Goal: Transaction & Acquisition: Book appointment/travel/reservation

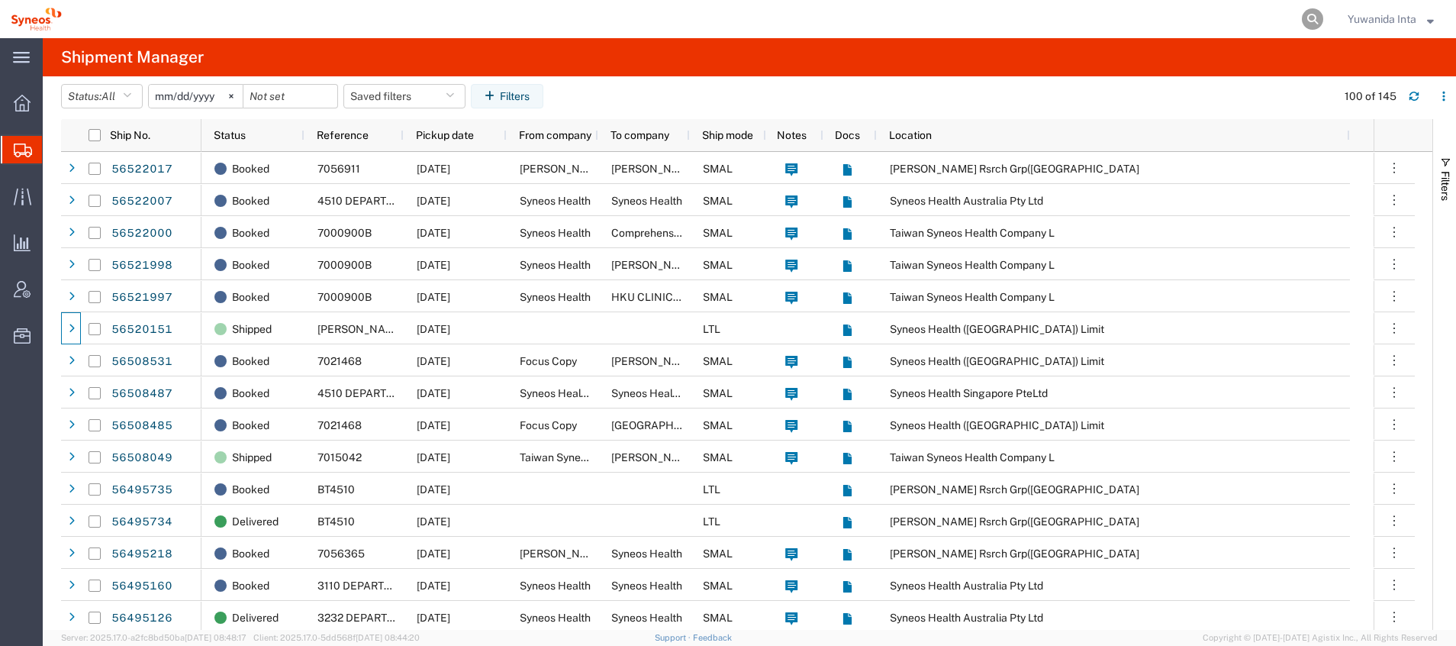
click at [1306, 22] on icon at bounding box center [1312, 18] width 21 height 21
paste input "56494512"
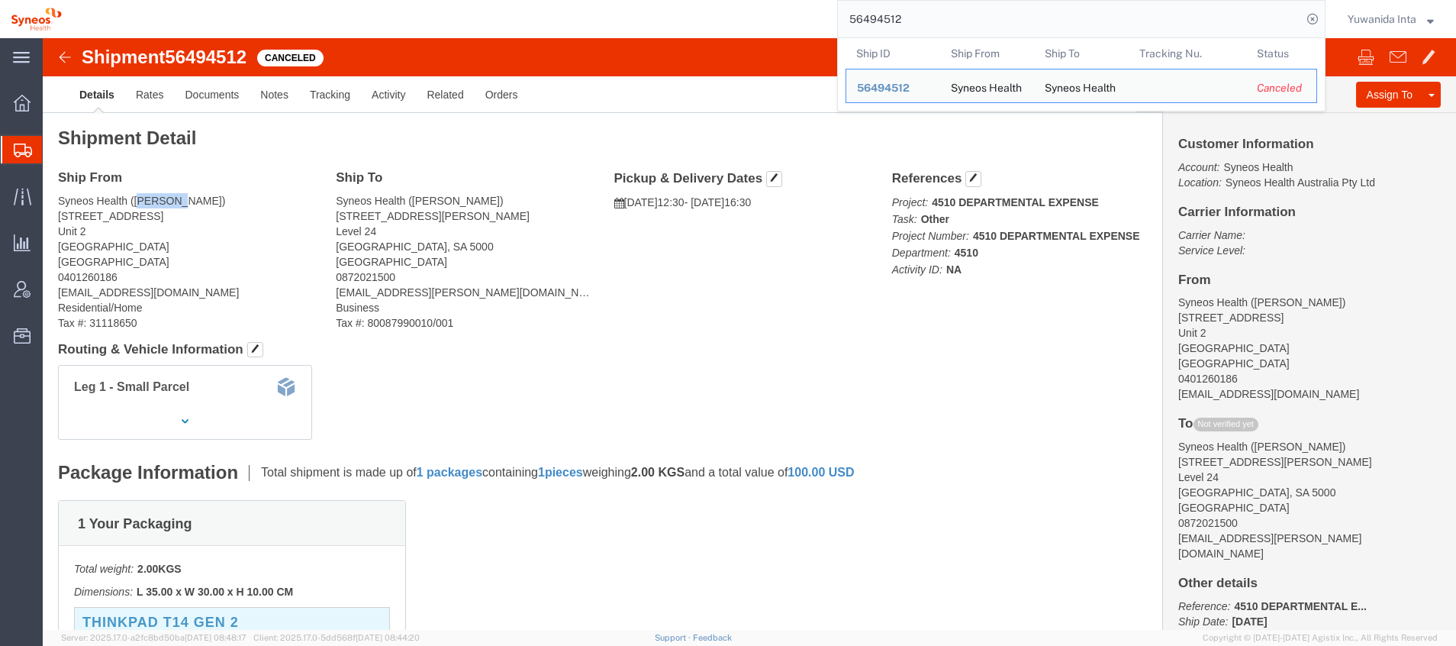
drag, startPoint x: 134, startPoint y: 160, endPoint x: 95, endPoint y: 163, distance: 38.2
click address "Syneos Health ([PERSON_NAME]) [STREET_ADDRESS][GEOGRAPHIC_DATA] [EMAIL_ADDRESS]…"
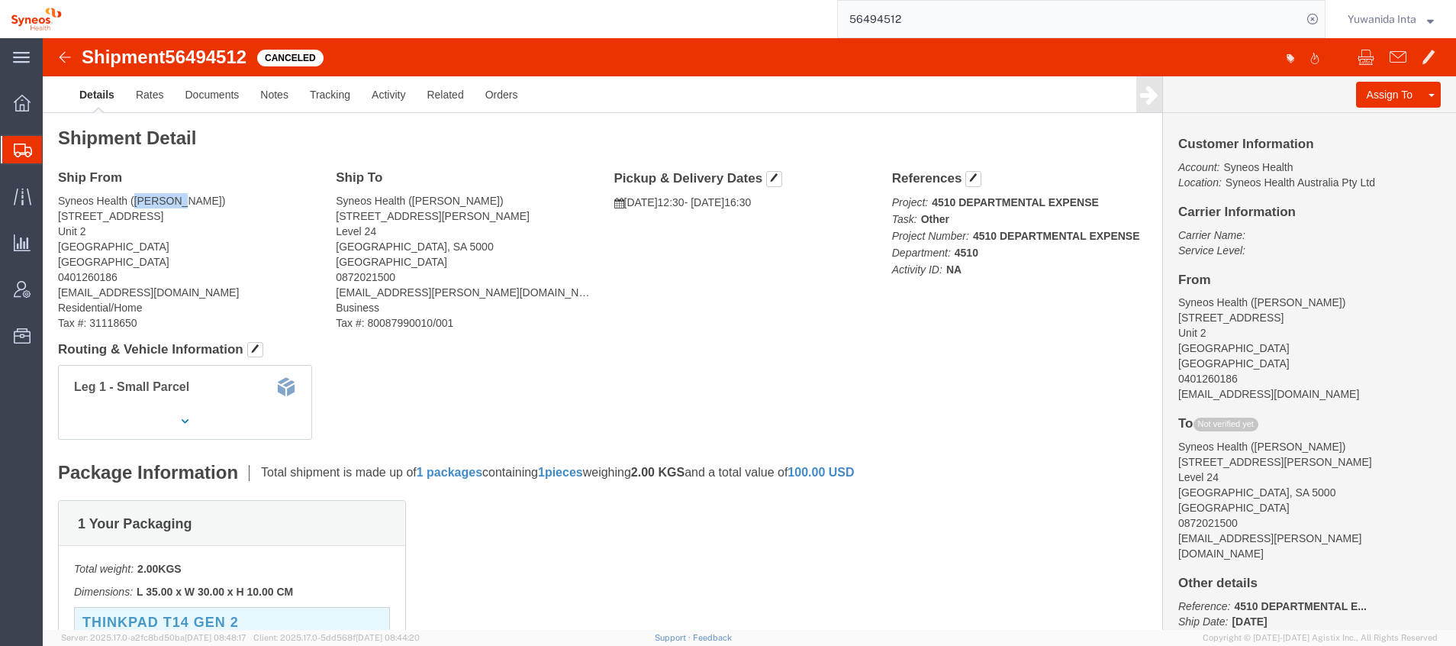
copy address "[PERSON_NAME]"
drag, startPoint x: 46, startPoint y: 192, endPoint x: 9, endPoint y: 185, distance: 37.1
click div "Ship From Syneos Health ([PERSON_NAME]) [STREET_ADDRESS][GEOGRAPHIC_DATA] [EMAI…"
copy address "[STREET_ADDRESS]"
drag, startPoint x: 16, startPoint y: 215, endPoint x: 114, endPoint y: 208, distance: 98.7
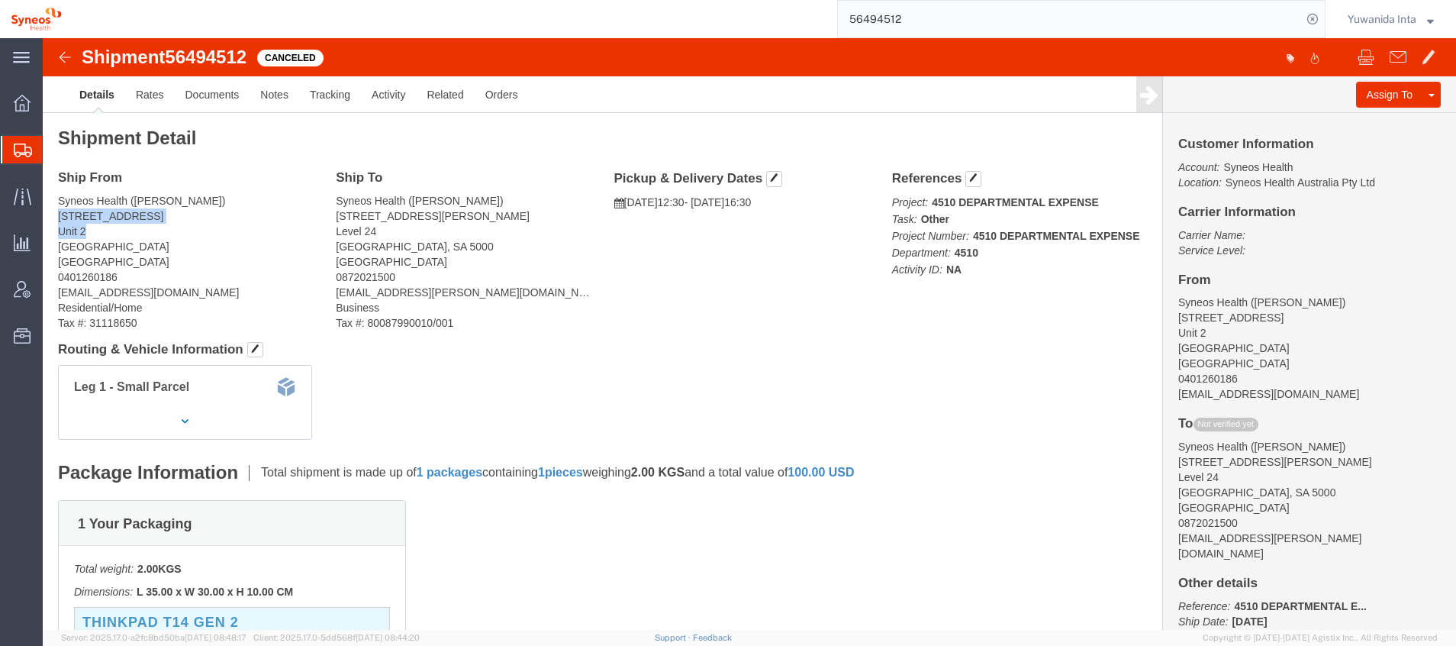
click address "Syneos Health ([PERSON_NAME]) [STREET_ADDRESS][GEOGRAPHIC_DATA] [EMAIL_ADDRESS]…"
copy address "[GEOGRAPHIC_DATA]"
click address "Syneos Health ([PERSON_NAME]) [STREET_ADDRESS][GEOGRAPHIC_DATA] [EMAIL_ADDRESS]…"
drag, startPoint x: 291, startPoint y: 174, endPoint x: 388, endPoint y: 191, distance: 98.3
click address "Syneos Health ([PERSON_NAME]) [STREET_ADDRESS][PERSON_NAME][PERSON_NAME] 087202…"
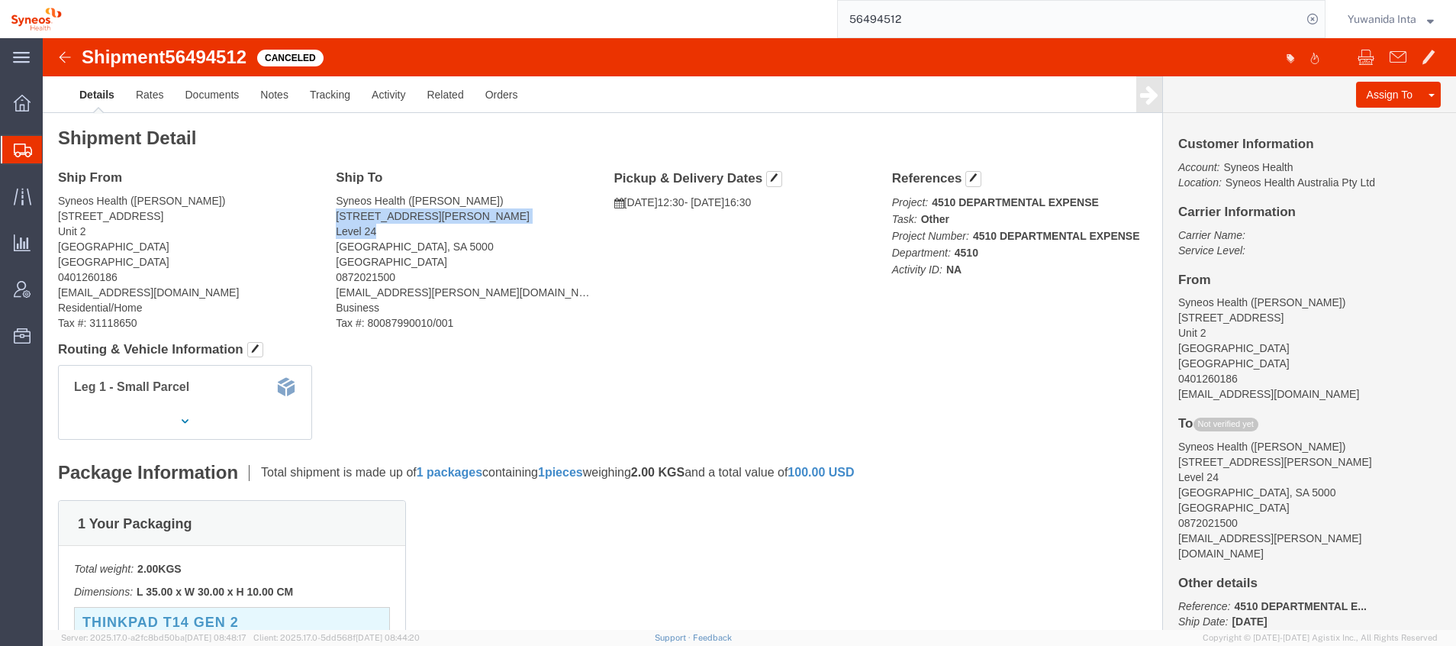
copy address "[STREET_ADDRESS][PERSON_NAME]"
drag, startPoint x: 389, startPoint y: 211, endPoint x: 291, endPoint y: 211, distance: 98.4
click address "Syneos Health ([PERSON_NAME]) [STREET_ADDRESS][PERSON_NAME][PERSON_NAME] 087202…"
copy address "[GEOGRAPHIC_DATA], SA 5000"
click at [0, 0] on span "Shipment Manager" at bounding box center [0, 0] width 0 height 0
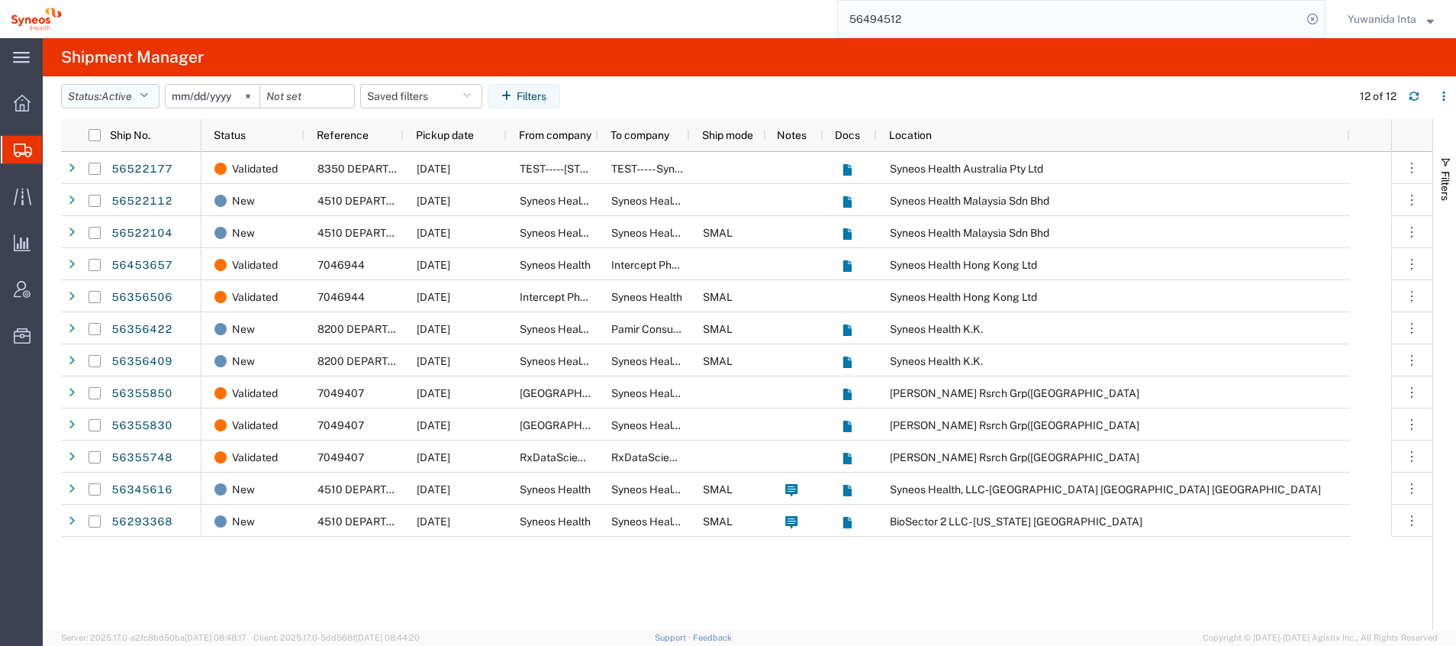
click at [146, 98] on icon "button" at bounding box center [144, 96] width 8 height 11
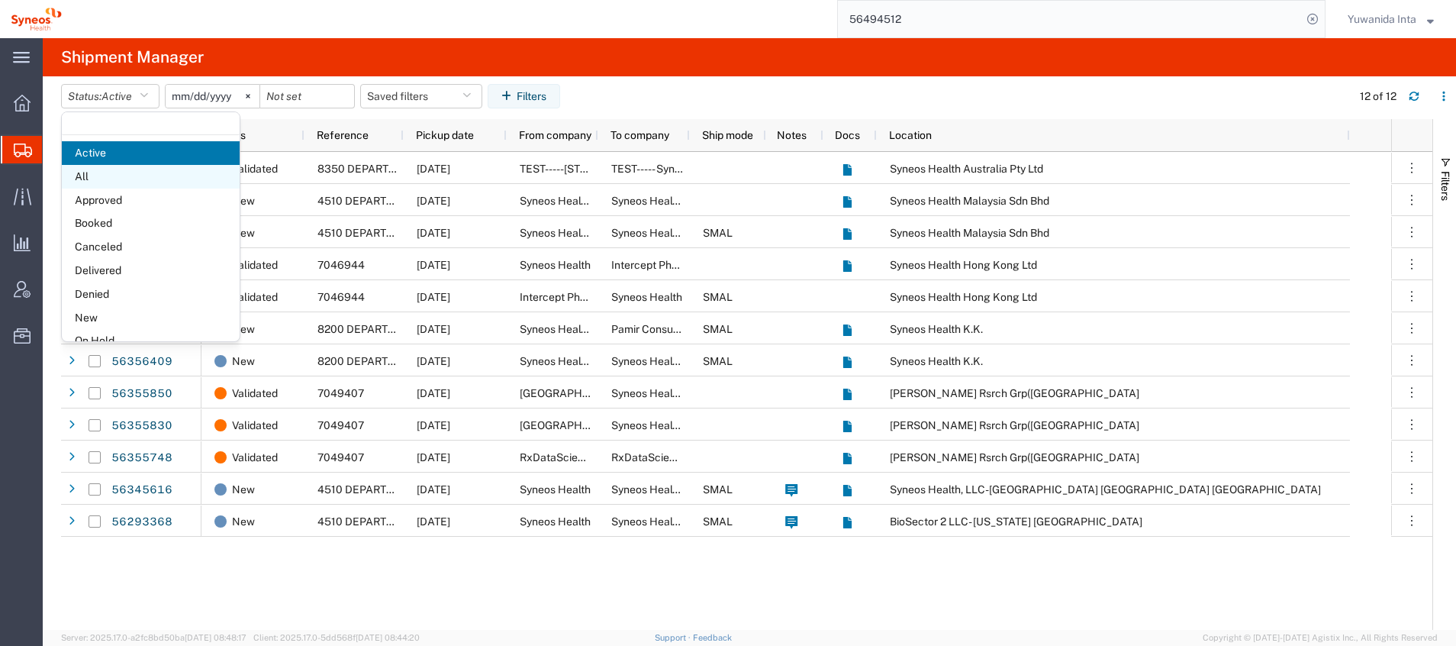
click at [118, 177] on span "All" at bounding box center [151, 177] width 178 height 24
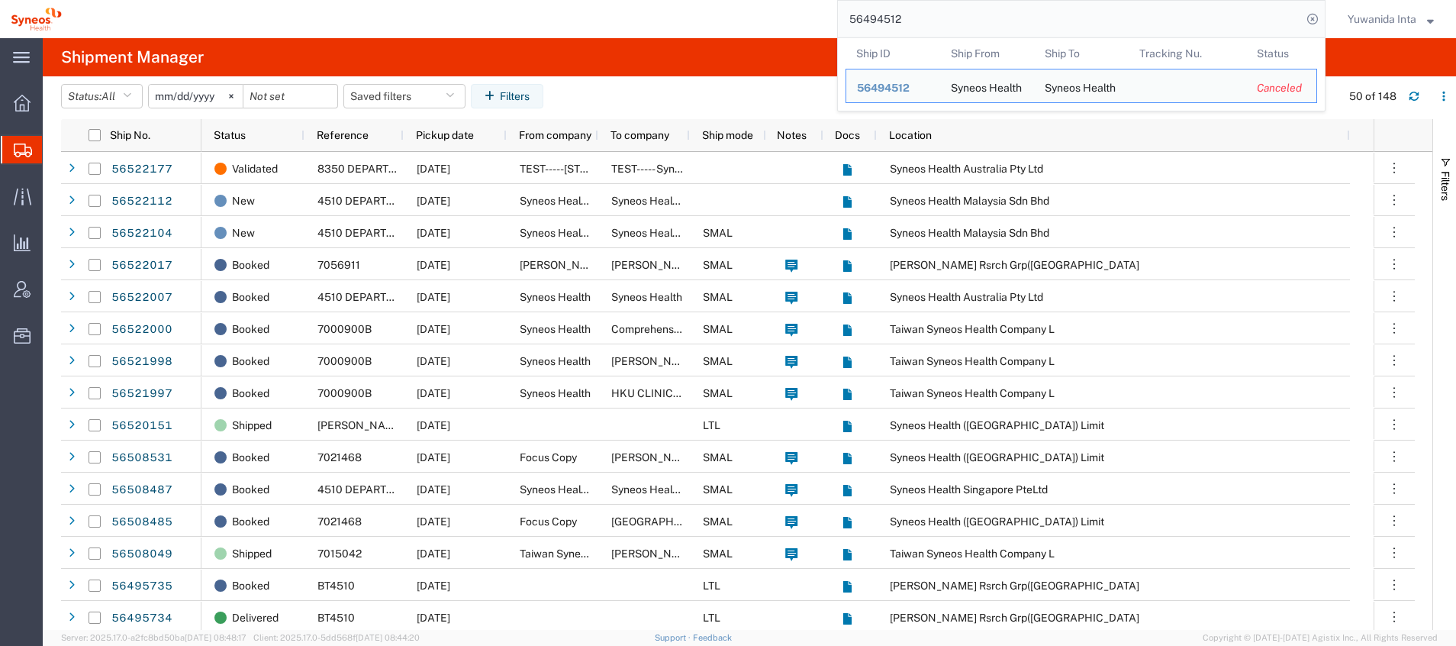
drag, startPoint x: 999, startPoint y: 25, endPoint x: 813, endPoint y: 22, distance: 185.4
click at [813, 22] on div "56494512 Ship ID Ship From Ship To Tracking Nu. Status Ship ID 56494512 Ship Fr…" at bounding box center [698, 19] width 1253 height 38
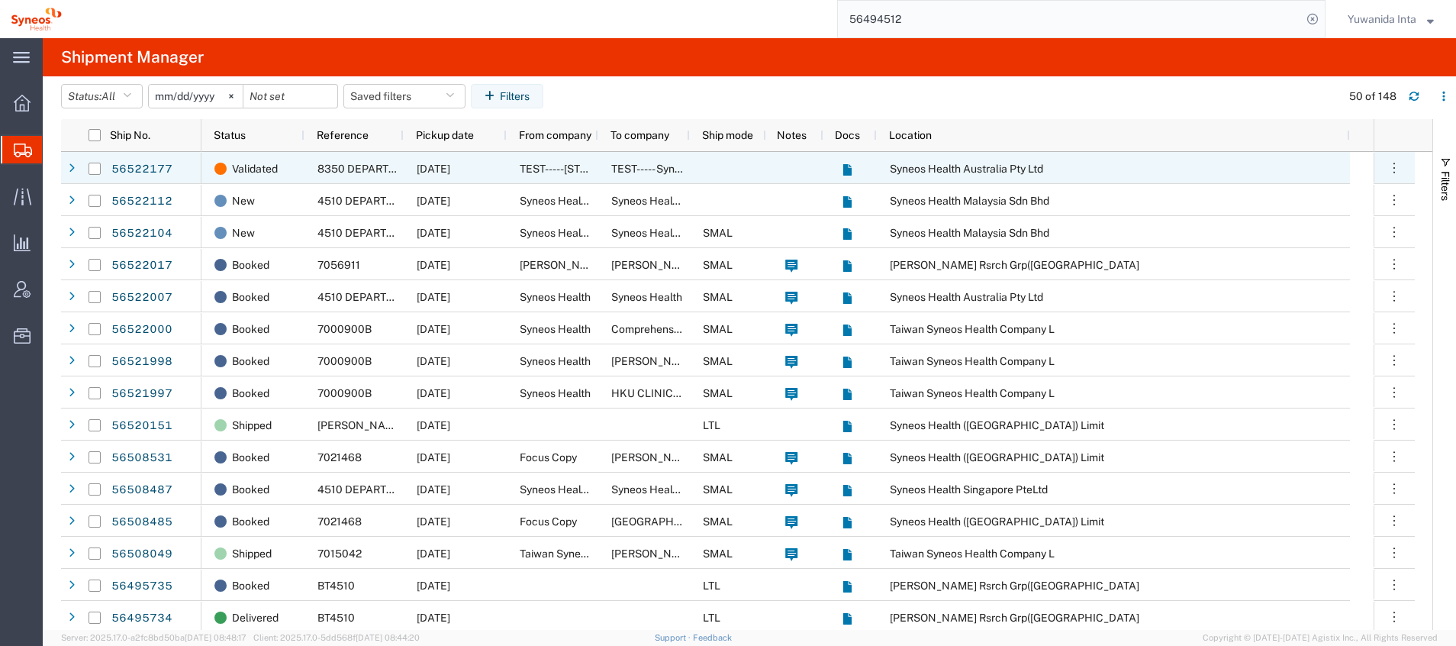
paste input "26633"
type input "56426633"
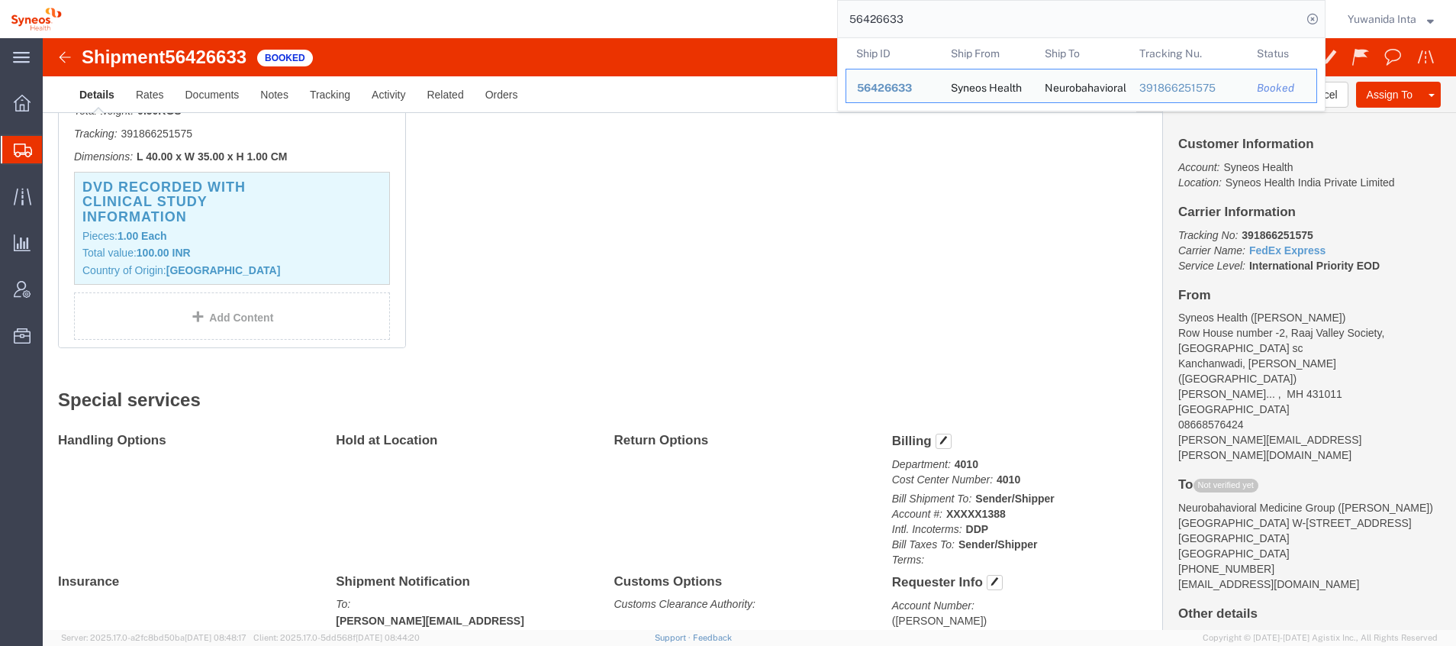
click div "1 Your Packaging Total weight: 0.50 KGS Tracking: 391866251575 Dimensions: L 40…"
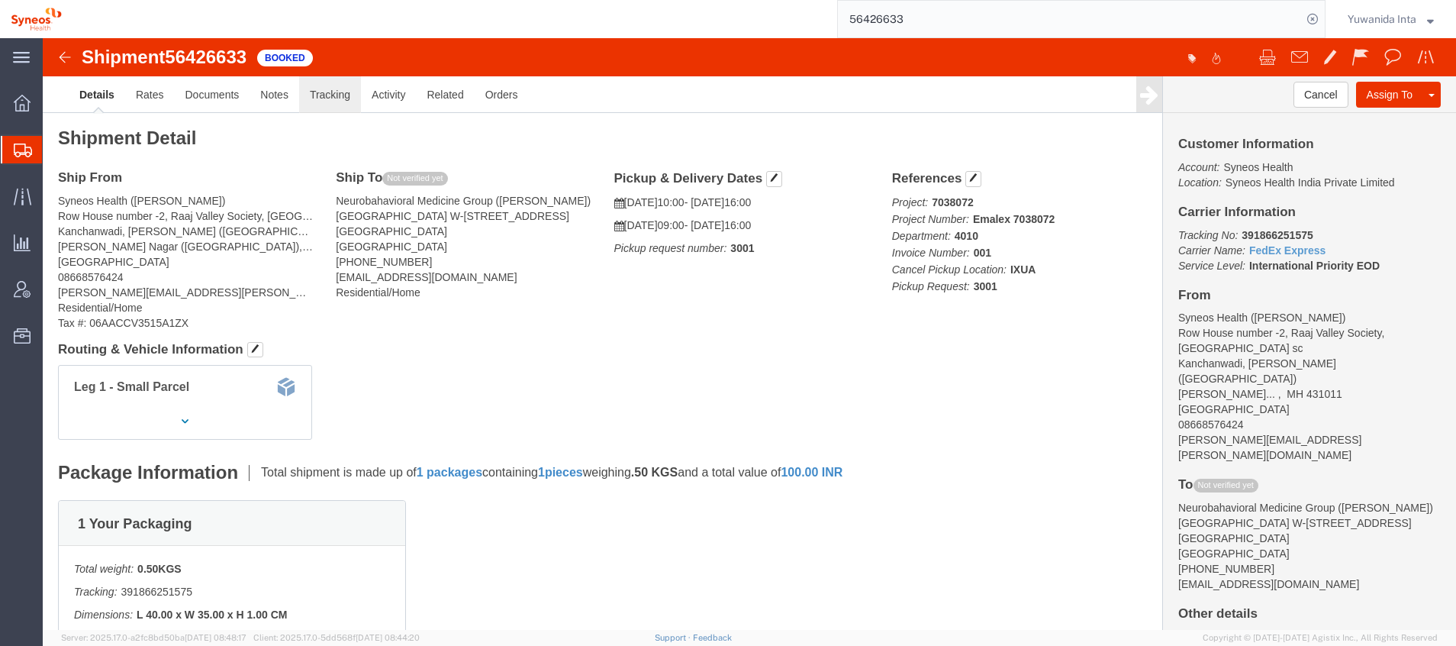
click link "Tracking"
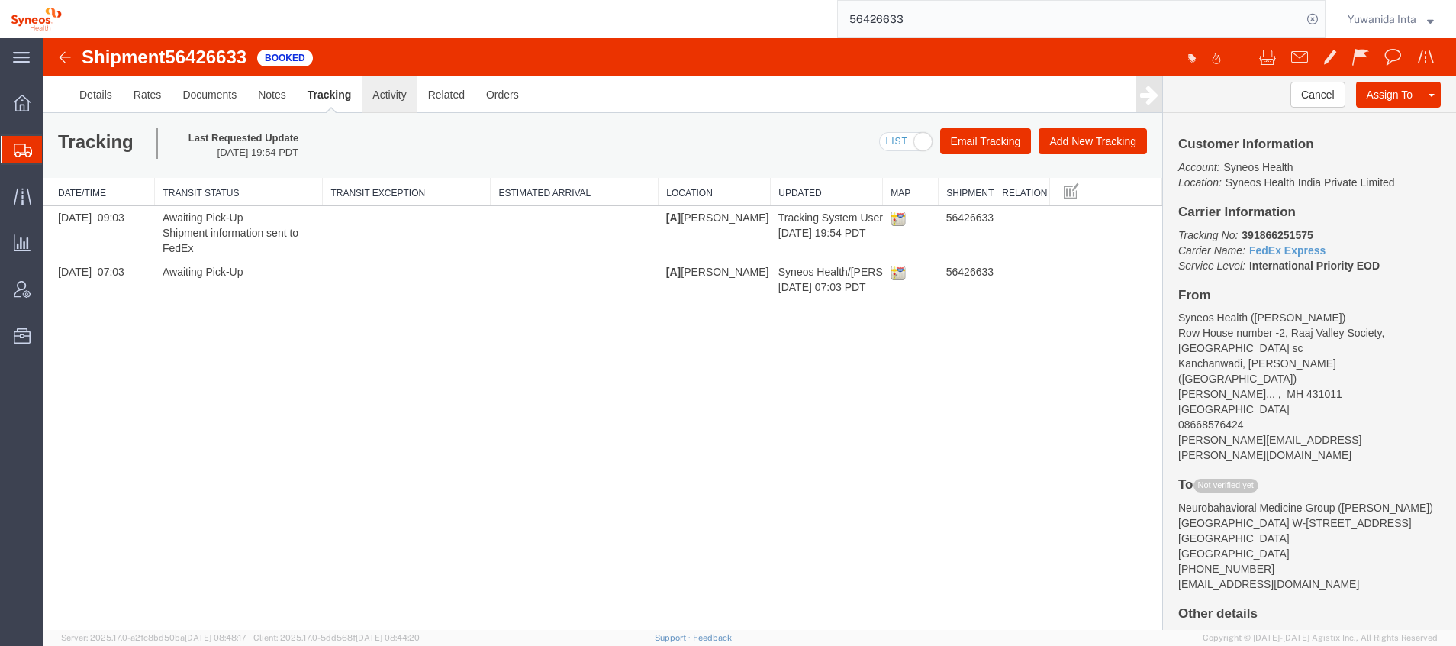
click at [378, 98] on link "Activity" at bounding box center [389, 94] width 55 height 37
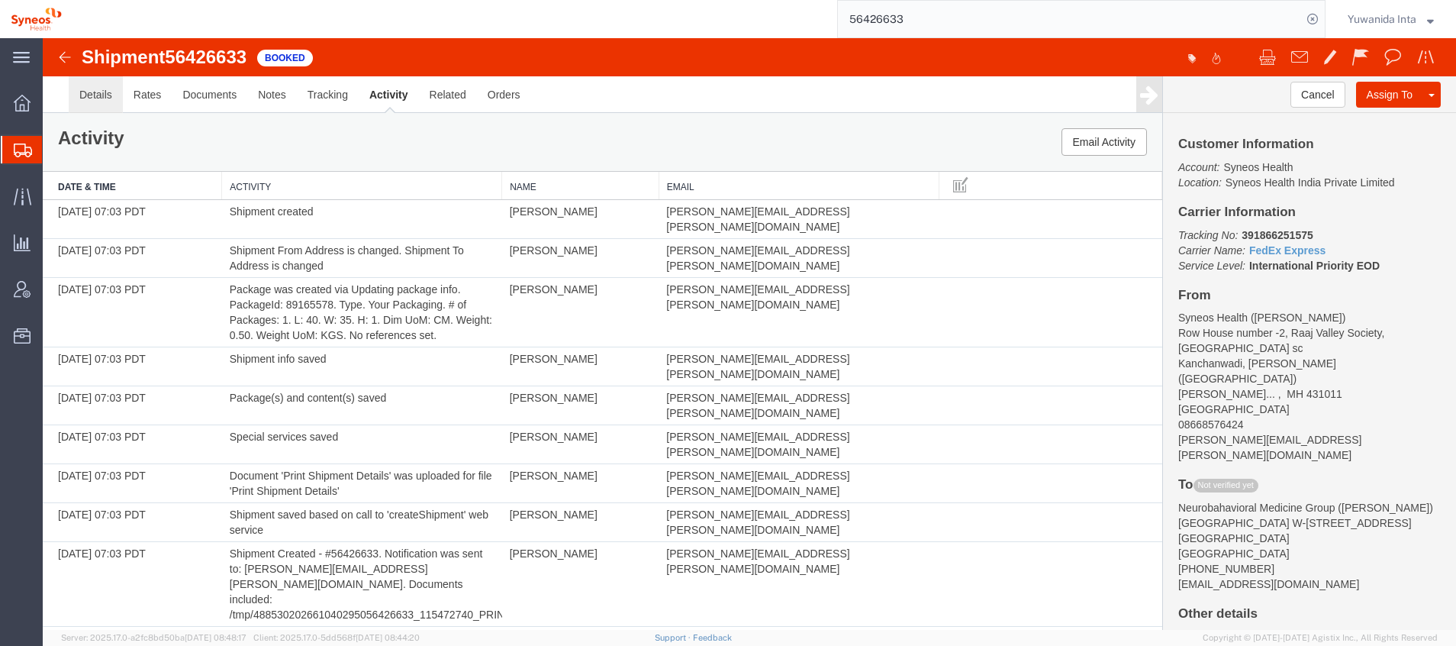
click at [101, 95] on link "Details" at bounding box center [96, 94] width 54 height 37
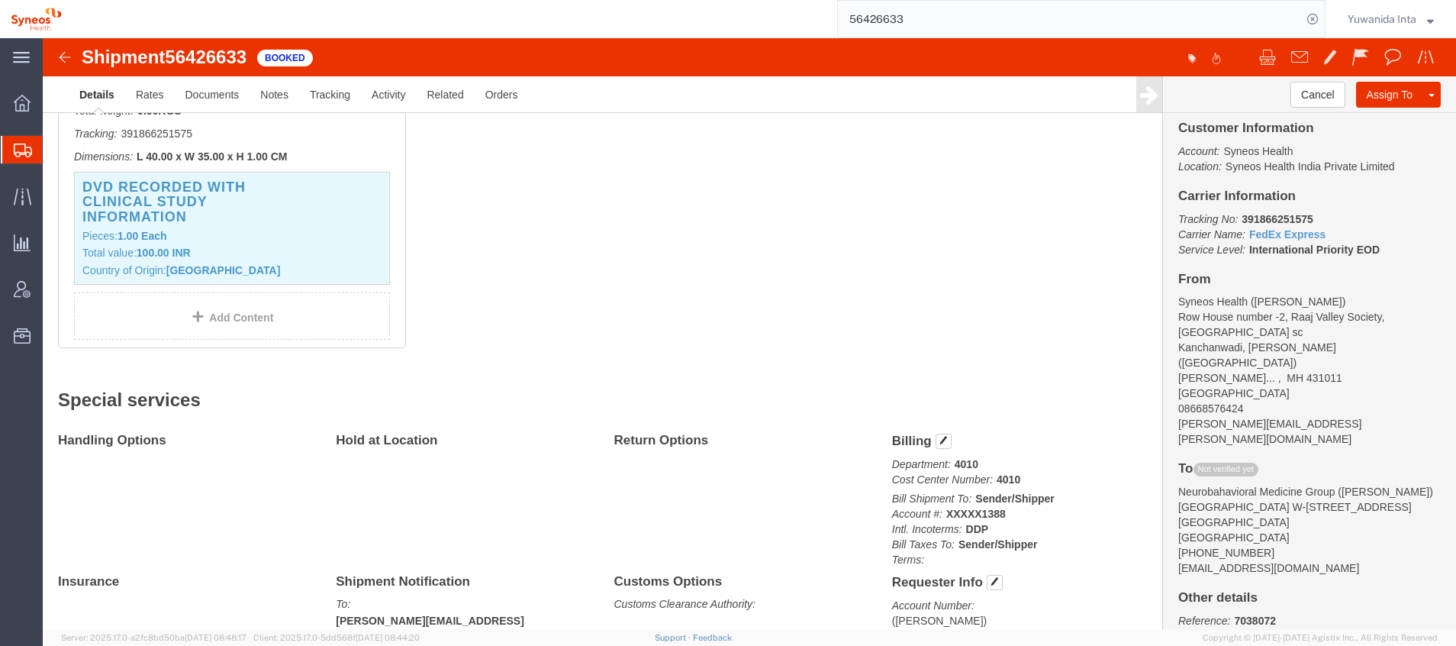
scroll to position [130, 0]
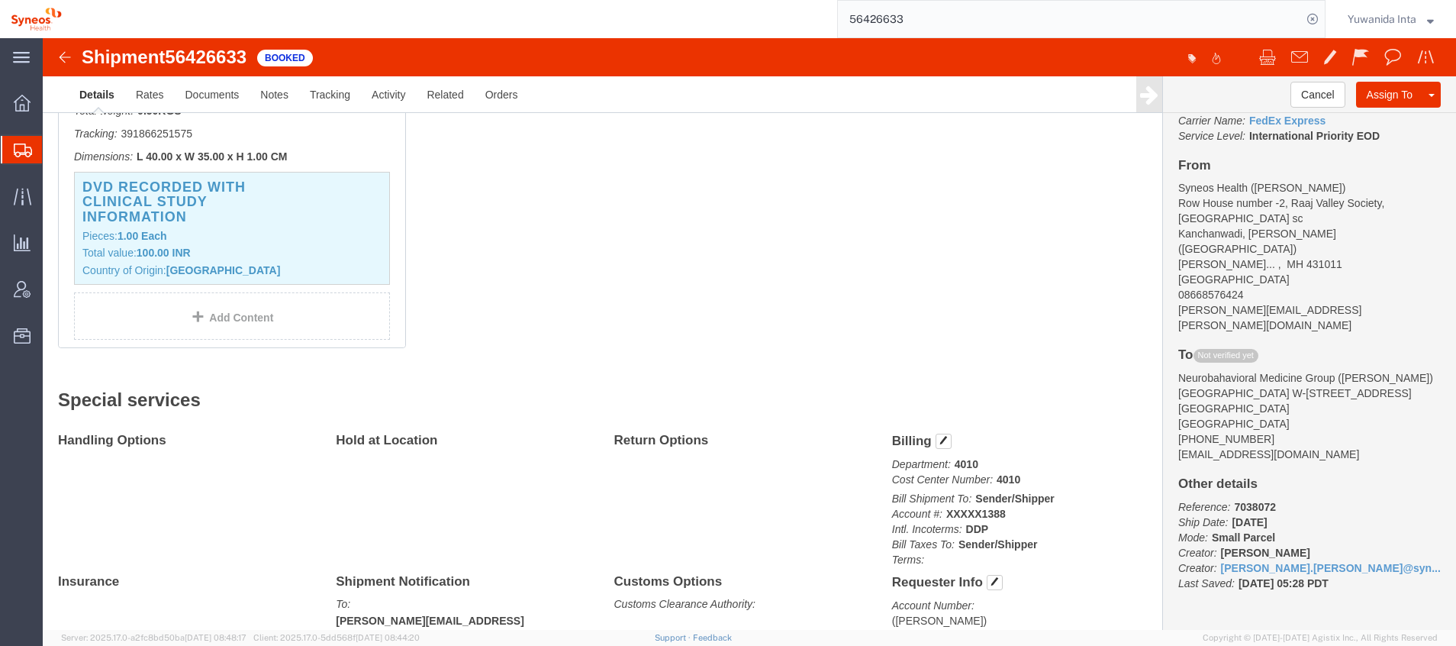
drag, startPoint x: 1260, startPoint y: 514, endPoint x: 1171, endPoint y: 520, distance: 88.8
click p "Reference: 7038072 Ship Date: [DATE] Mode: Small Parcel Creator: [PERSON_NAME] …"
copy b "[PERSON_NAME]"
click at [26, 293] on icon at bounding box center [22, 289] width 17 height 17
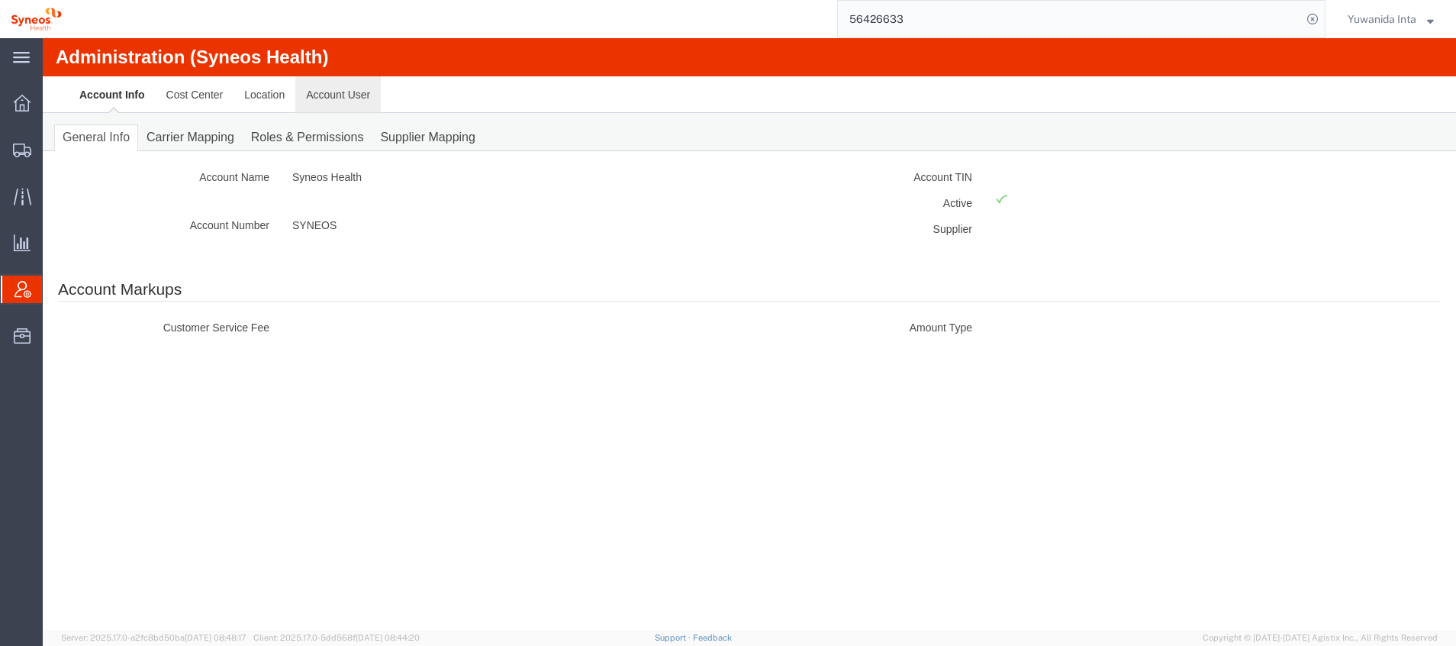
click at [327, 98] on link "Account User" at bounding box center [337, 94] width 85 height 37
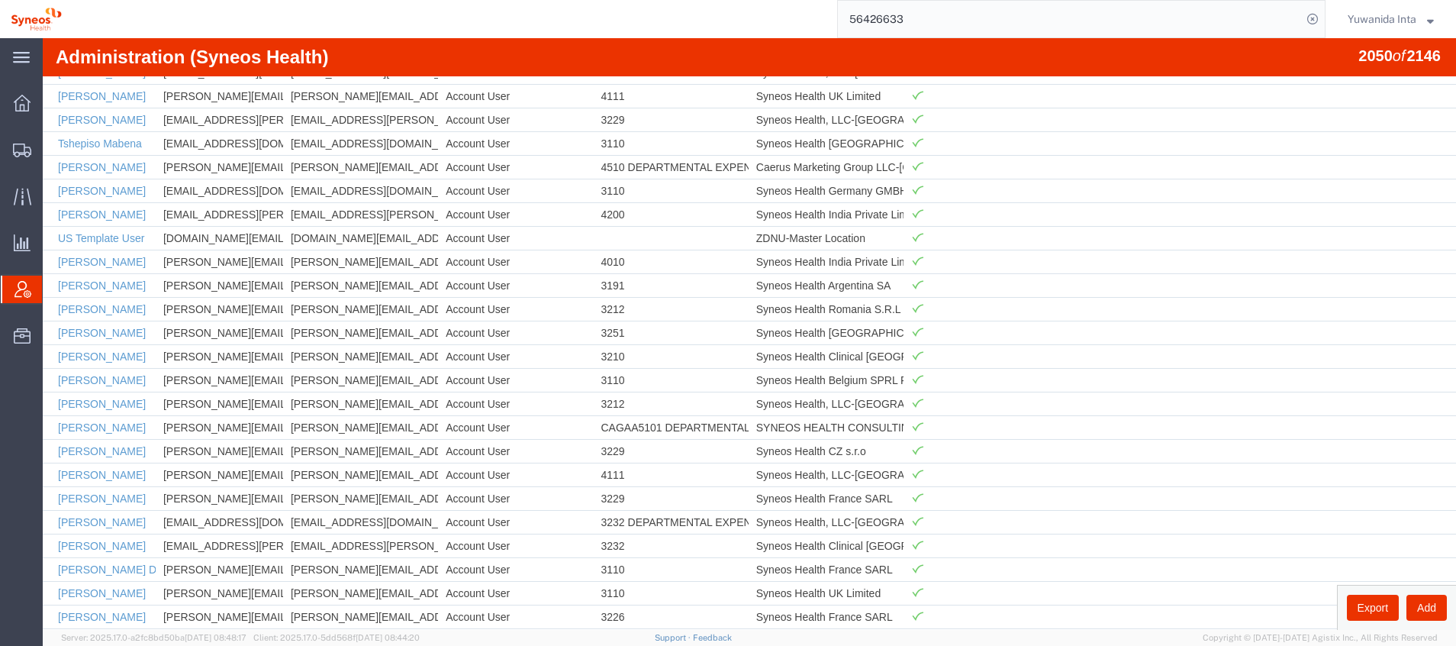
scroll to position [48112, 0]
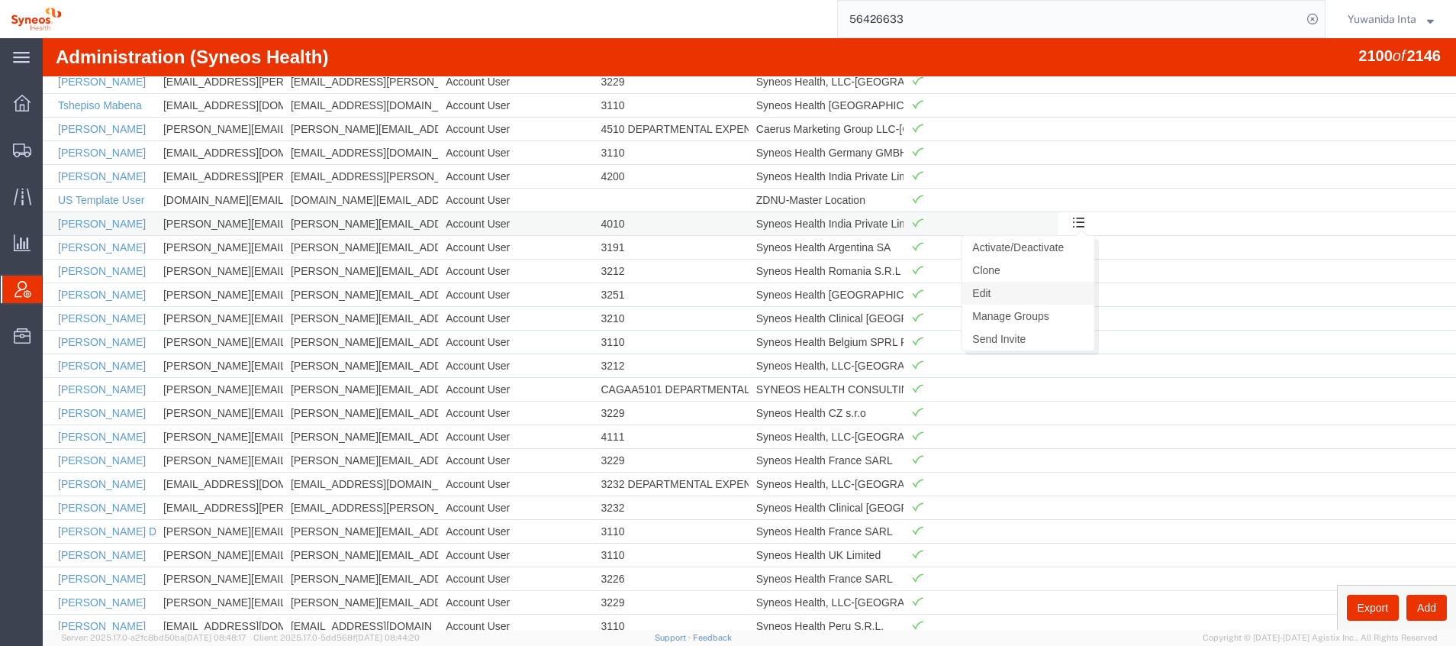
click at [1022, 290] on link "Edit" at bounding box center [1028, 293] width 132 height 23
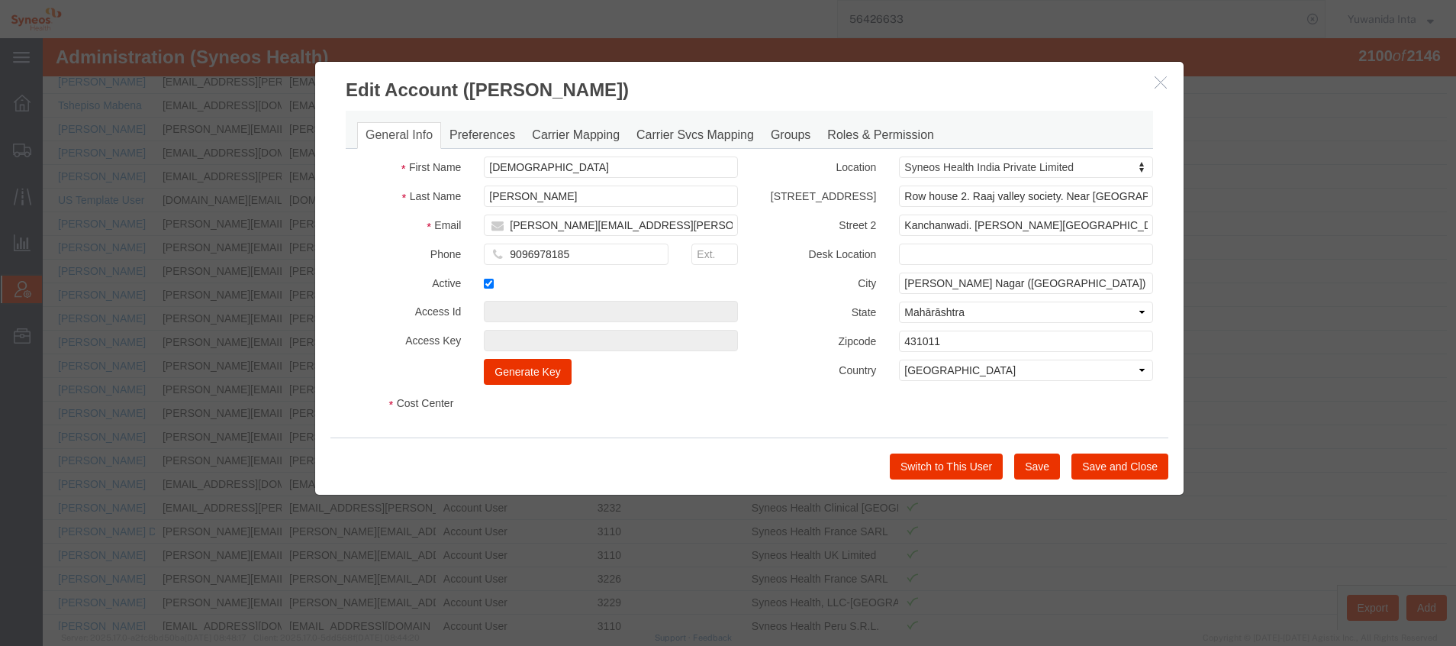
select select "DEPARTMENT"
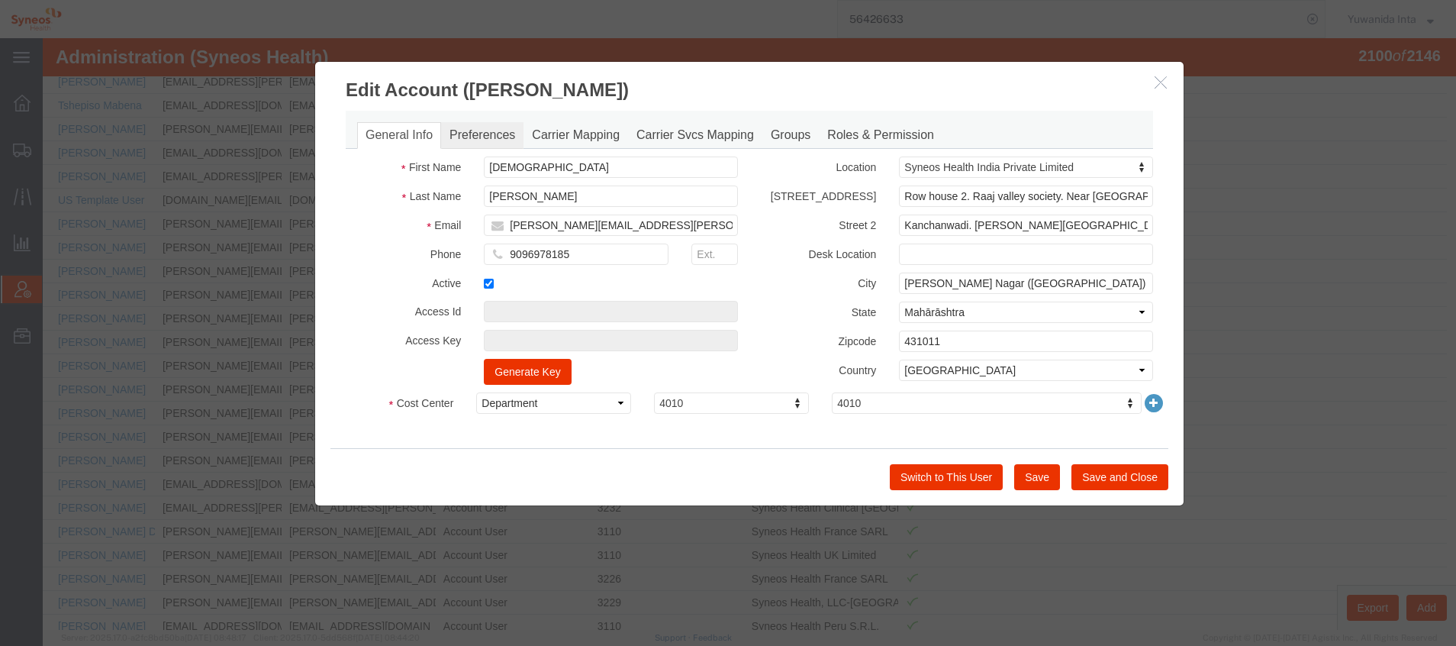
click at [477, 135] on link "Preferences" at bounding box center [482, 135] width 82 height 27
select select
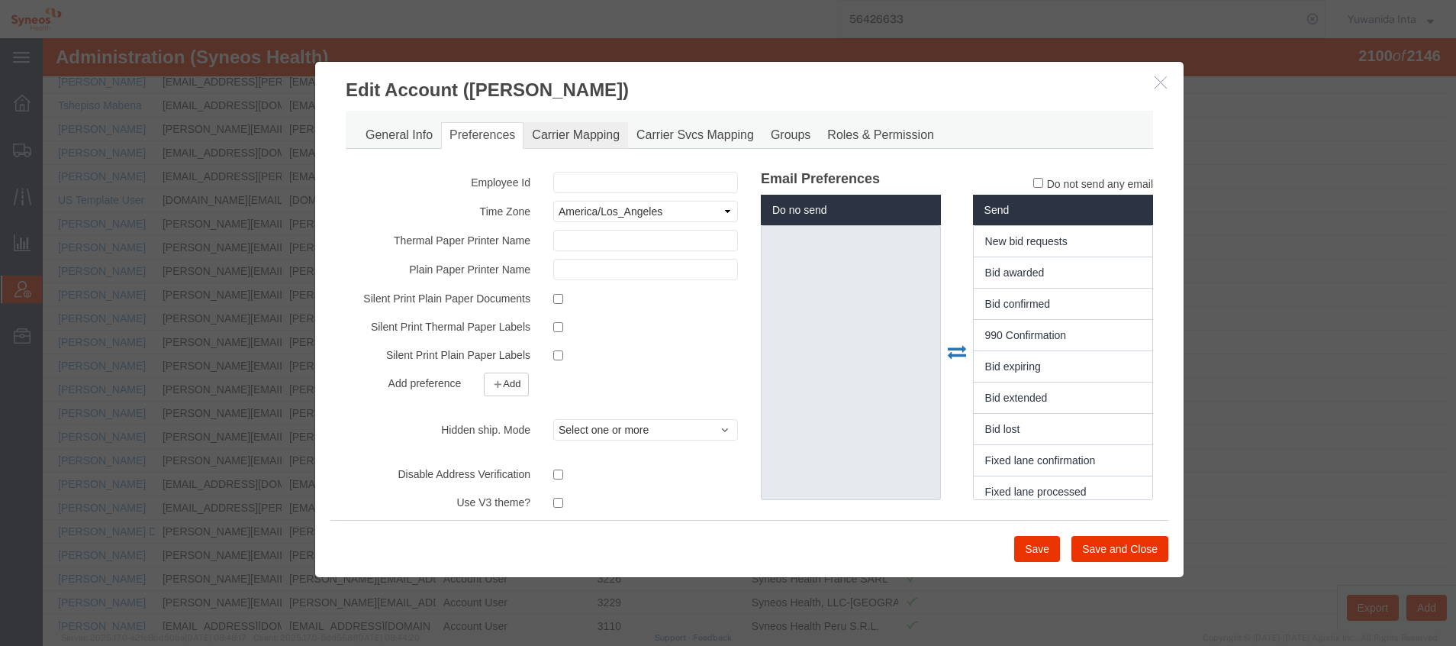
click at [550, 137] on link "Carrier Mapping" at bounding box center [575, 135] width 105 height 27
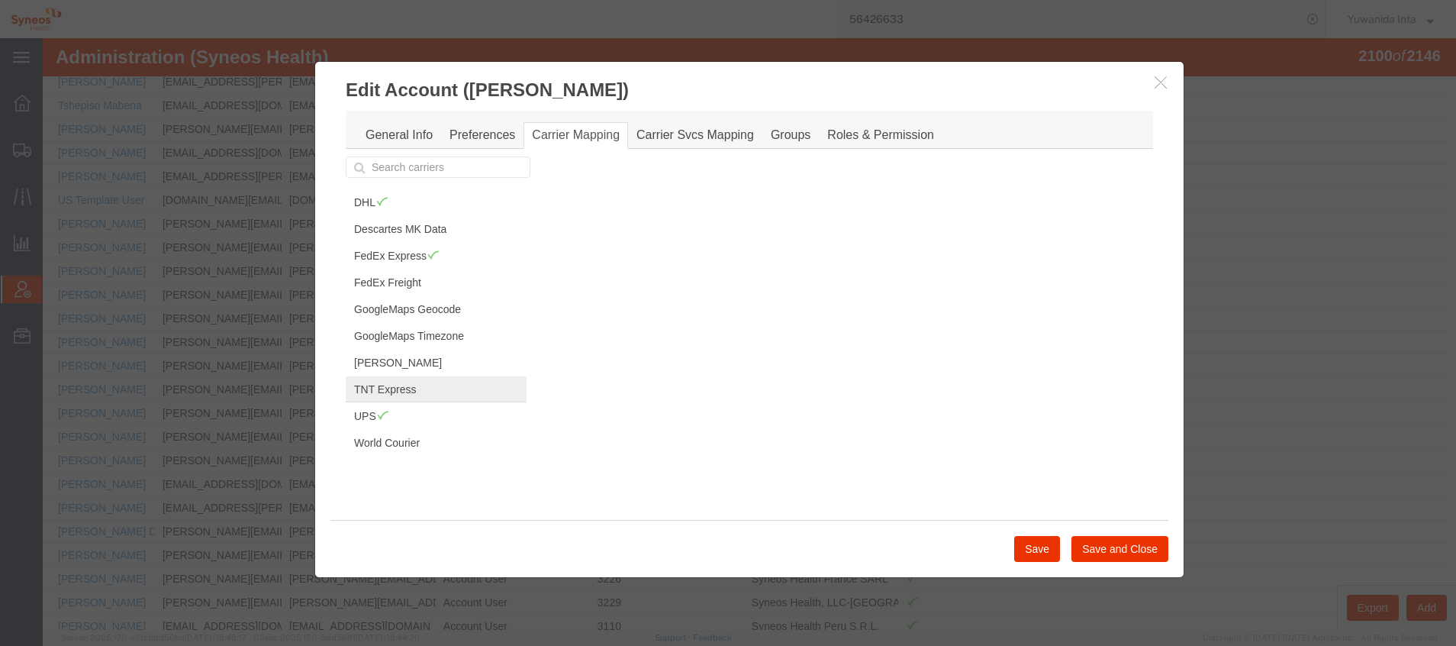
click at [438, 393] on link "TNT Express" at bounding box center [436, 389] width 181 height 26
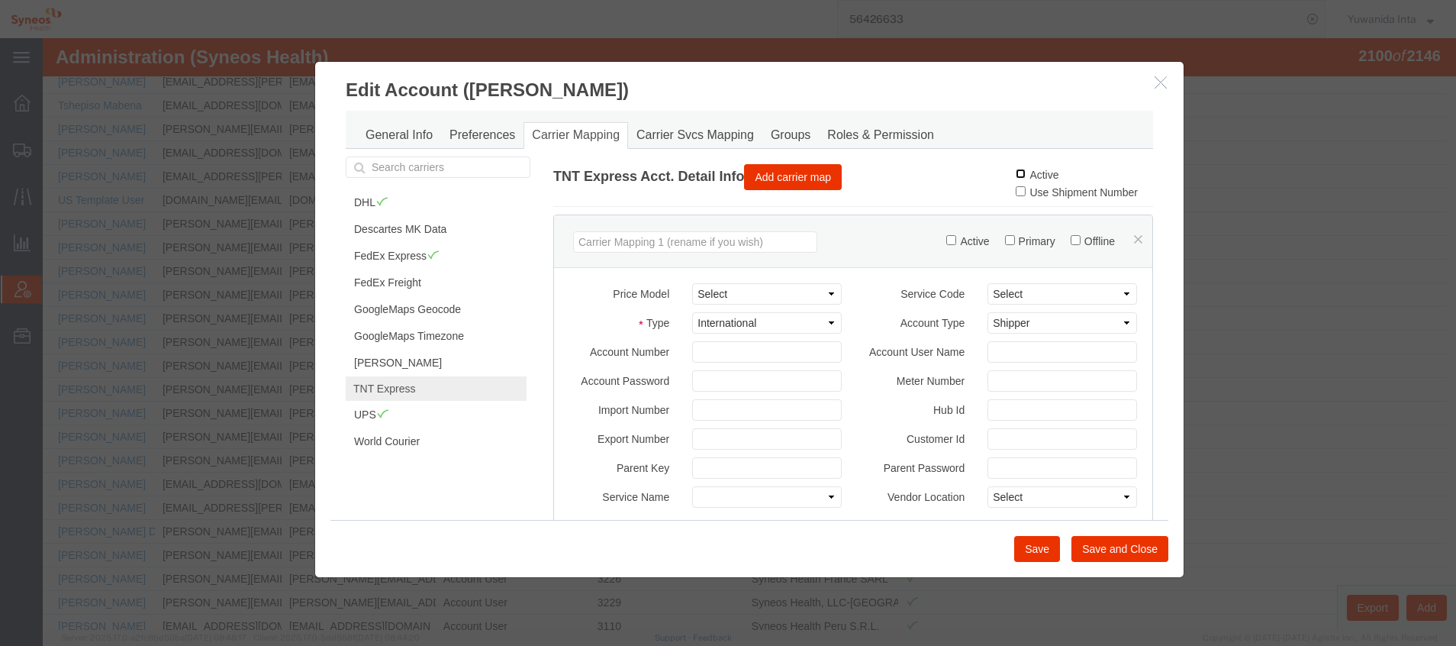
click at [1016, 175] on input "Active" at bounding box center [1021, 174] width 10 height 10
click at [1016, 171] on input "Active" at bounding box center [1021, 174] width 10 height 10
checkbox input "false"
click at [410, 141] on link "General Info" at bounding box center [399, 135] width 84 height 27
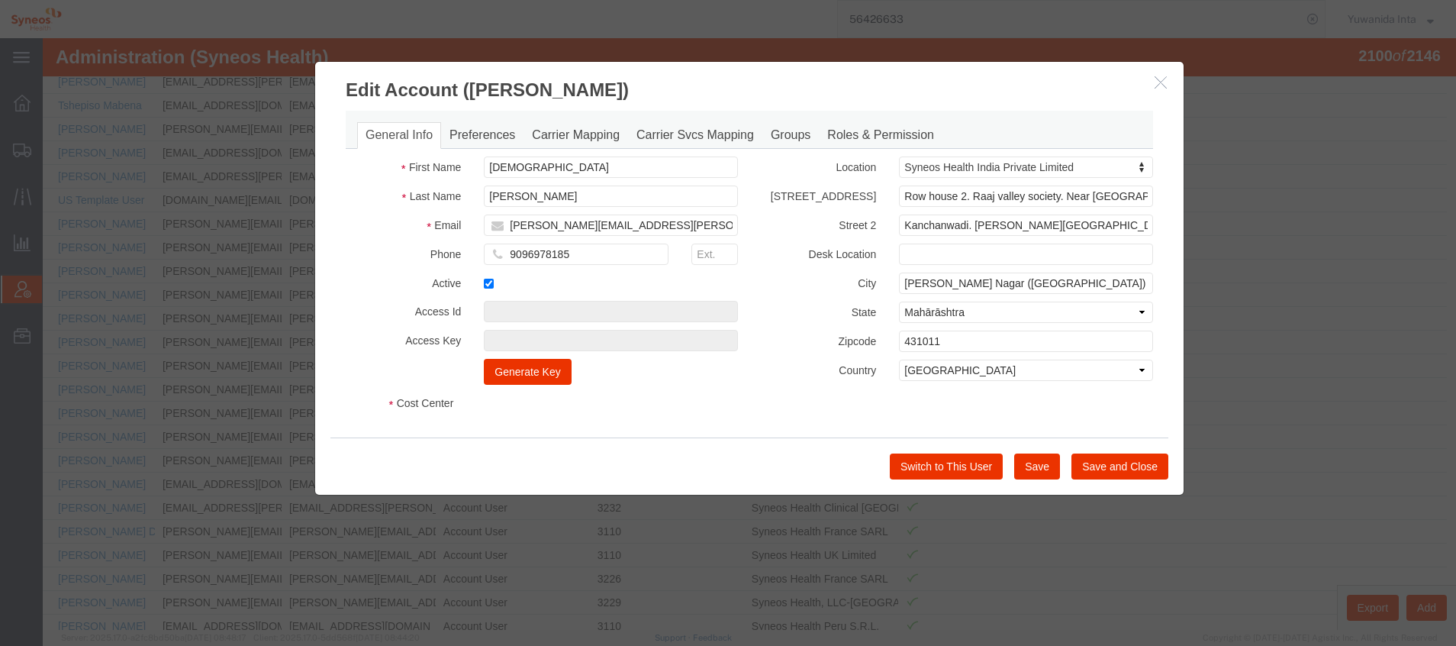
select select "DEPARTMENT"
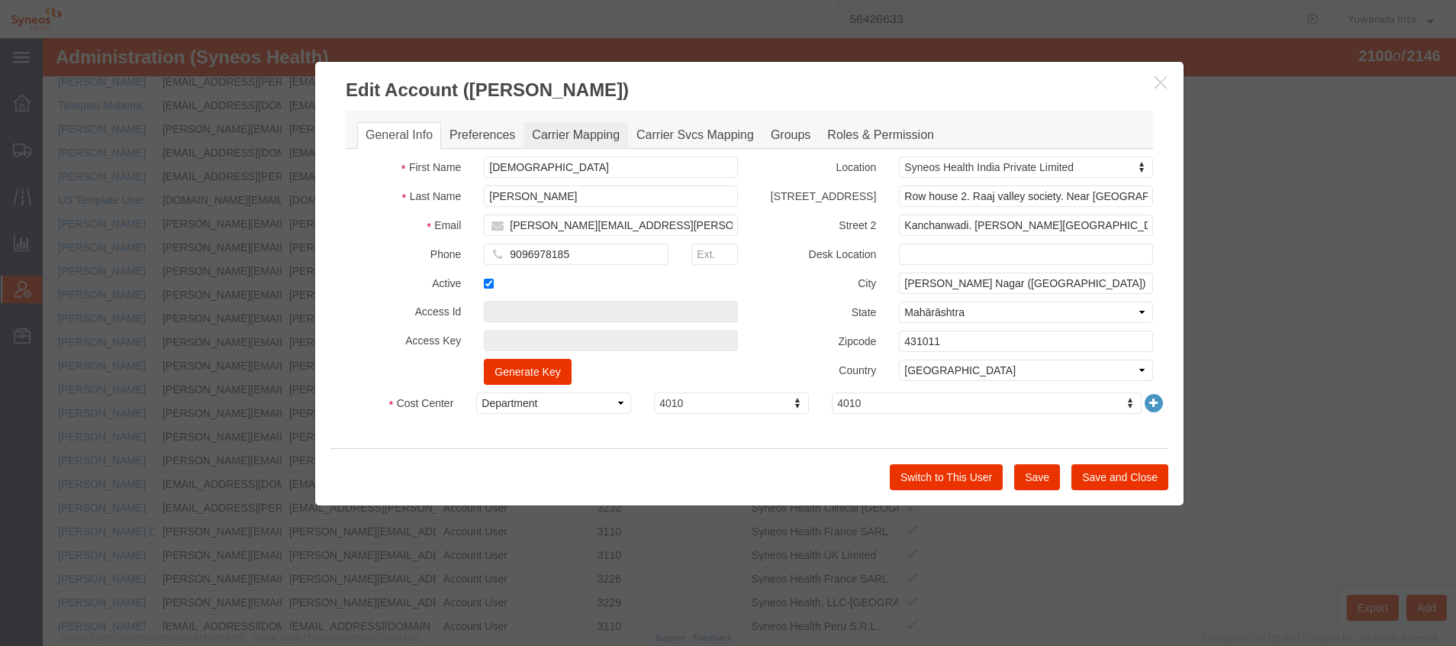
click at [544, 134] on link "Carrier Mapping" at bounding box center [575, 135] width 105 height 27
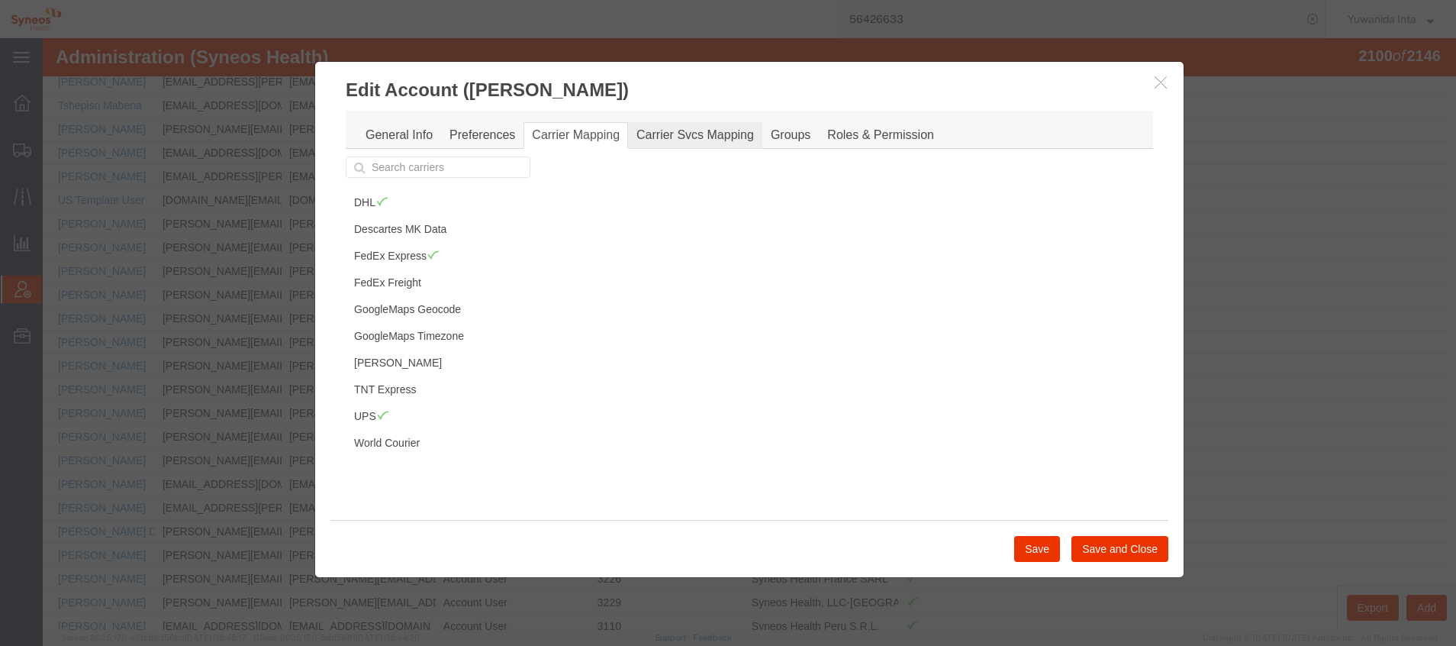
click at [710, 134] on link "Carrier Svcs Mapping" at bounding box center [695, 135] width 134 height 27
click at [797, 132] on link "Groups" at bounding box center [790, 135] width 56 height 27
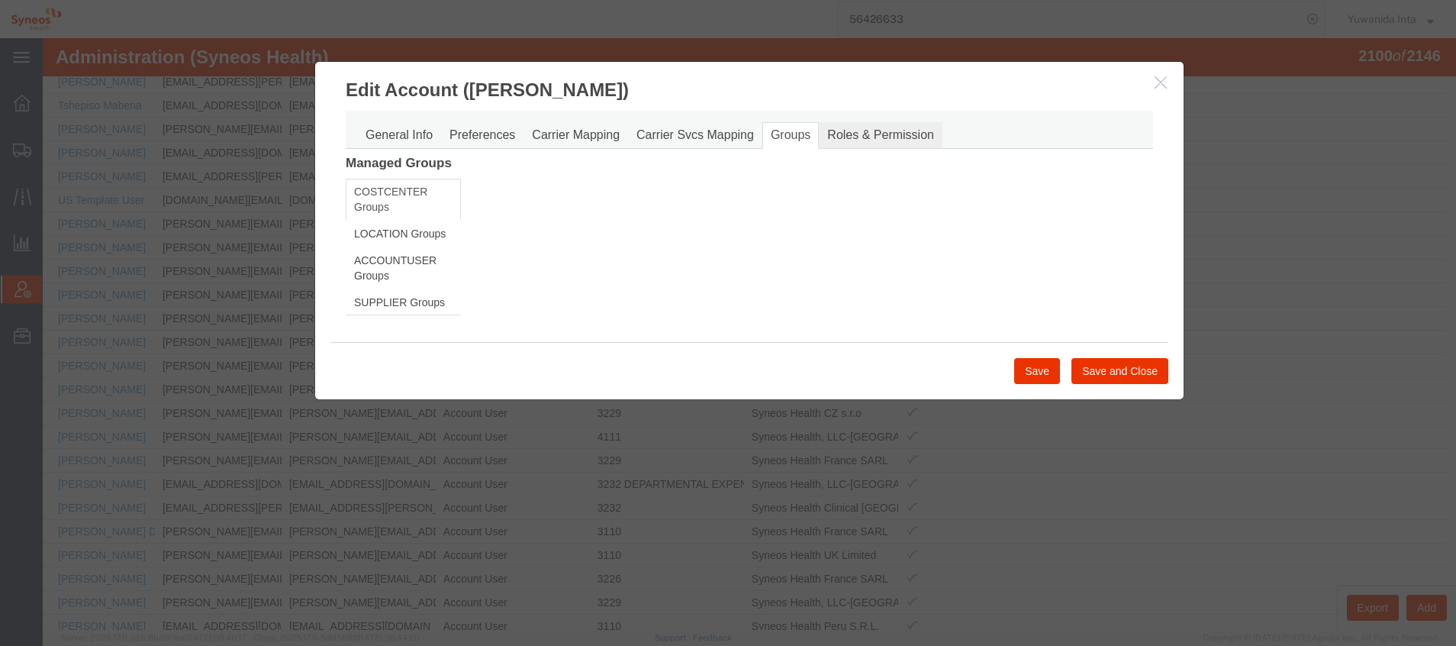
click at [887, 141] on link "Roles & Permission" at bounding box center [881, 135] width 124 height 27
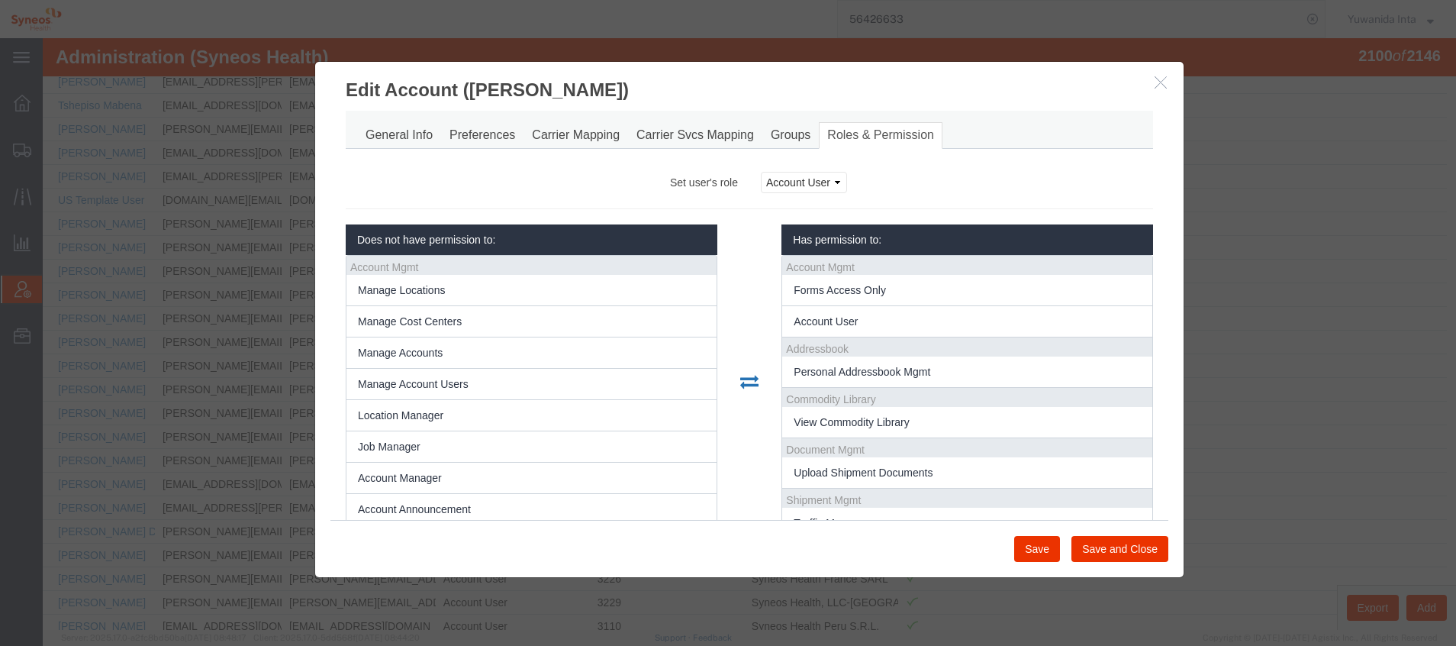
click at [1155, 90] on button "button" at bounding box center [1162, 82] width 19 height 19
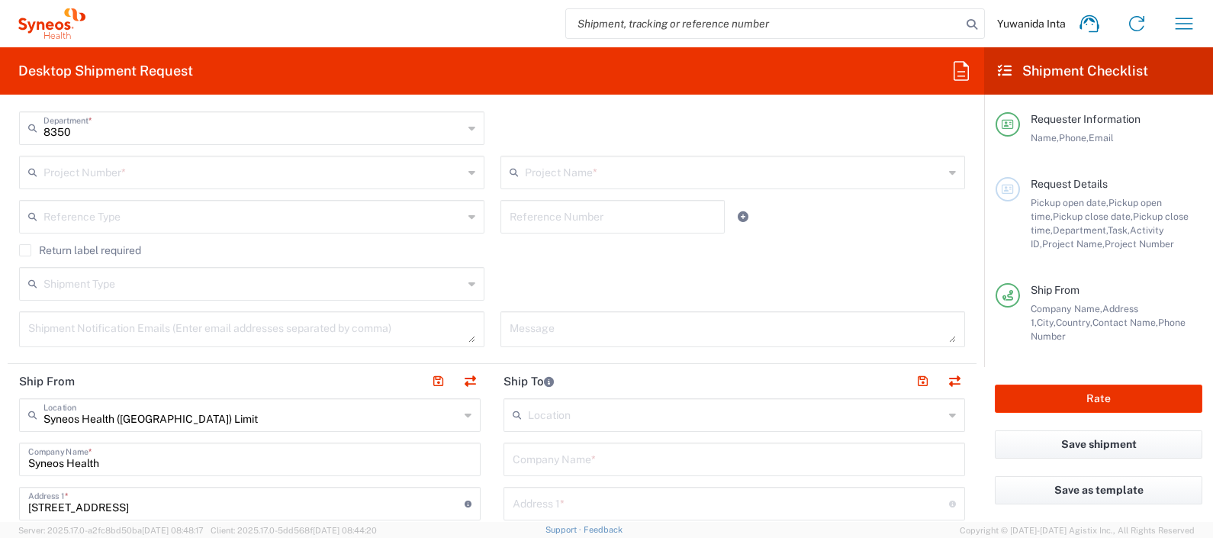
scroll to position [381, 0]
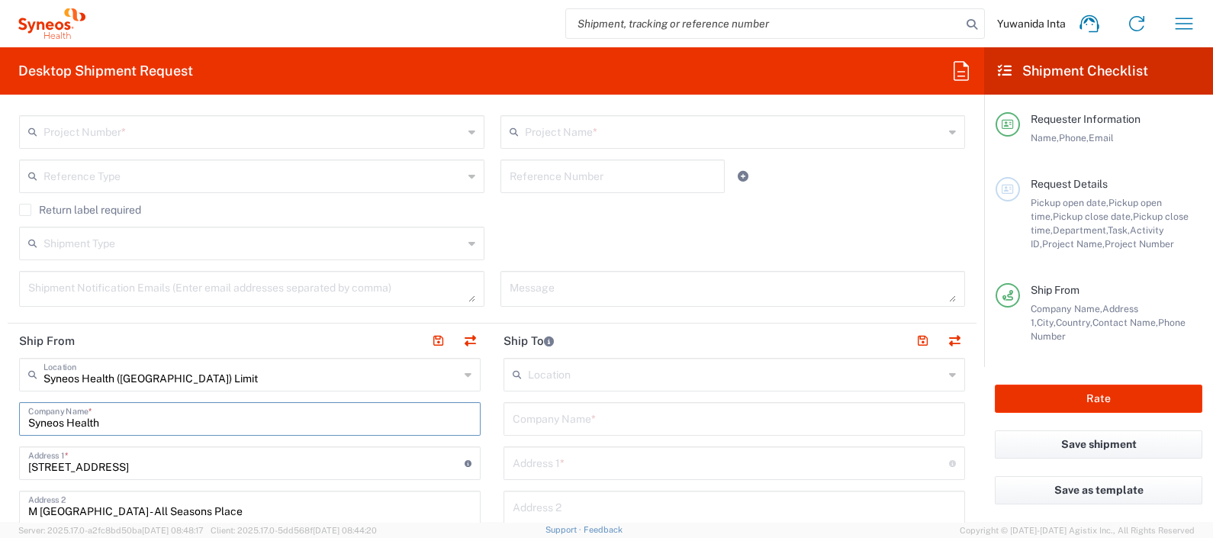
click at [208, 410] on input "Syneos Health" at bounding box center [249, 417] width 443 height 27
drag, startPoint x: 189, startPoint y: 416, endPoint x: 14, endPoint y: 407, distance: 175.7
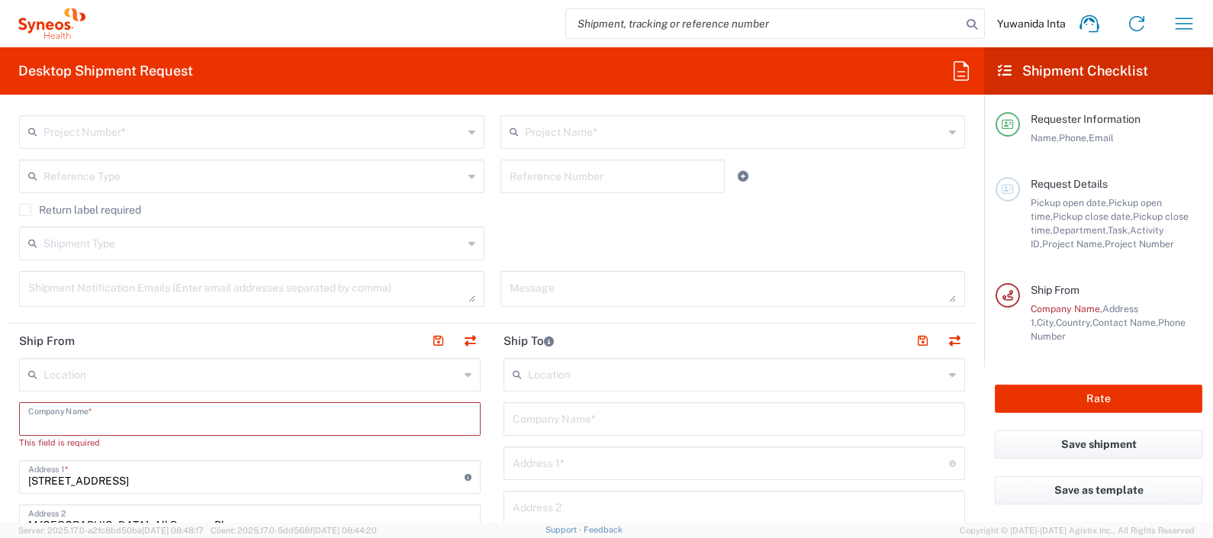
scroll to position [286, 0]
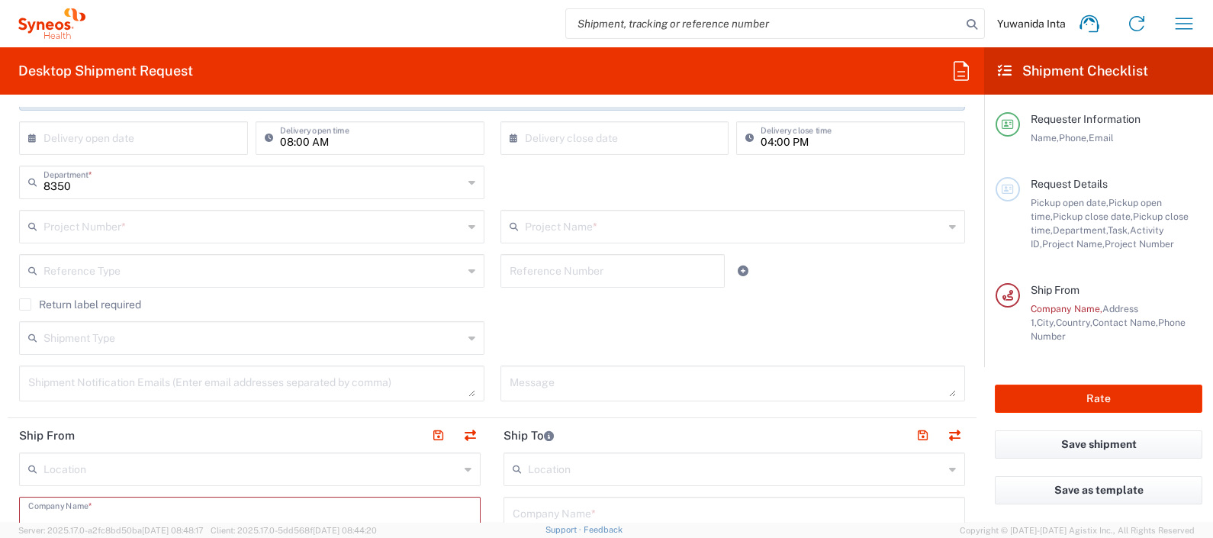
click at [125, 225] on input "text" at bounding box center [253, 225] width 420 height 27
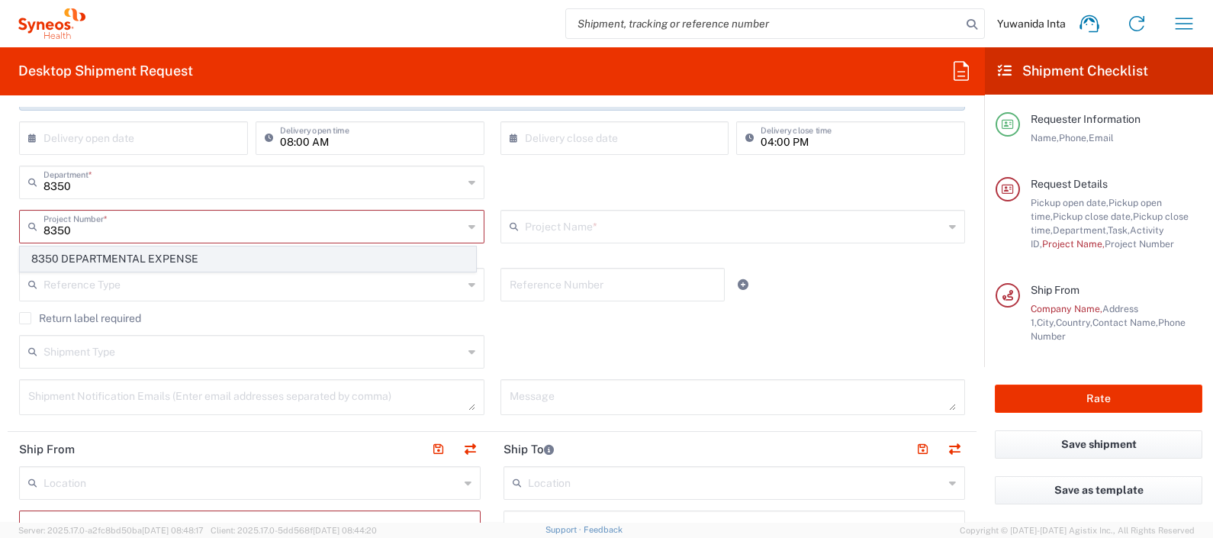
click at [237, 262] on span "8350 DEPARTMENTAL EXPENSE" at bounding box center [248, 259] width 455 height 24
type input "8350 DEPARTMENTAL EXPENSE"
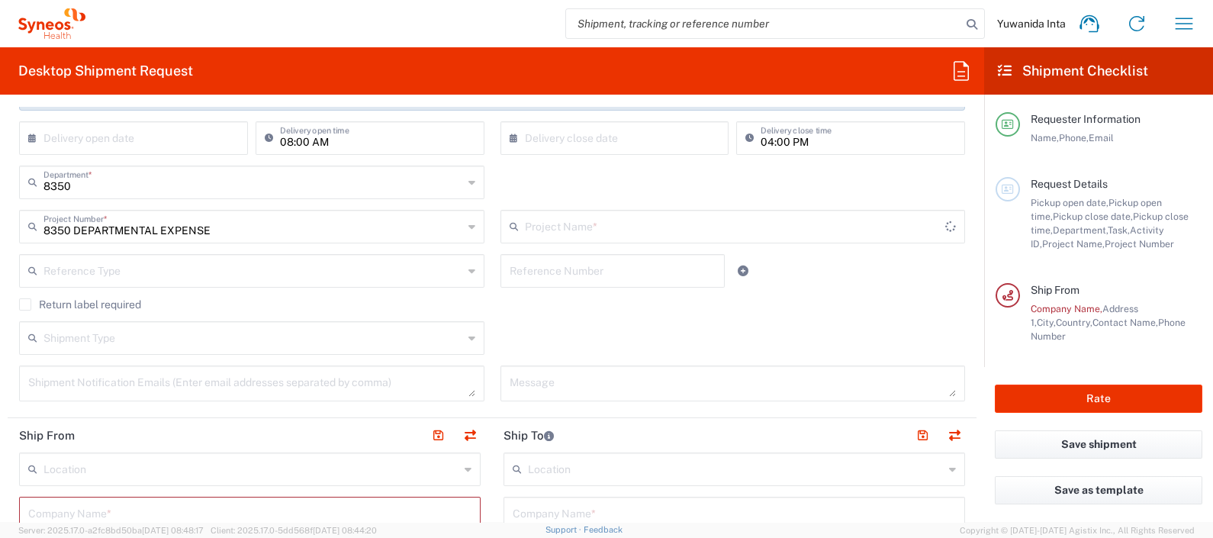
type input "8350 DEPARTMENTAL EXPENSE"
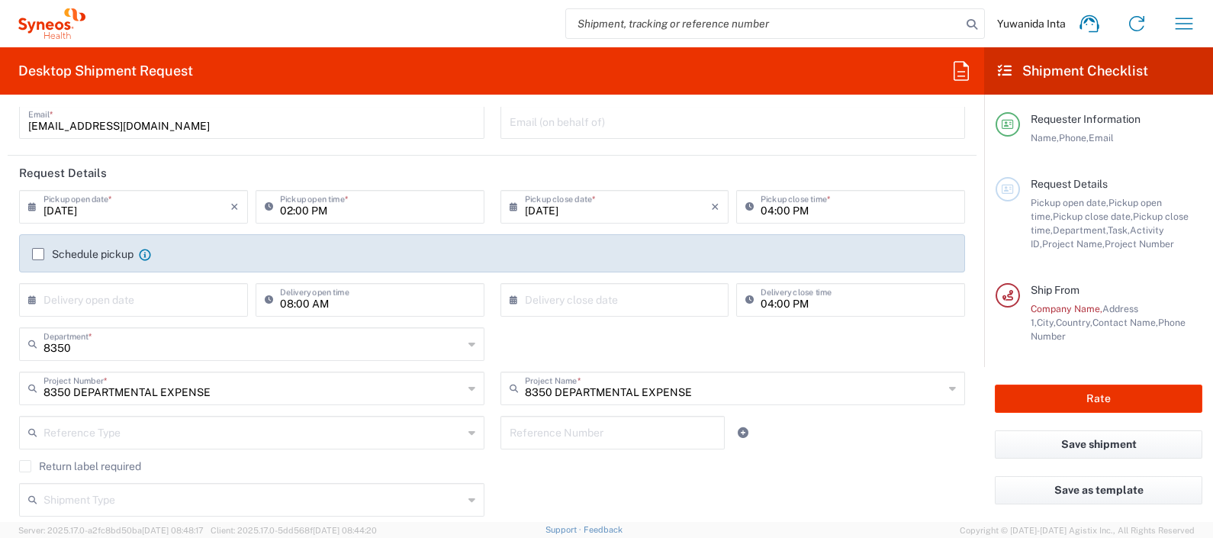
scroll to position [95, 0]
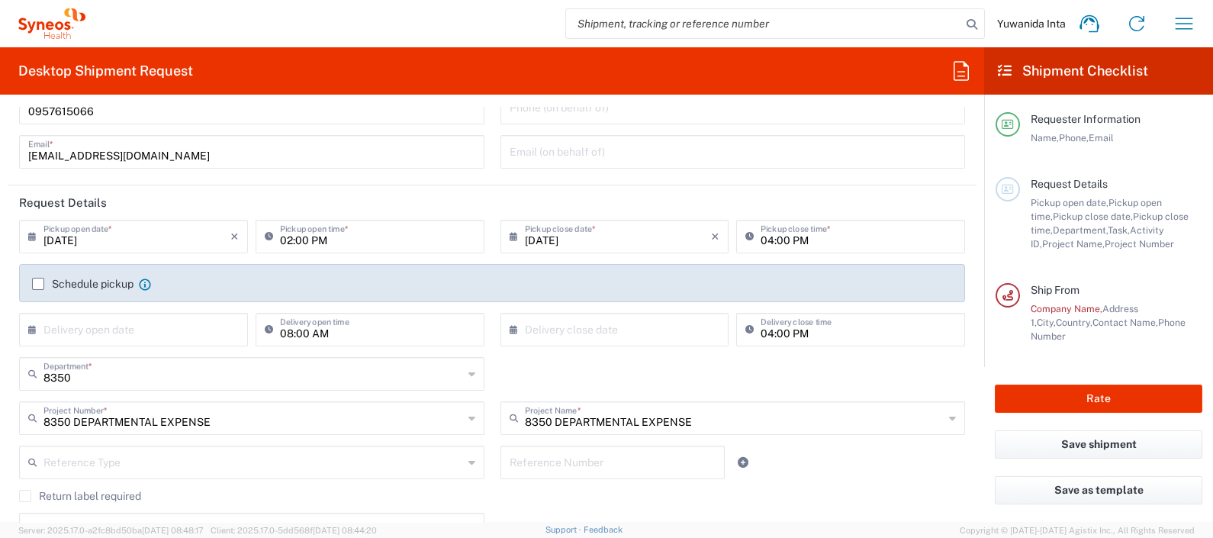
click at [123, 231] on input "[DATE]" at bounding box center [136, 235] width 187 height 27
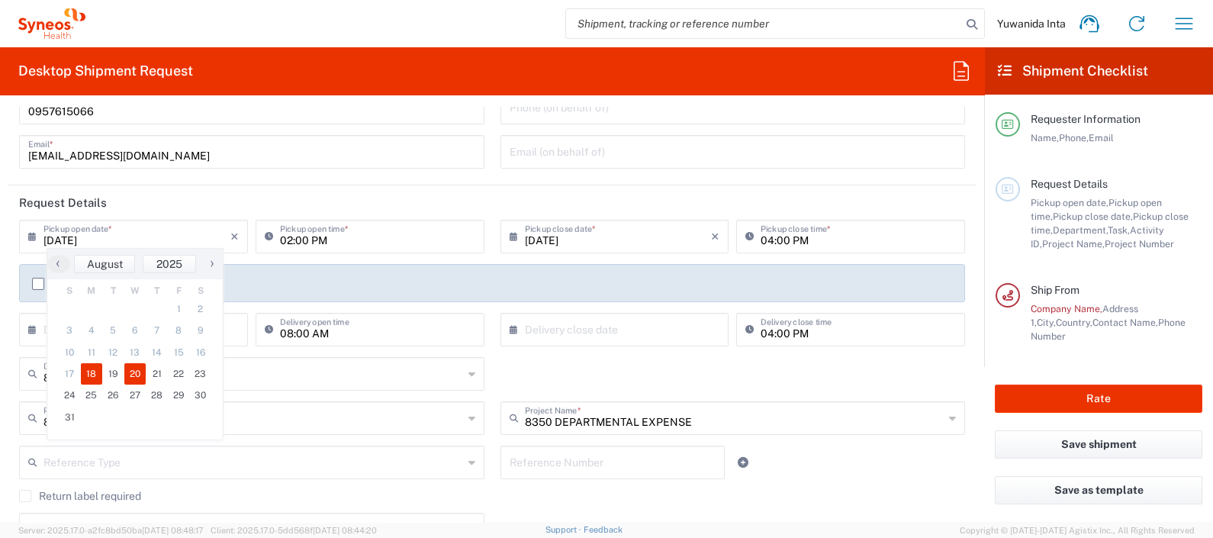
click at [129, 376] on span "20" at bounding box center [135, 373] width 22 height 21
type input "[DATE]"
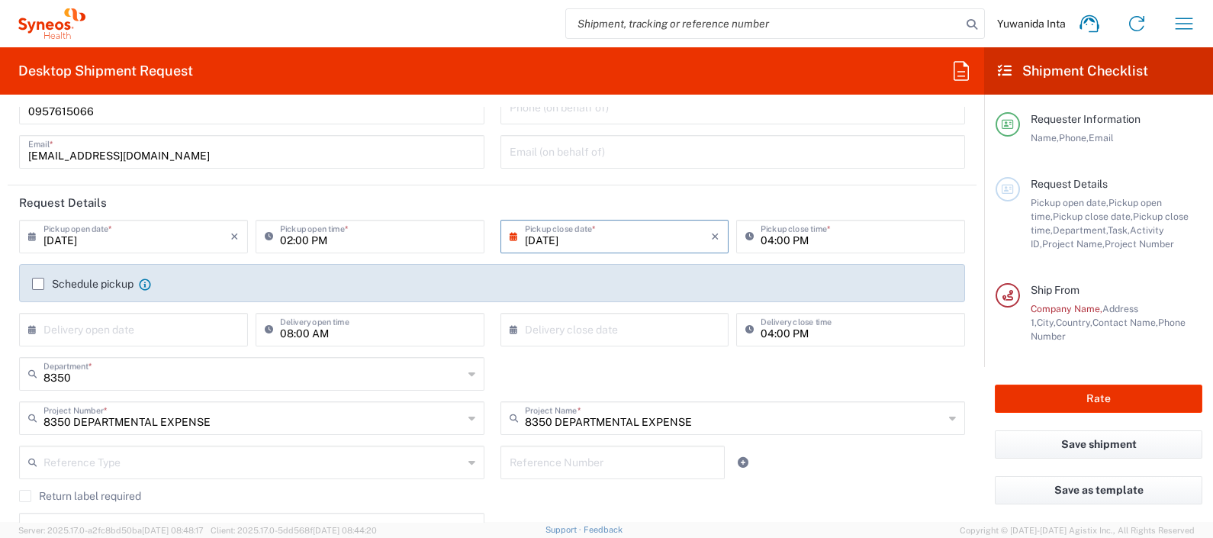
click at [43, 286] on label "Schedule pickup" at bounding box center [82, 284] width 101 height 12
click at [38, 284] on input "Schedule pickup" at bounding box center [38, 284] width 0 height 0
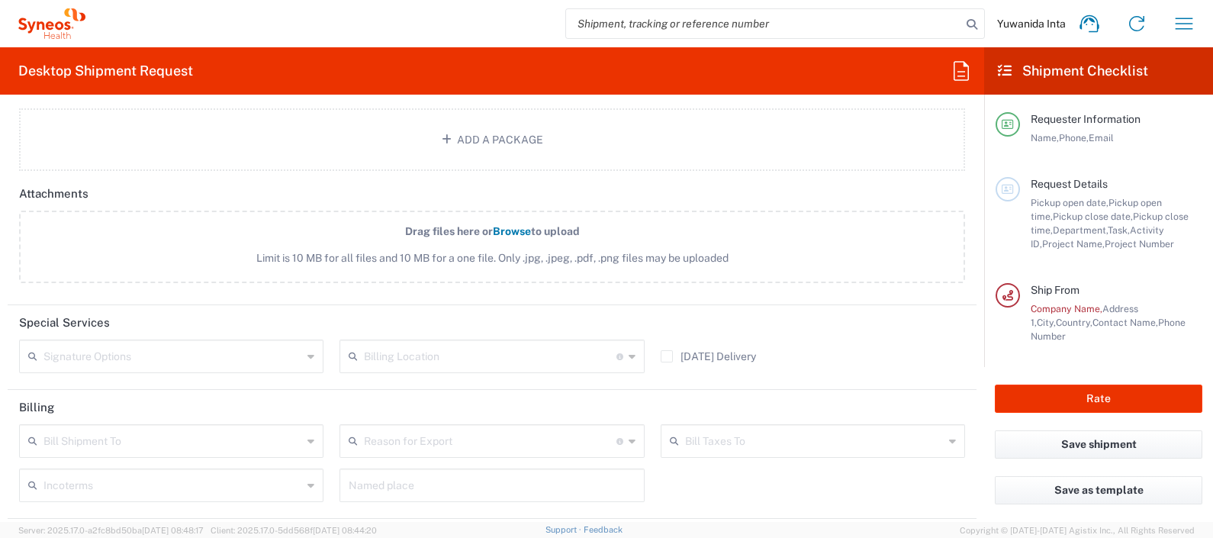
scroll to position [1902, 0]
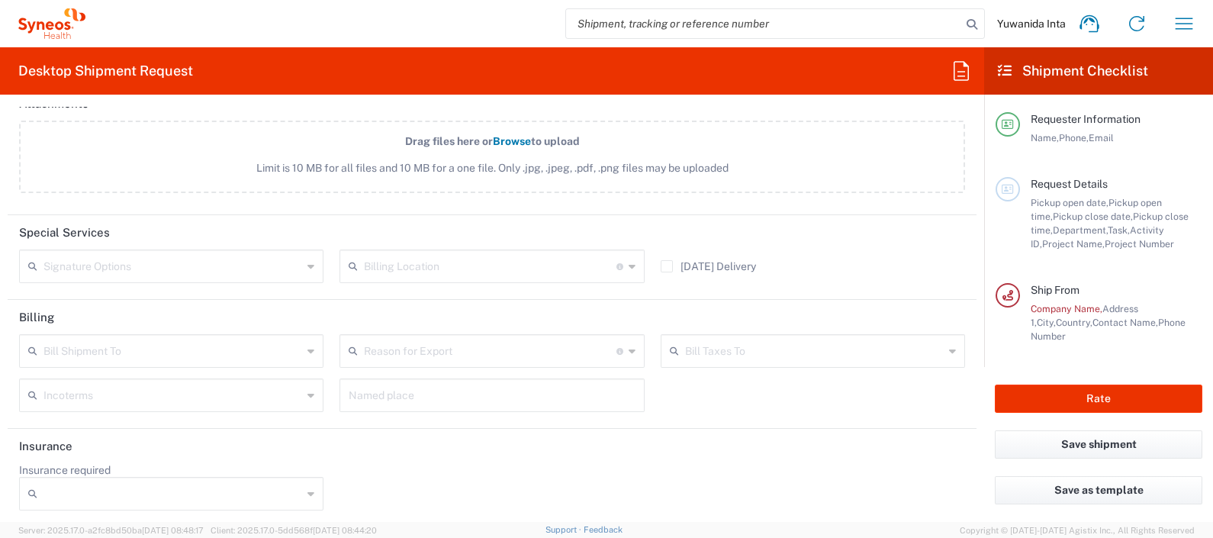
click at [309, 343] on icon at bounding box center [310, 351] width 7 height 24
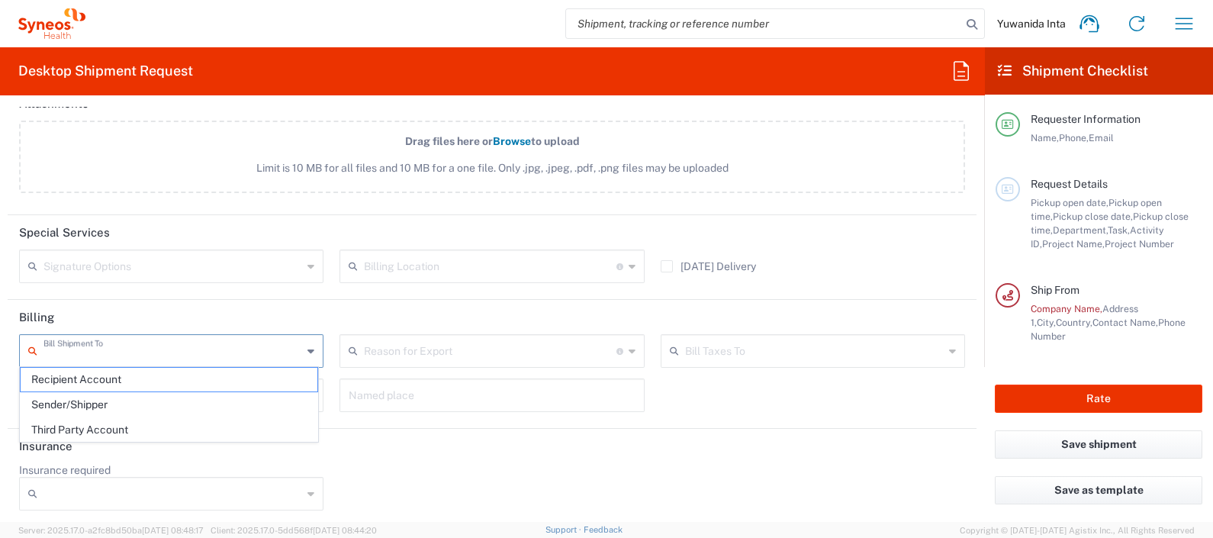
click at [443, 259] on input "text" at bounding box center [490, 265] width 252 height 27
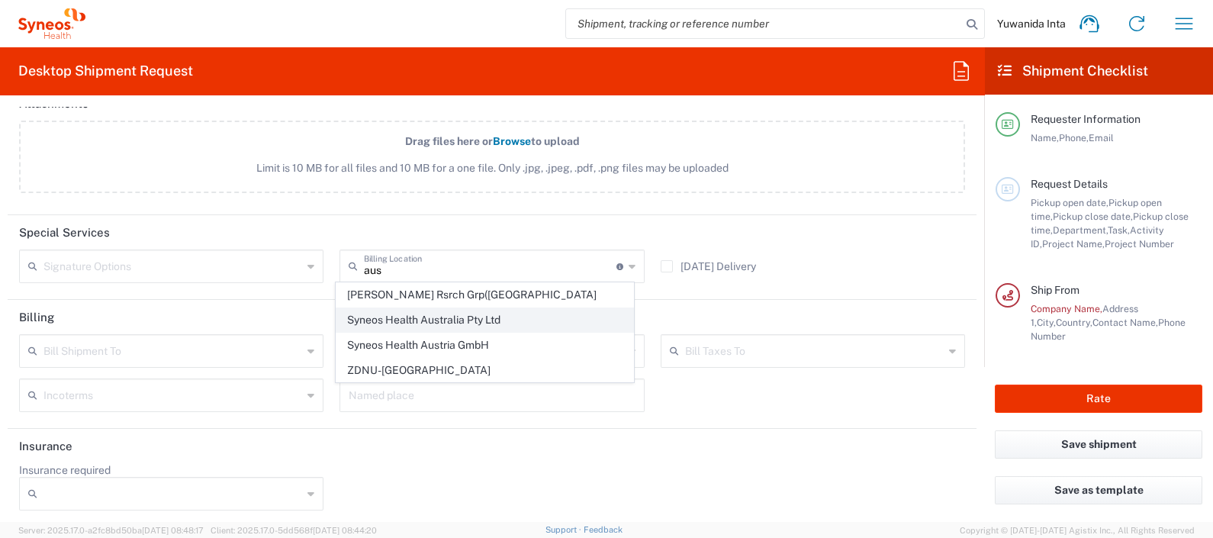
click at [477, 321] on span "Syneos Health Australia Pty Ltd" at bounding box center [484, 320] width 297 height 24
type input "Syneos Health Australia Pty Ltd"
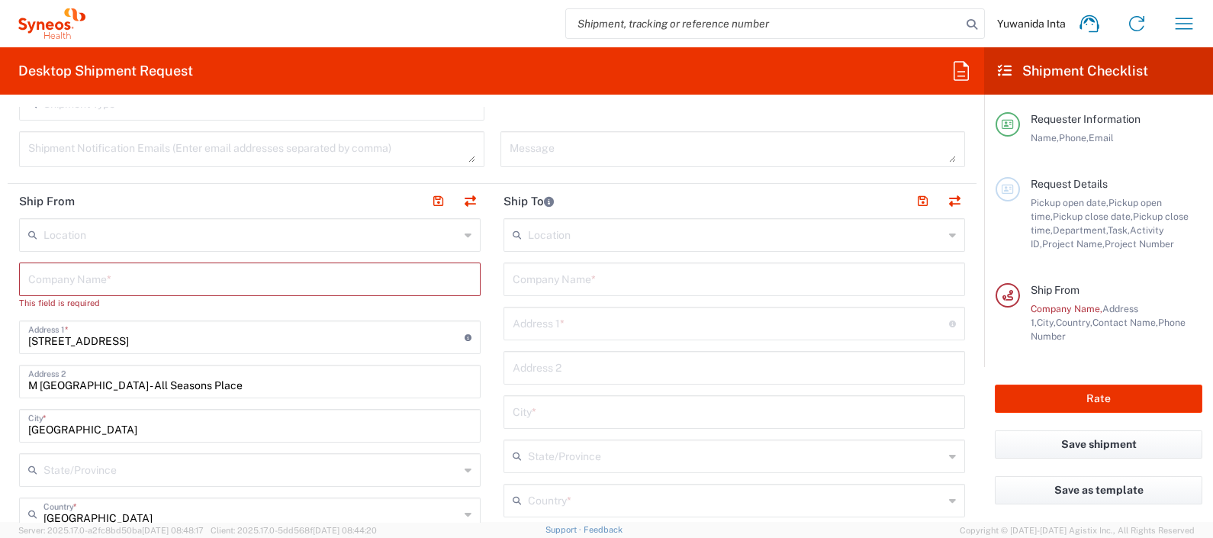
scroll to position [472, 0]
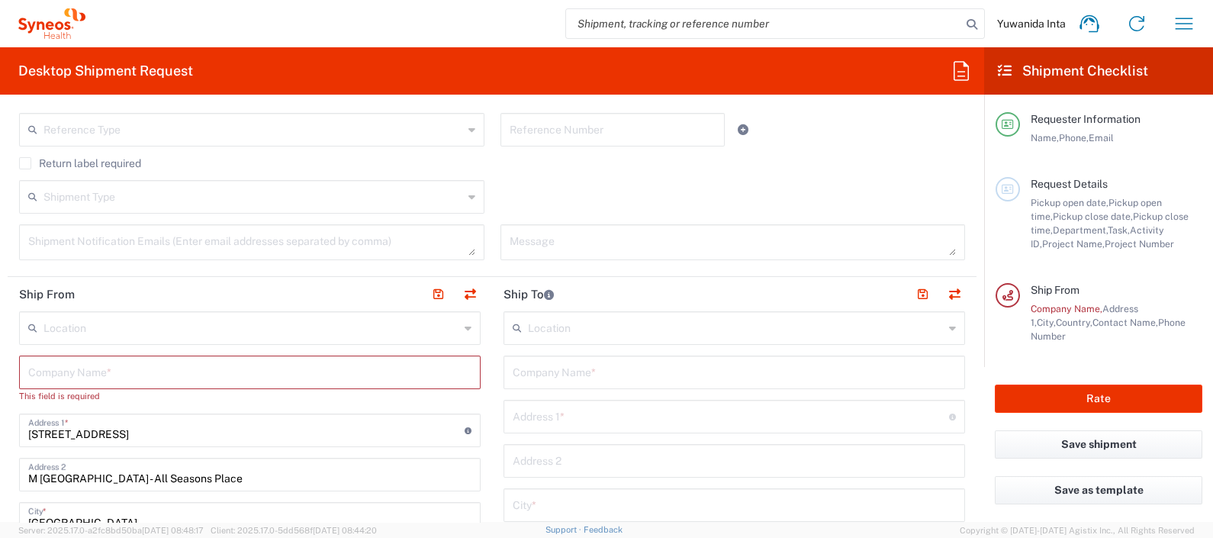
click at [76, 370] on input "text" at bounding box center [249, 371] width 443 height 27
paste input "[PERSON_NAME]"
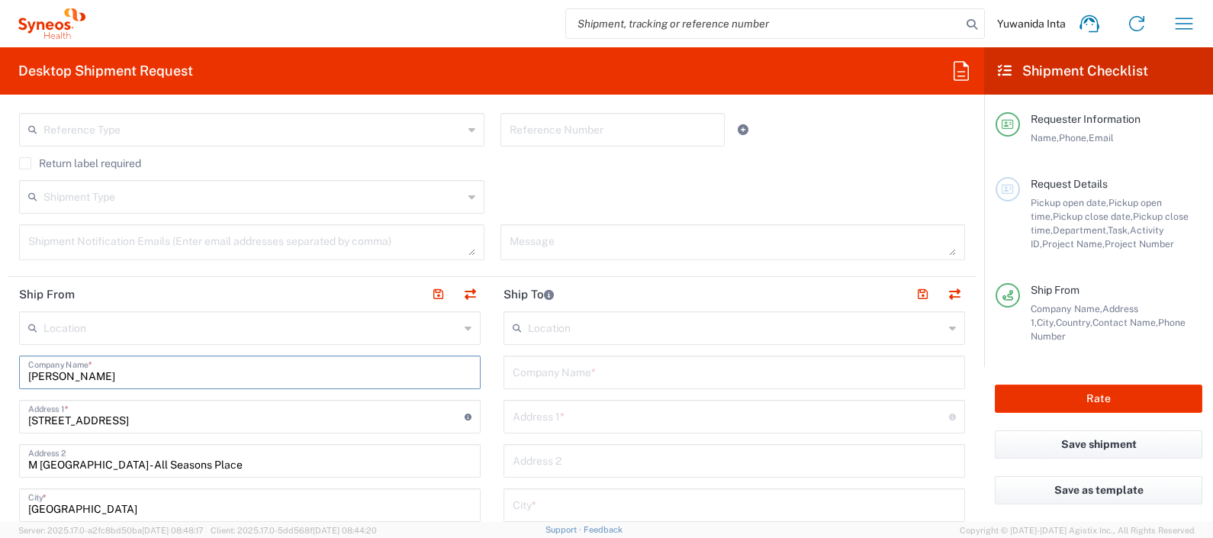
drag, startPoint x: 96, startPoint y: 372, endPoint x: 8, endPoint y: 375, distance: 88.5
paste input "[STREET_ADDRESS]"
type input "[STREET_ADDRESS]"
click at [146, 419] on input "87 Wireless Road" at bounding box center [246, 415] width 436 height 27
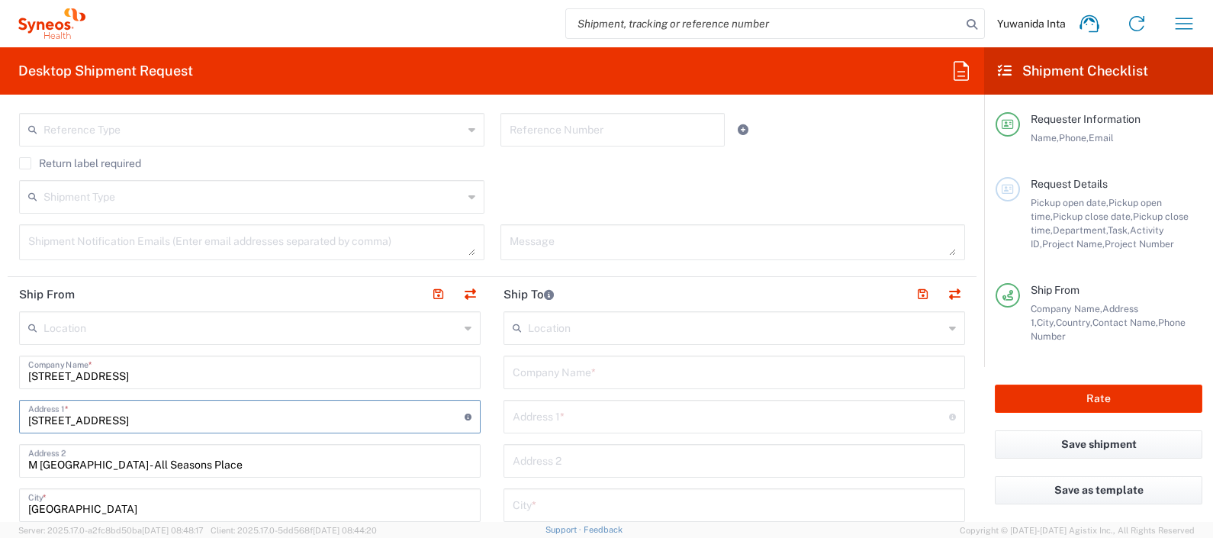
drag, startPoint x: 146, startPoint y: 419, endPoint x: 0, endPoint y: 425, distance: 146.6
click at [0, 425] on form "Requester Information Yuwanida Inta Name * 0957615066 Phone * yuwanida.inta@syn…" at bounding box center [492, 314] width 984 height 415
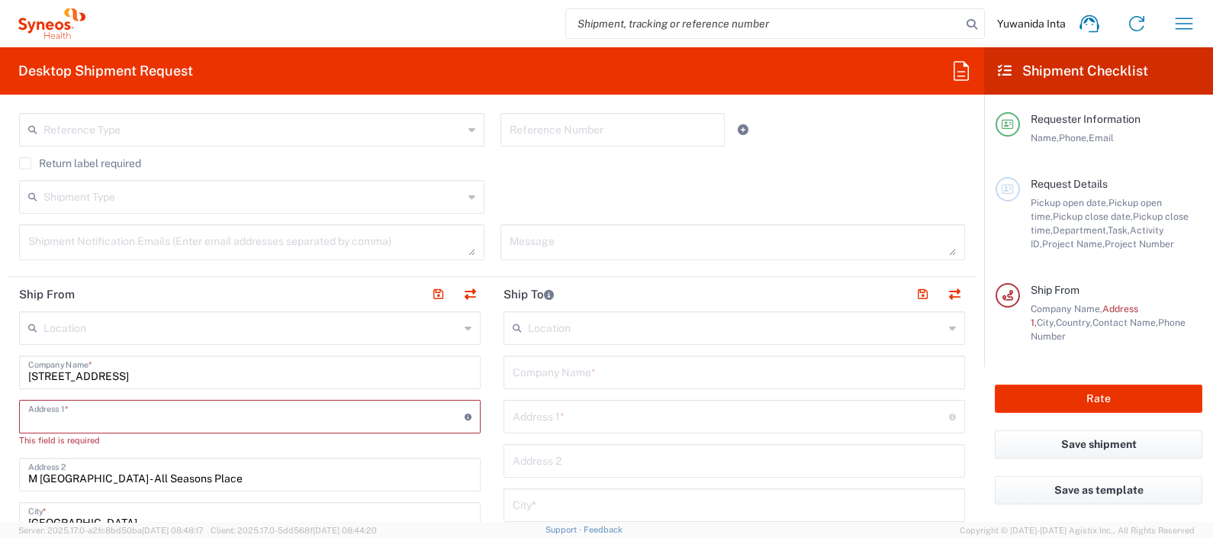
paste input "St Albans, VIC 3021"
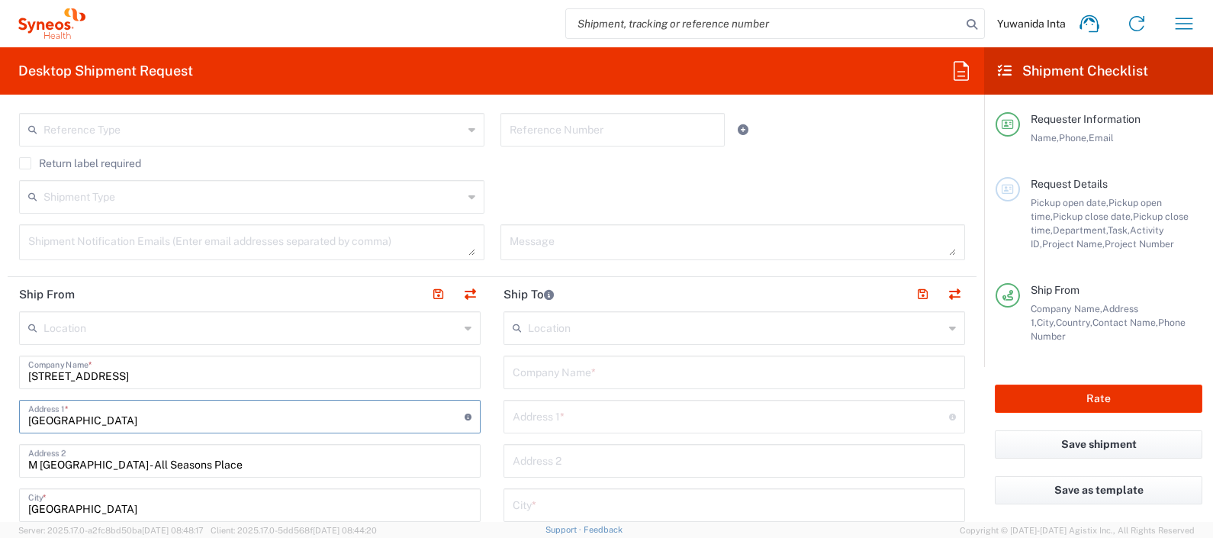
scroll to position [567, 0]
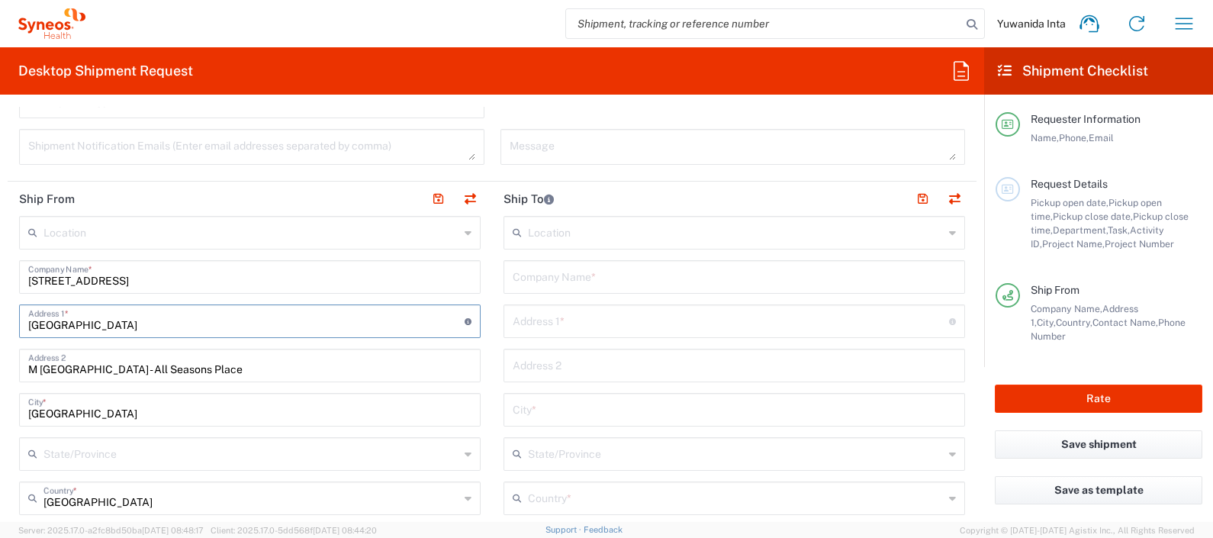
type input "St Albans, VIC 3021"
drag, startPoint x: 214, startPoint y: 366, endPoint x: 18, endPoint y: 379, distance: 195.8
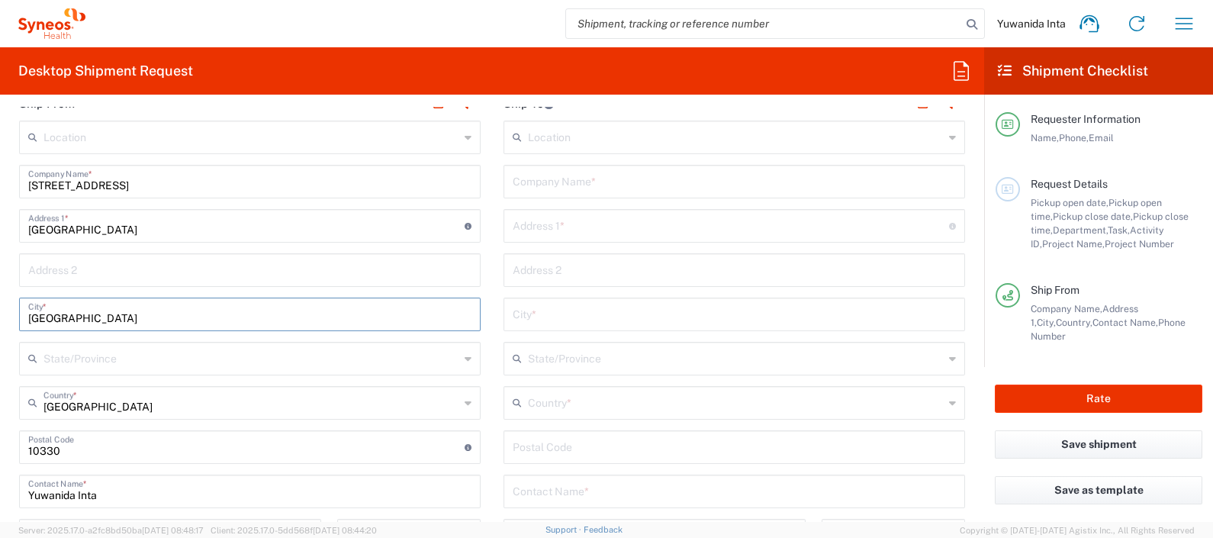
click at [148, 317] on input "Bangkok" at bounding box center [249, 313] width 443 height 27
click at [262, 300] on input "Bangkok" at bounding box center [249, 313] width 443 height 27
type input "B"
type input "VIC"
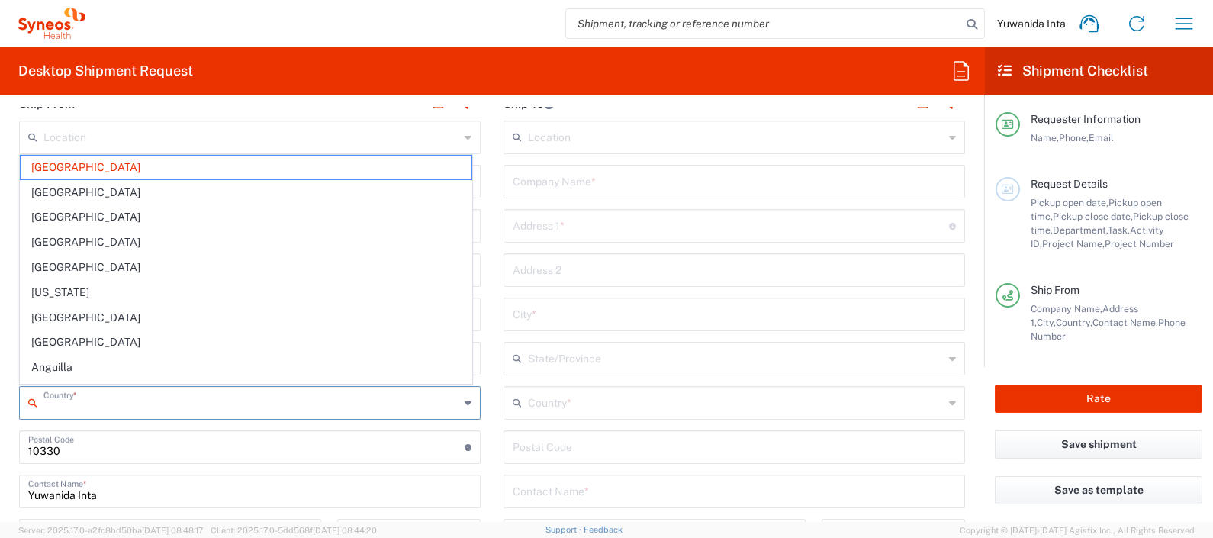
click at [258, 400] on input "text" at bounding box center [251, 401] width 416 height 27
click at [137, 166] on span "[GEOGRAPHIC_DATA]" at bounding box center [246, 171] width 451 height 24
type input "[GEOGRAPHIC_DATA]"
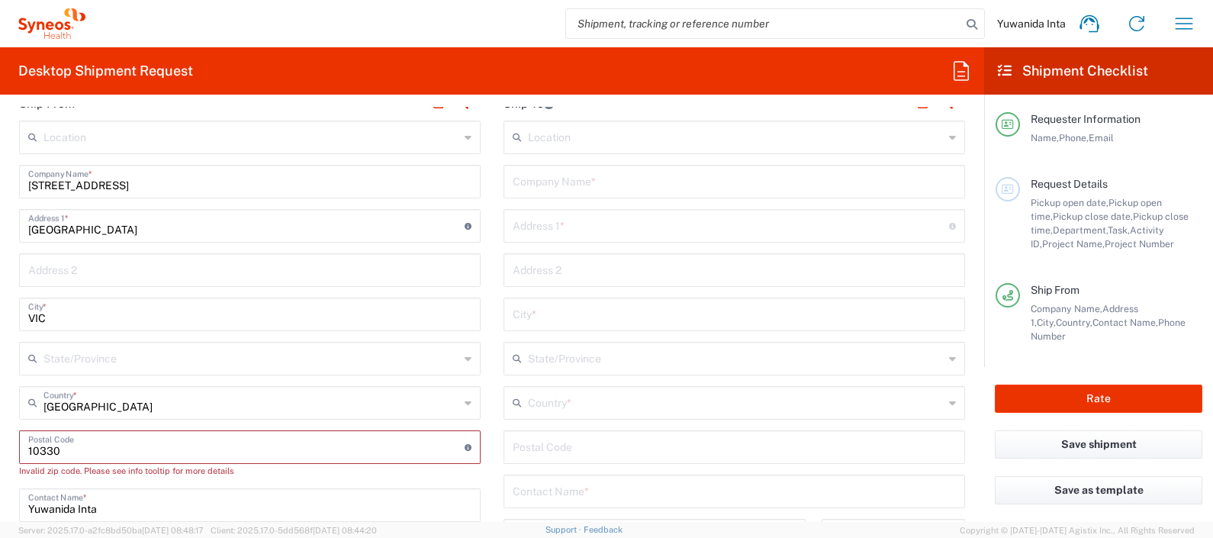
drag, startPoint x: 98, startPoint y: 455, endPoint x: -4, endPoint y: 453, distance: 102.3
click at [0, 453] on html "Yuwanida Inta Home Shipment estimator Shipment tracking Desktop shipment reques…" at bounding box center [606, 269] width 1213 height 538
type input "3021"
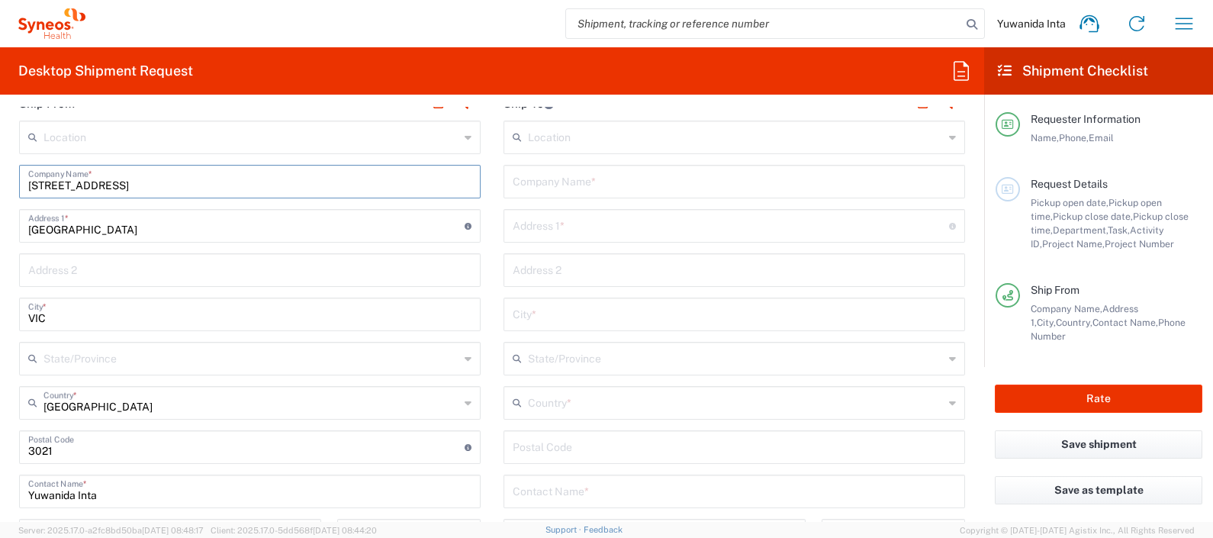
click at [28, 178] on input "[STREET_ADDRESS]" at bounding box center [249, 180] width 443 height 27
type input "TEST-----[STREET_ADDRESS]"
click at [557, 179] on input "text" at bounding box center [734, 180] width 443 height 27
type input "TEST-----"
click at [568, 215] on input "text" at bounding box center [731, 224] width 436 height 27
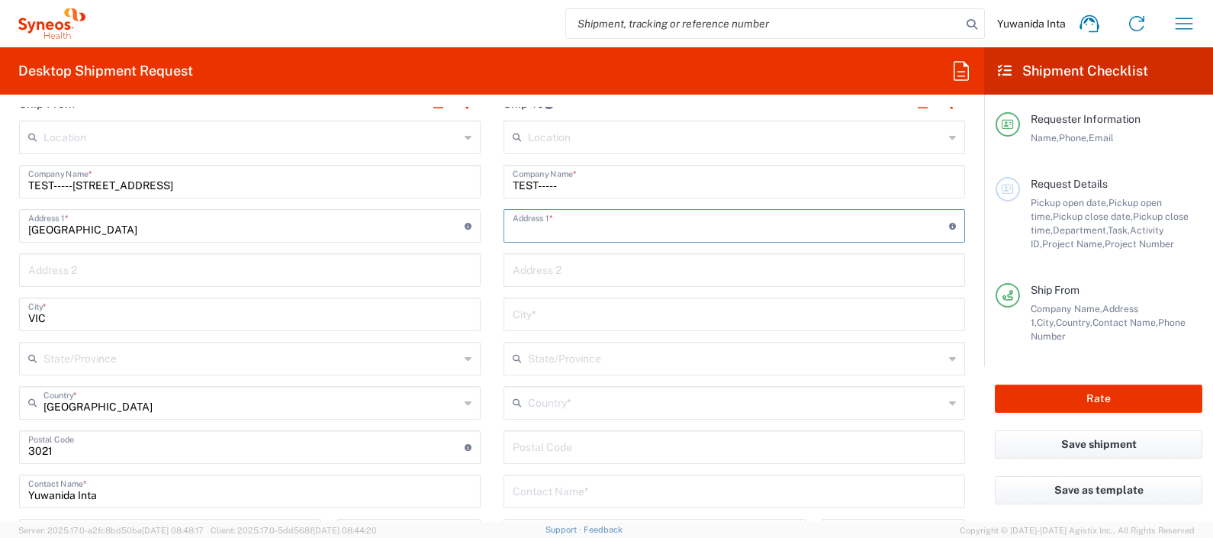
paste input "[STREET_ADDRESS][PERSON_NAME]"
type input "[STREET_ADDRESS][PERSON_NAME]"
click at [603, 180] on input "TEST-----" at bounding box center [734, 180] width 443 height 27
type input "TEST----- Syneos"
drag, startPoint x: 579, startPoint y: 259, endPoint x: 536, endPoint y: 191, distance: 81.3
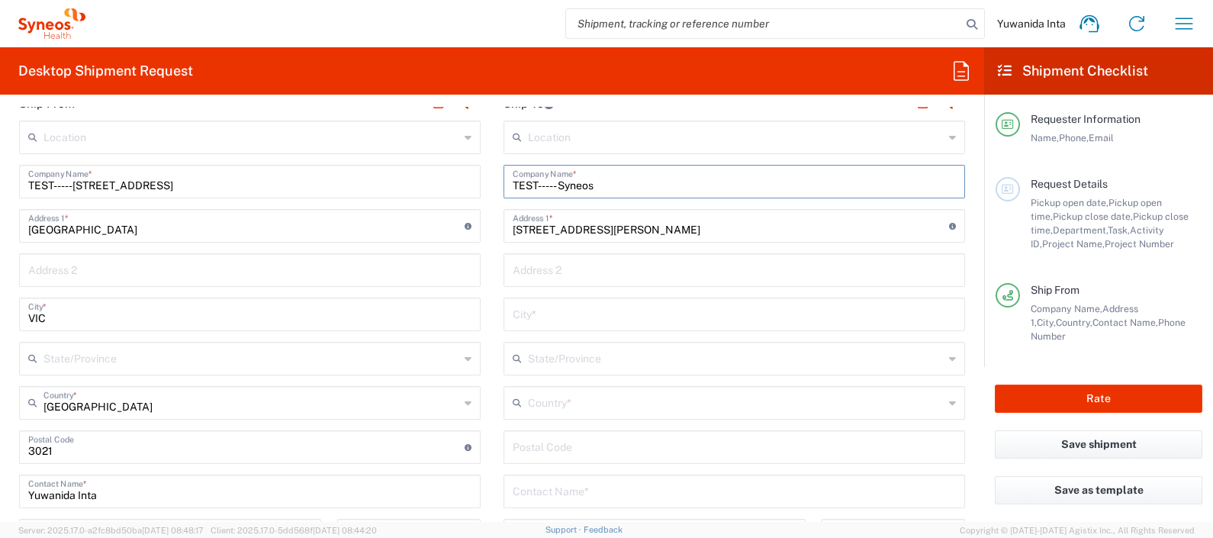
click at [579, 259] on input "text" at bounding box center [734, 269] width 443 height 27
paste input "Adelaide, SA 5000"
type input "Adelaide, SA 5000"
click at [593, 309] on input "text" at bounding box center [734, 313] width 443 height 27
type input "SA"
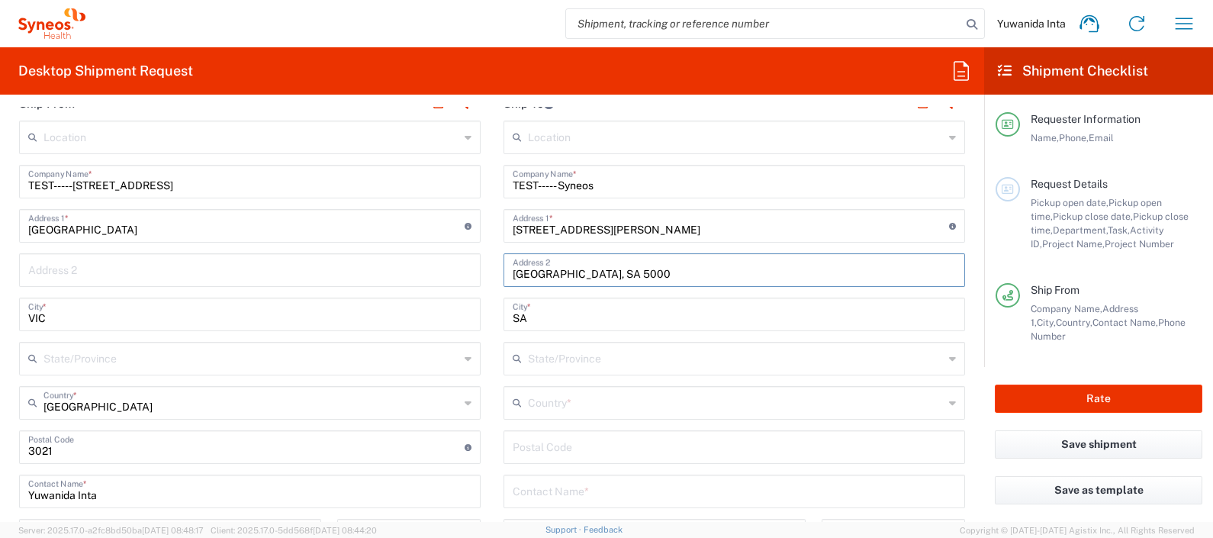
drag, startPoint x: 613, startPoint y: 269, endPoint x: 549, endPoint y: 268, distance: 64.1
click at [549, 268] on input "Adelaide, SA 5000" at bounding box center [734, 269] width 443 height 27
type input "[GEOGRAPHIC_DATA]"
click at [134, 262] on input "text" at bounding box center [249, 269] width 443 height 27
drag, startPoint x: 109, startPoint y: 306, endPoint x: 14, endPoint y: 309, distance: 95.4
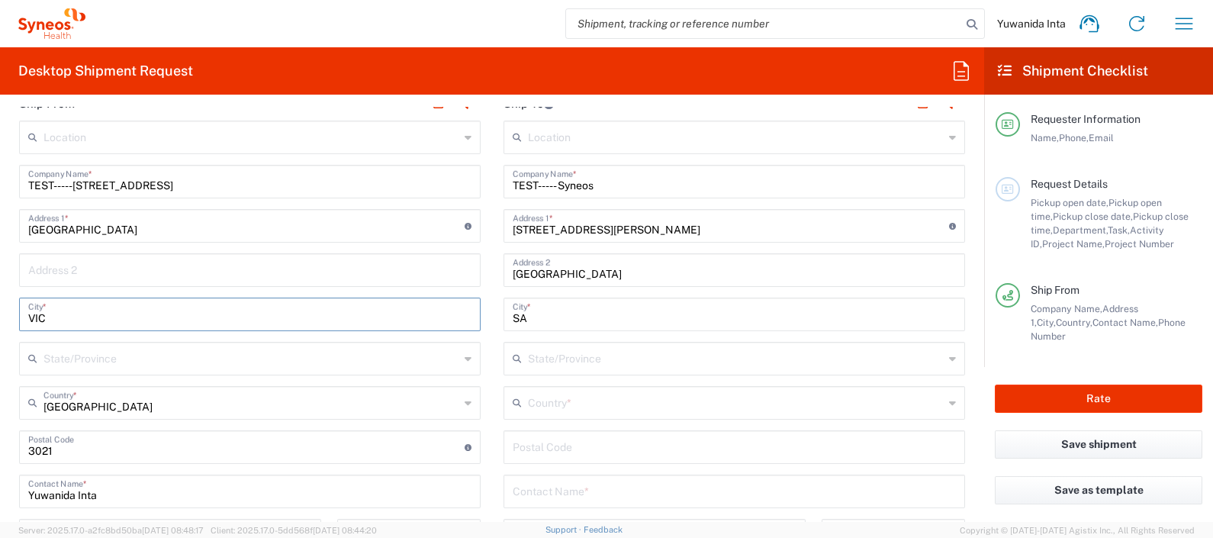
click at [14, 309] on main "Location Addison Whitney LLC-Morrisvile NC US Barcelona-Syneos Health BioSector…" at bounding box center [250, 463] width 485 height 685
type input "A"
type input "St Albans"
click at [578, 318] on input "SA" at bounding box center [734, 313] width 443 height 27
drag, startPoint x: 591, startPoint y: 262, endPoint x: 500, endPoint y: 267, distance: 90.9
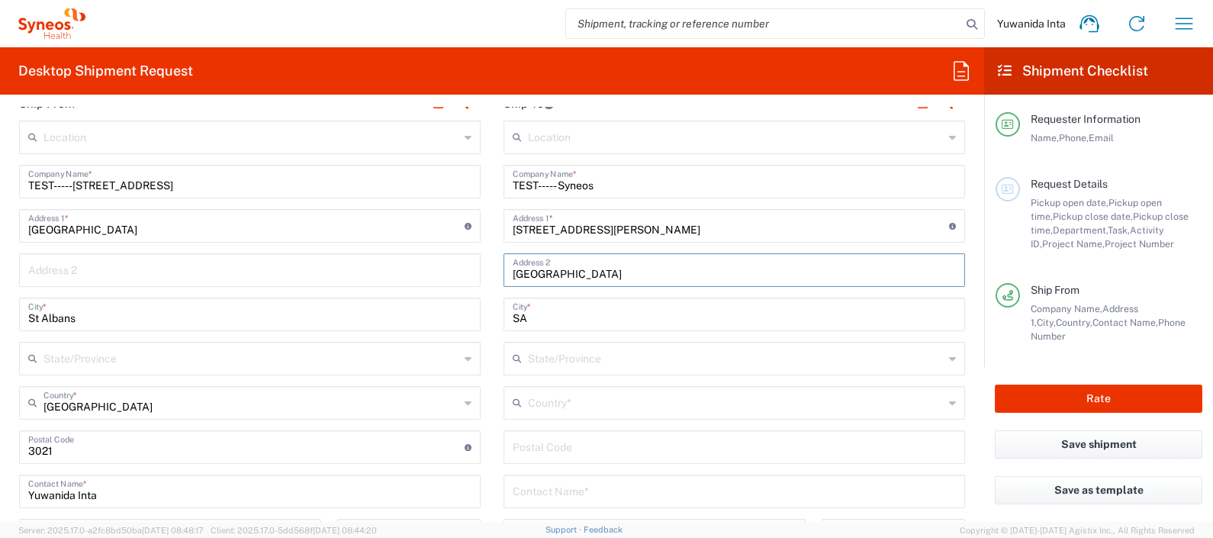
click at [504, 267] on div "Adelaide Address 2" at bounding box center [735, 270] width 462 height 34
drag, startPoint x: 581, startPoint y: 312, endPoint x: 448, endPoint y: 312, distance: 132.8
click at [448, 312] on div "Ship From Location Addison Whitney LLC-Morrisvile NC US Barcelona-Syneos Health…" at bounding box center [492, 449] width 969 height 726
paste input "[GEOGRAPHIC_DATA]"
type input "[GEOGRAPHIC_DATA]"
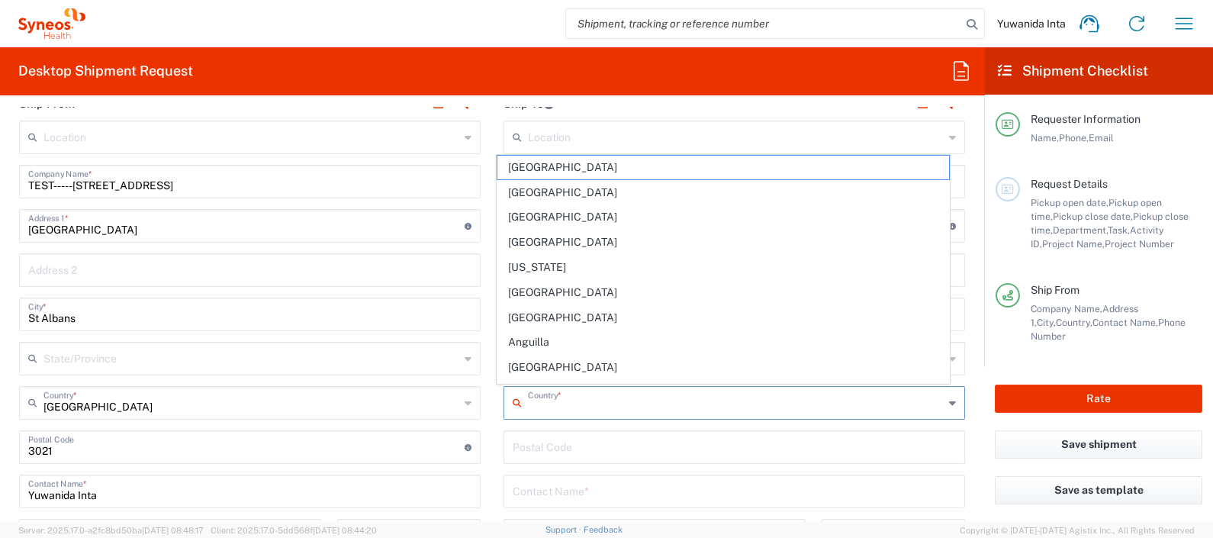
click at [607, 399] on input "text" at bounding box center [736, 401] width 416 height 27
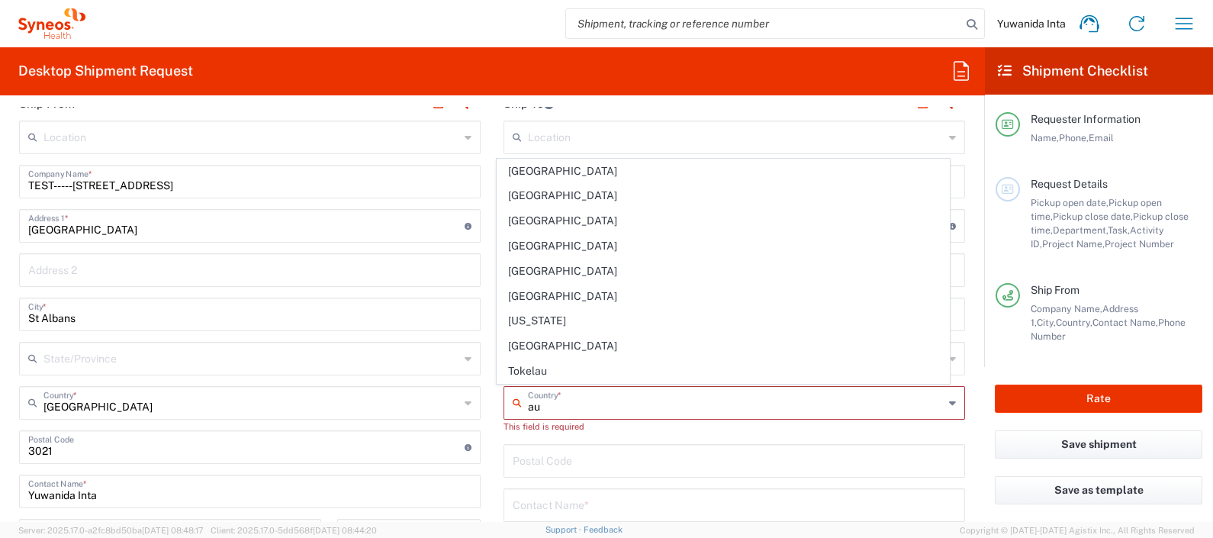
type input "[GEOGRAPHIC_DATA]"
type input "5000"
type input "610476766850"
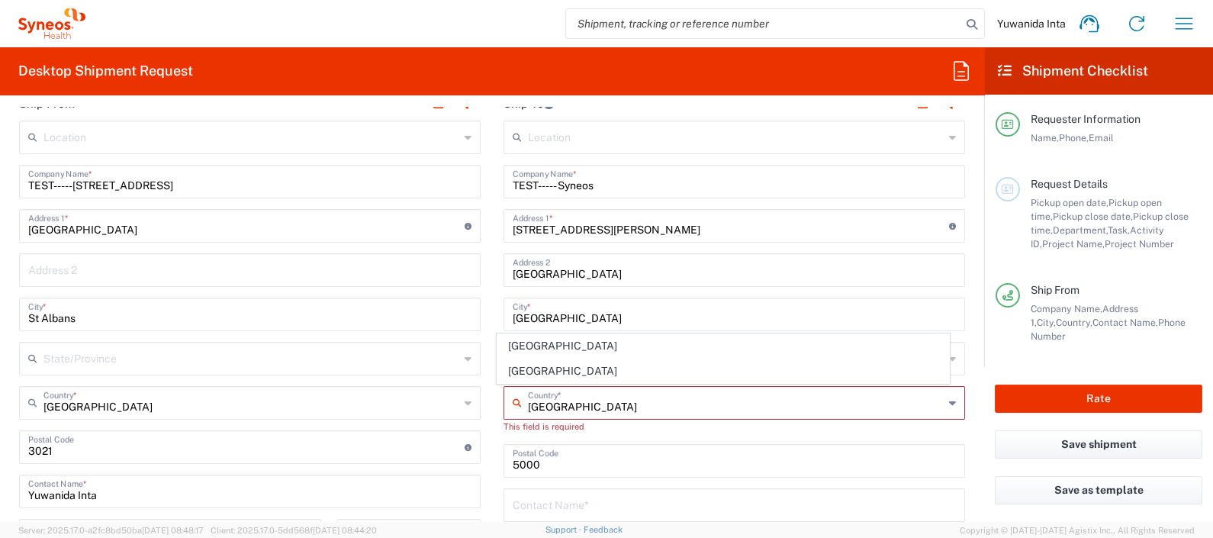
type input "Indiaa"
drag, startPoint x: 585, startPoint y: 401, endPoint x: 477, endPoint y: 404, distance: 108.4
click at [477, 404] on div "Ship From Location Addison Whitney LLC-Morrisvile NC US Barcelona-Syneos Health…" at bounding box center [492, 449] width 969 height 726
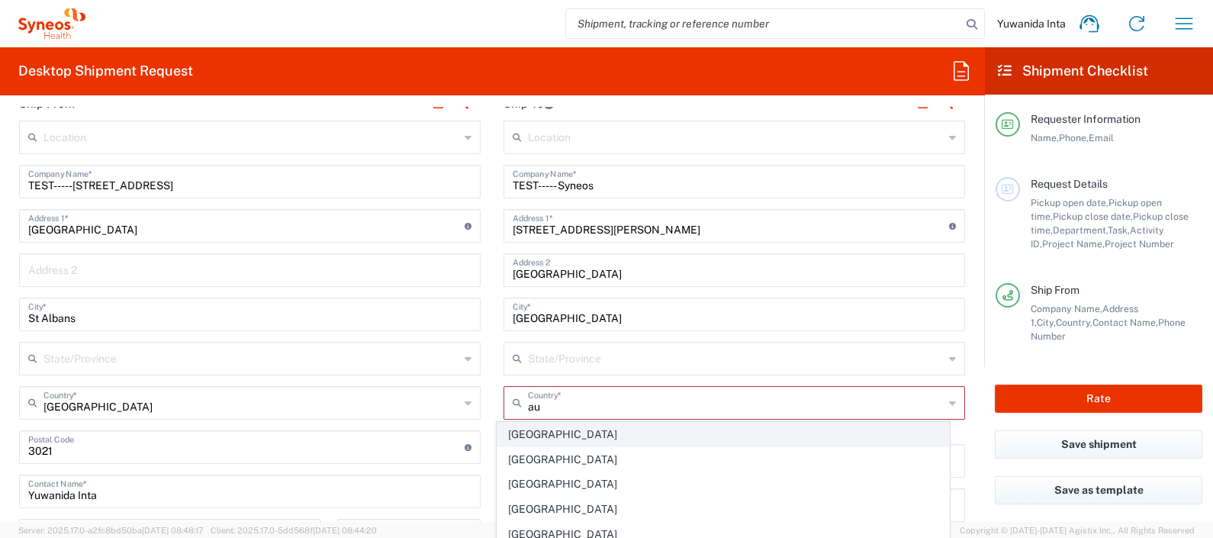
click at [525, 432] on span "[GEOGRAPHIC_DATA]" at bounding box center [722, 435] width 451 height 24
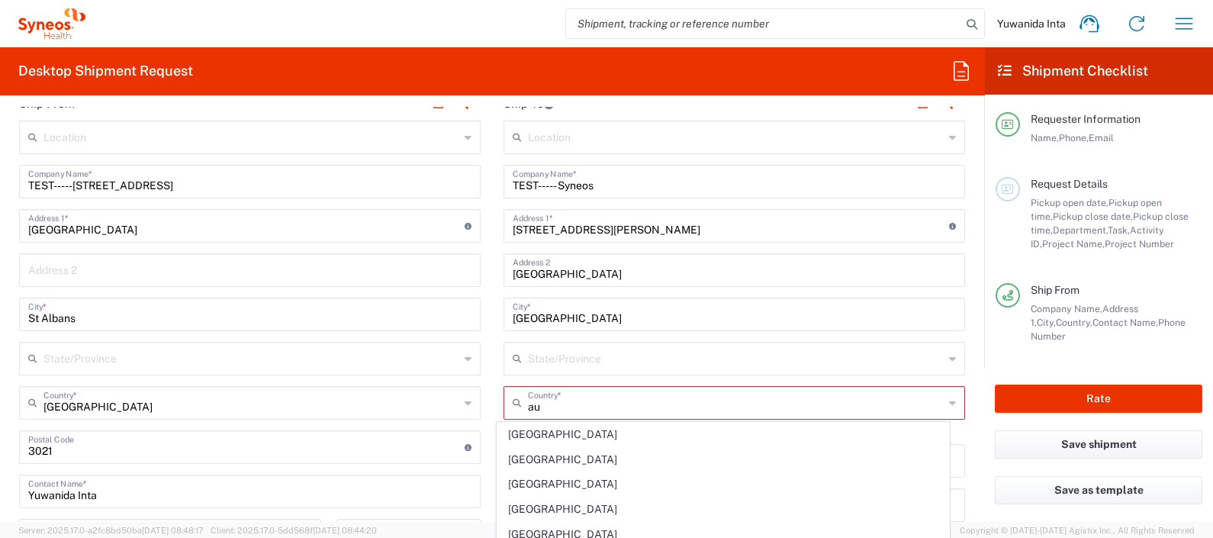
type input "[GEOGRAPHIC_DATA]"
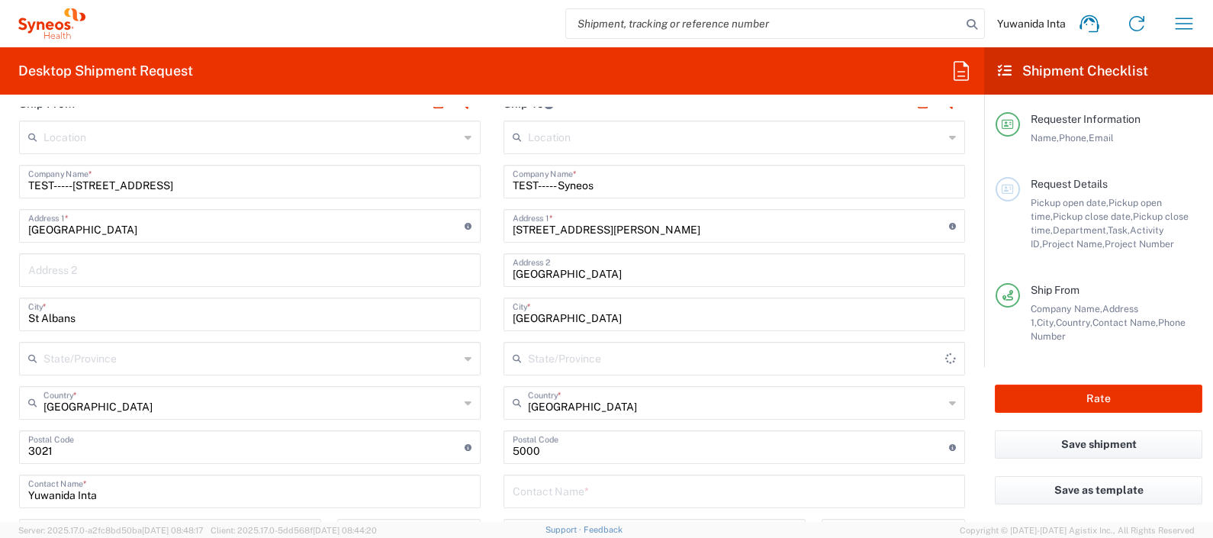
scroll to position [758, 0]
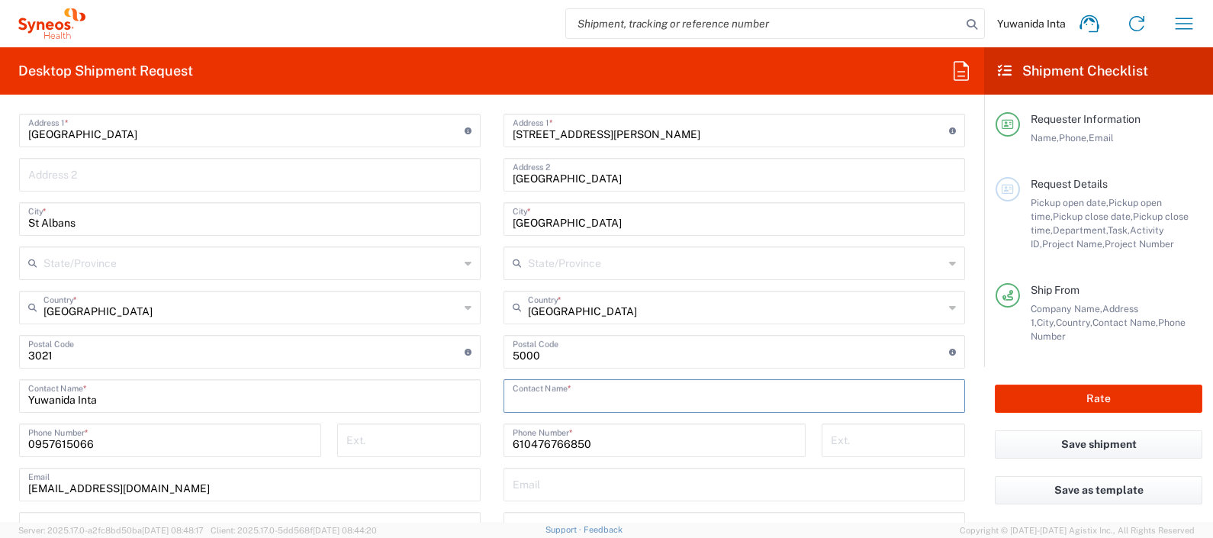
click at [571, 393] on input "text" at bounding box center [734, 395] width 443 height 27
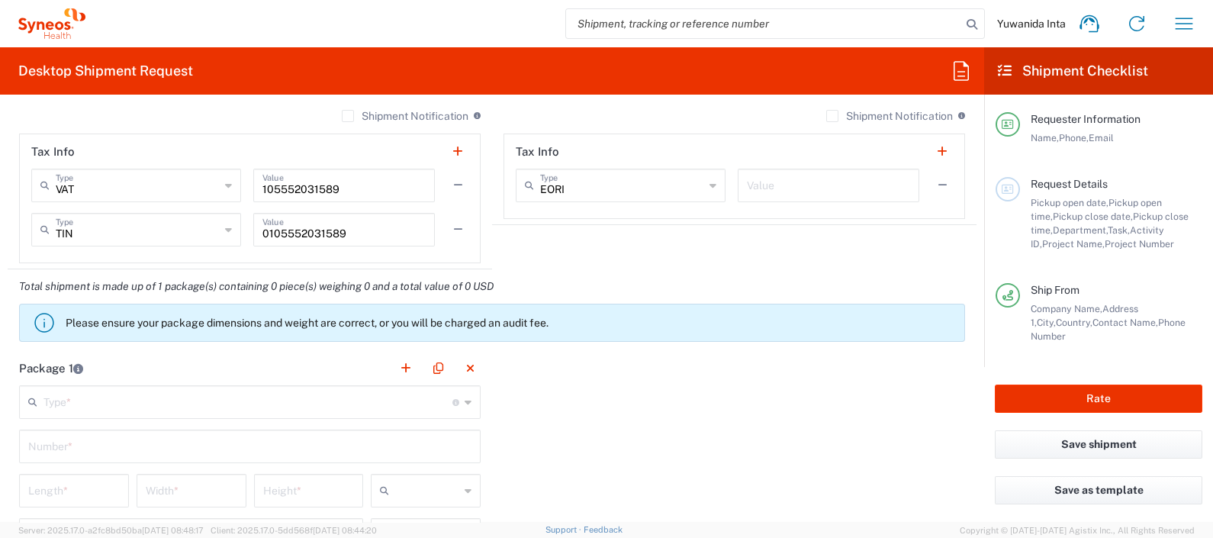
scroll to position [1235, 0]
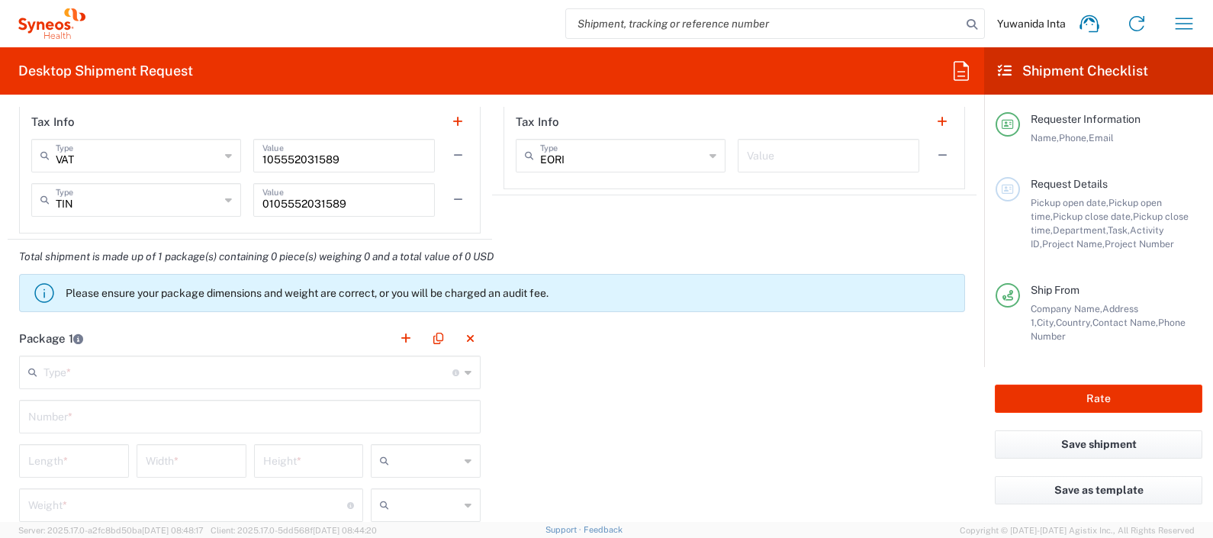
type input "Sweety"
click at [465, 370] on icon at bounding box center [468, 372] width 7 height 24
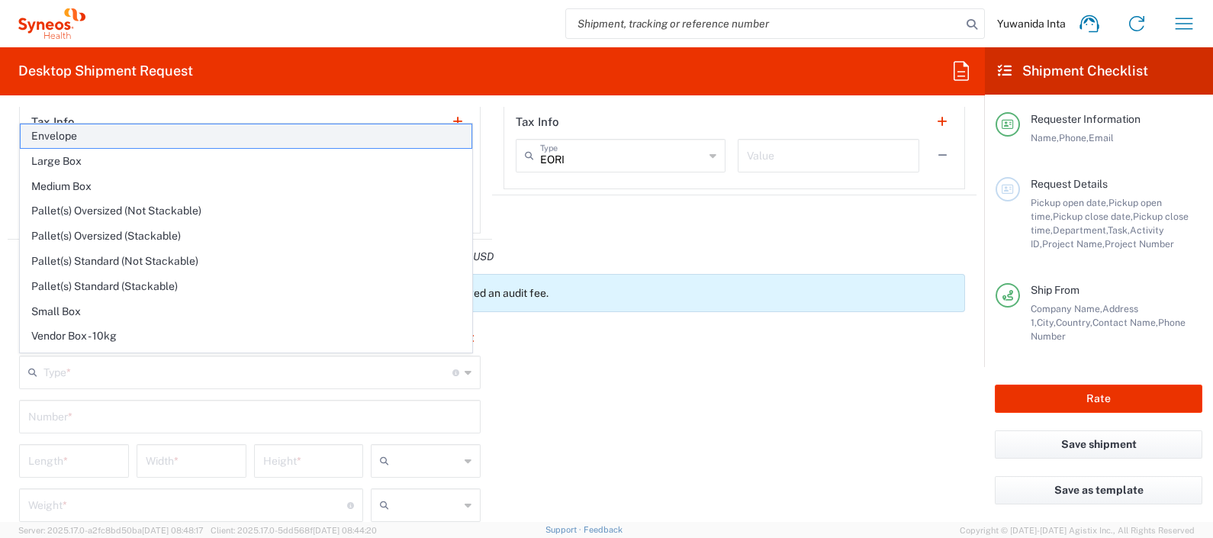
click at [117, 137] on span "Envelope" at bounding box center [246, 136] width 451 height 24
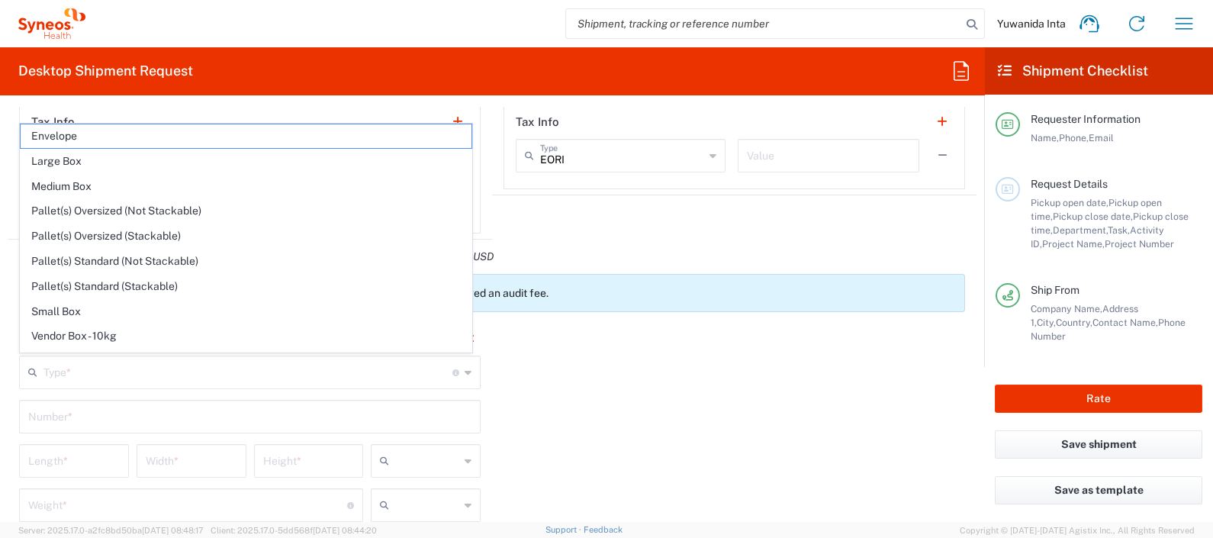
type input "Envelope"
type input "1"
type input "9.5"
type input "12.5"
type input "0.25"
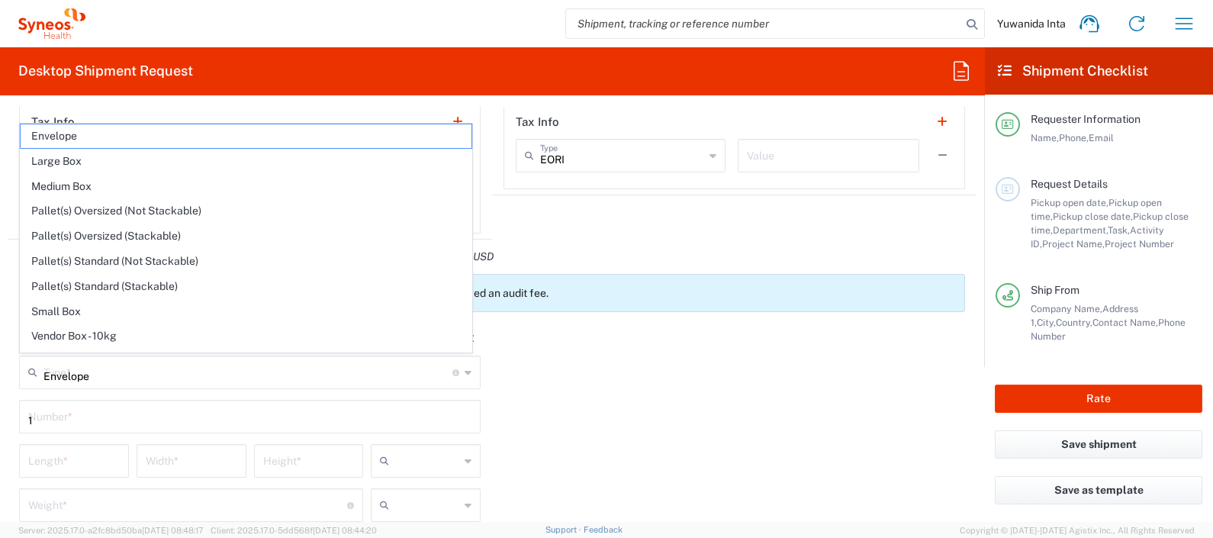
type input "in"
type input "0.45"
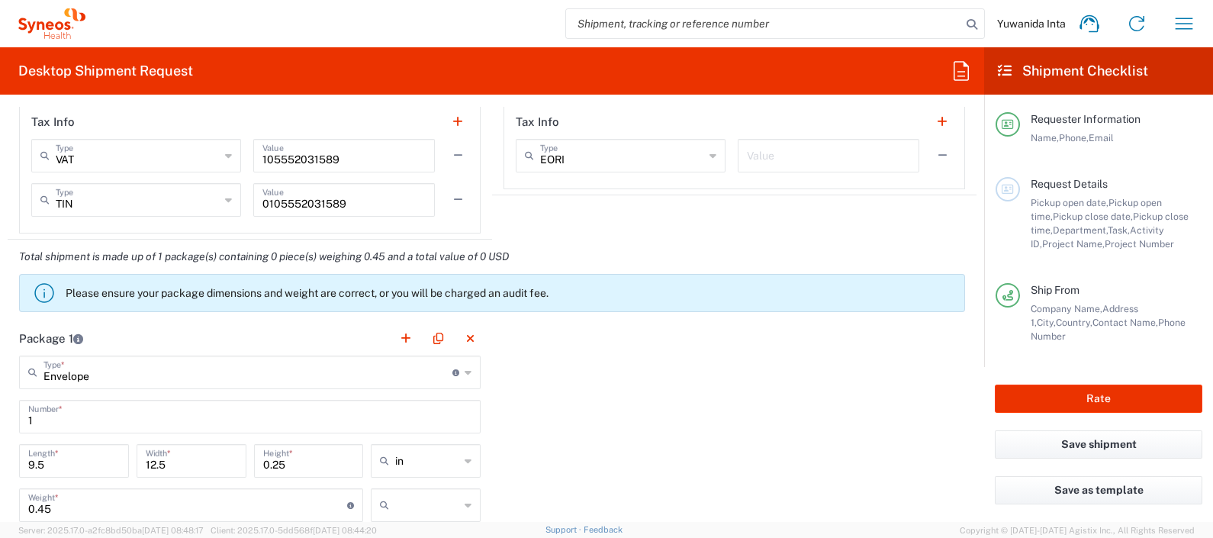
drag, startPoint x: 141, startPoint y: 412, endPoint x: 153, endPoint y: 420, distance: 13.8
click at [140, 412] on input "1" at bounding box center [249, 415] width 443 height 27
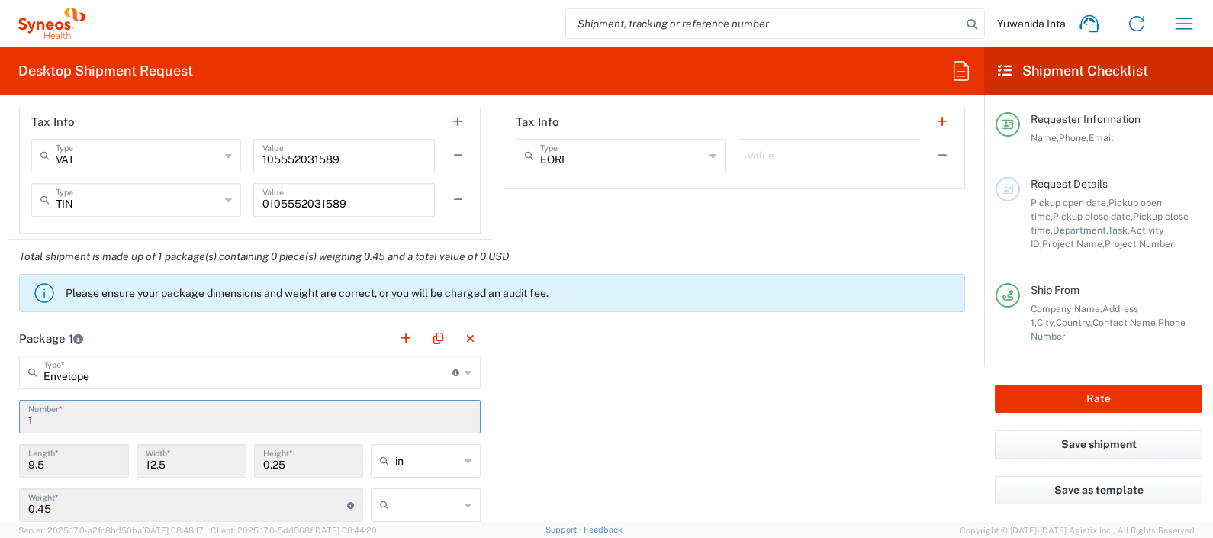
click at [465, 460] on icon at bounding box center [468, 461] width 7 height 24
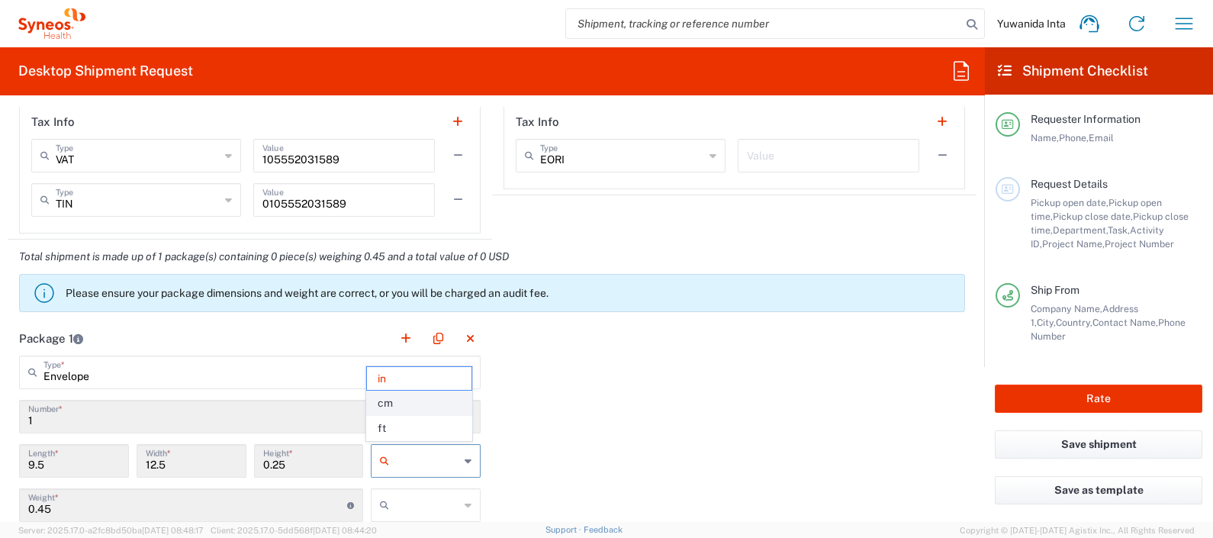
click at [414, 409] on span "cm" at bounding box center [419, 403] width 105 height 24
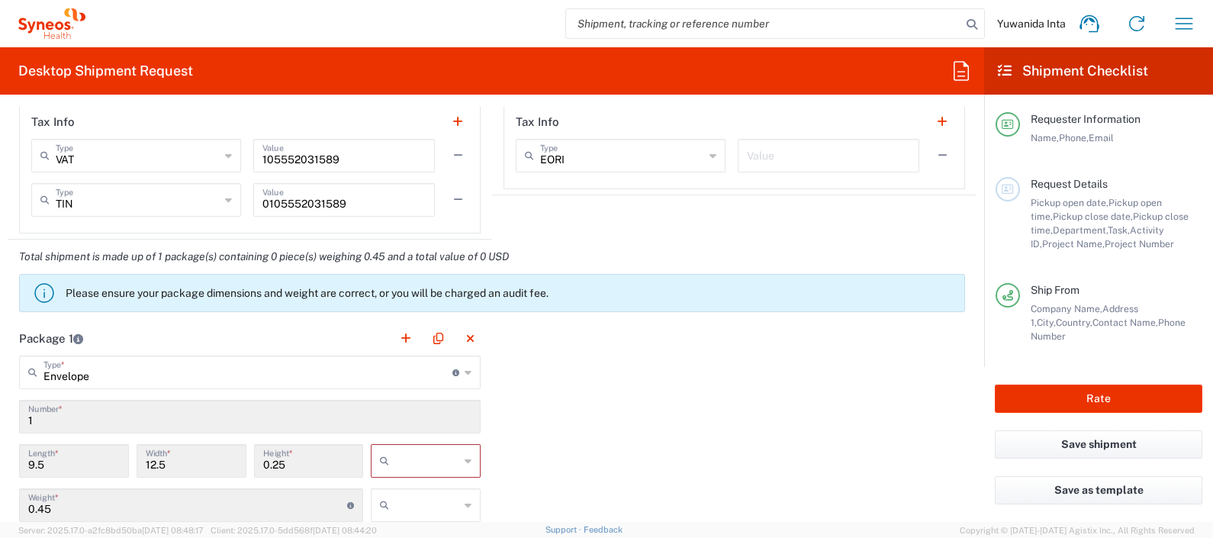
type input "24.13"
type input "31.75"
type input "0.64"
type input "cm"
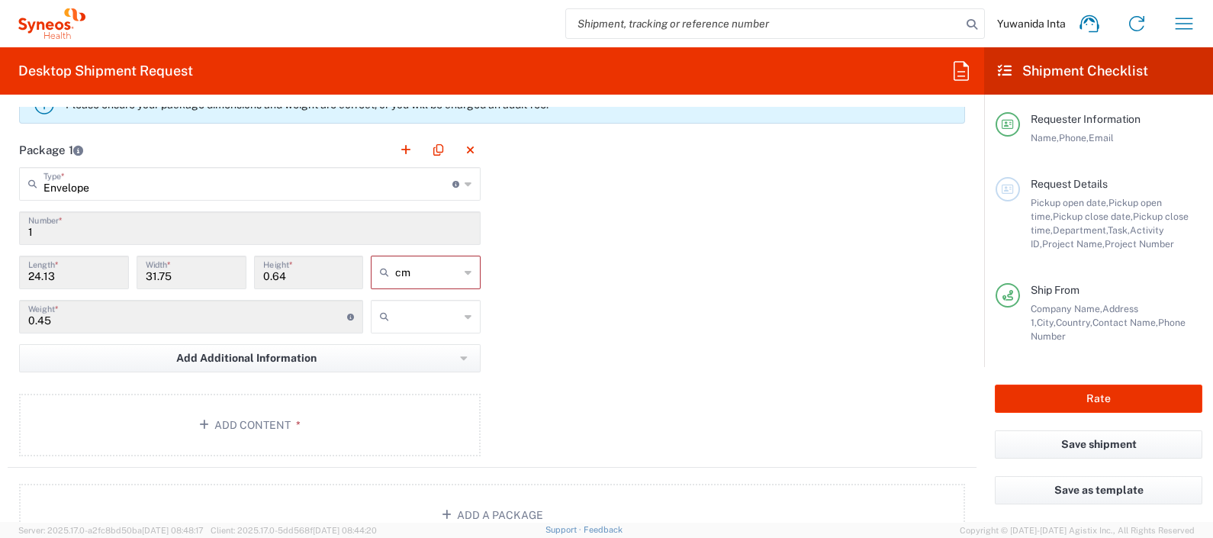
scroll to position [1425, 0]
click at [465, 310] on icon at bounding box center [468, 314] width 7 height 24
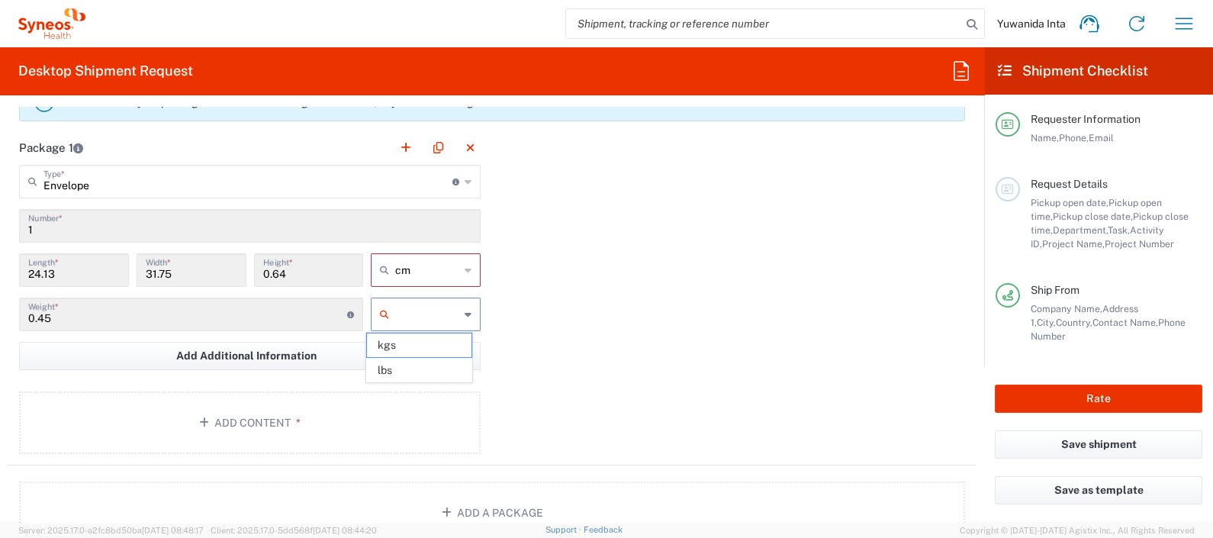
drag, startPoint x: 398, startPoint y: 349, endPoint x: 503, endPoint y: 359, distance: 104.9
click at [400, 348] on span "kgs" at bounding box center [419, 345] width 105 height 24
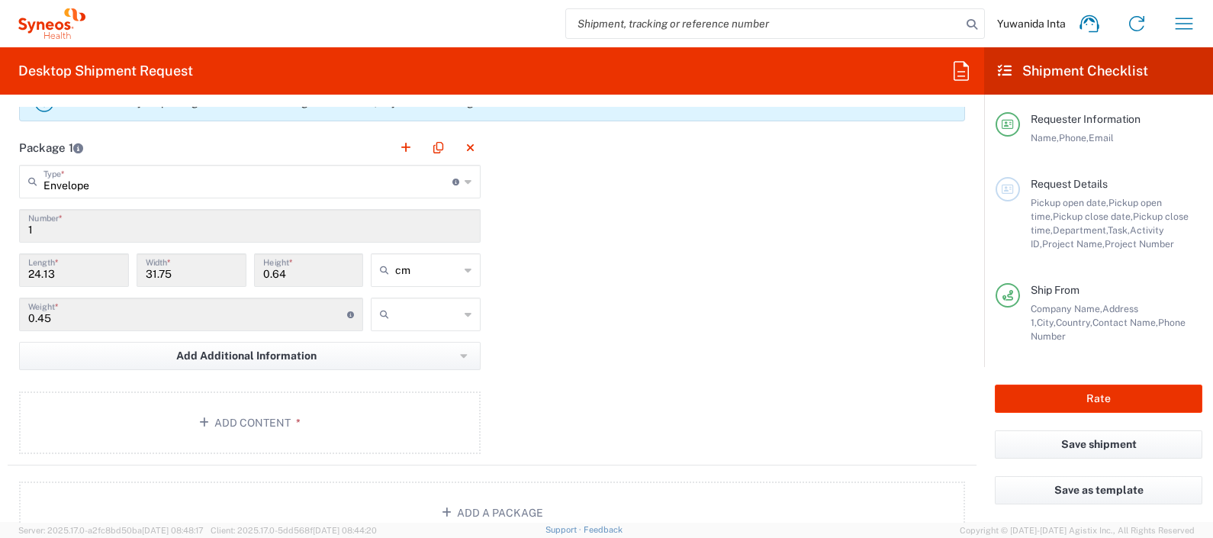
type input "kgs"
click at [263, 419] on button "Add Content *" at bounding box center [250, 422] width 462 height 63
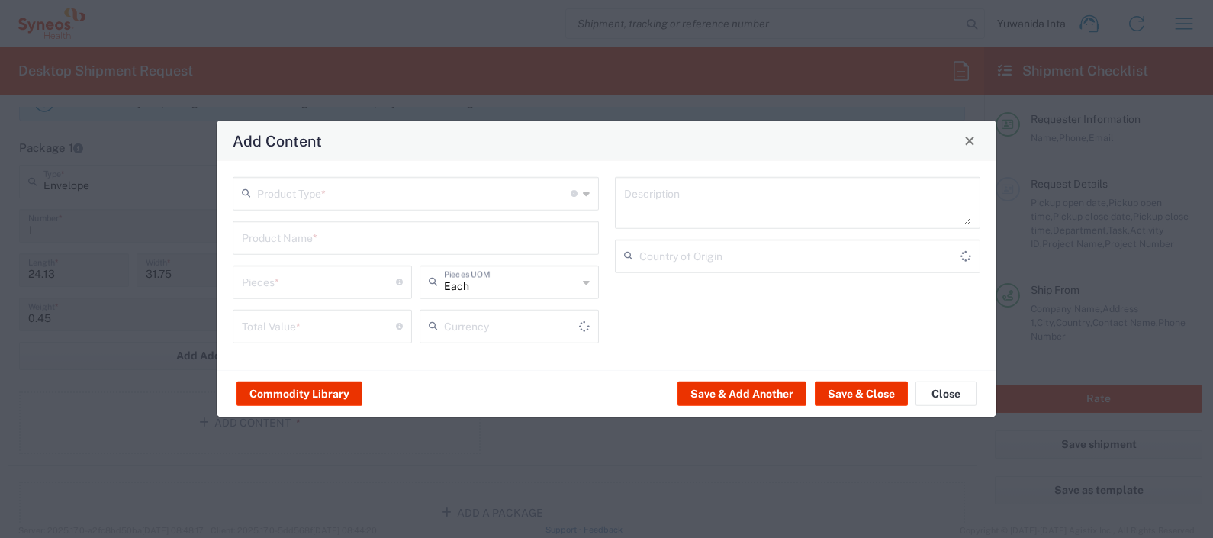
type input "US Dollar"
click at [581, 193] on div "Product Type * Document: Paper document generated internally by Syneos, a clien…" at bounding box center [416, 193] width 366 height 34
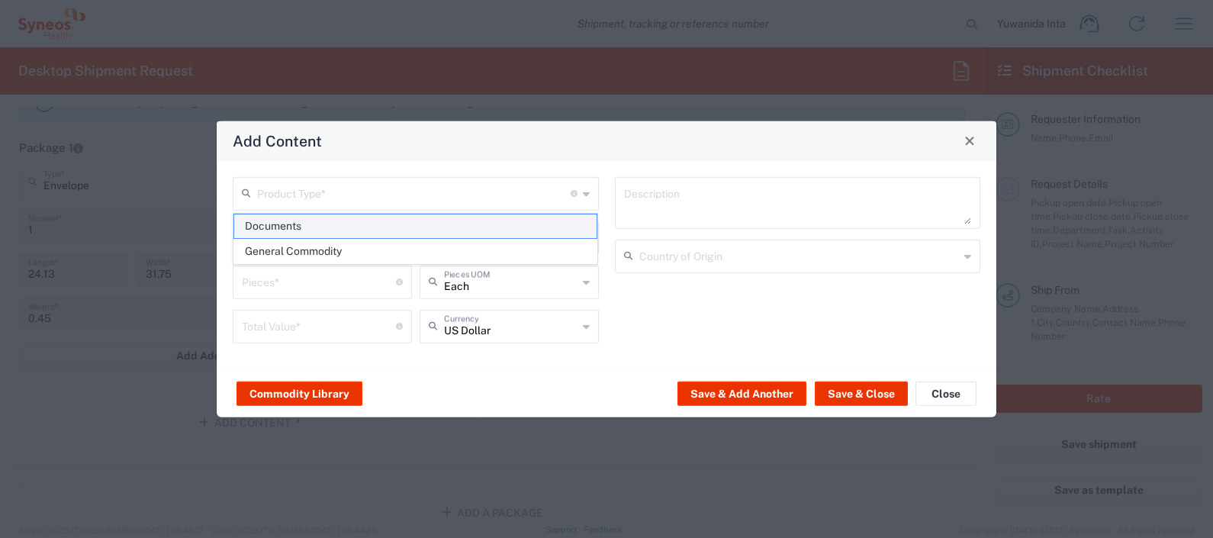
click at [465, 231] on span "Documents" at bounding box center [415, 226] width 363 height 24
type input "Documents"
type input "1"
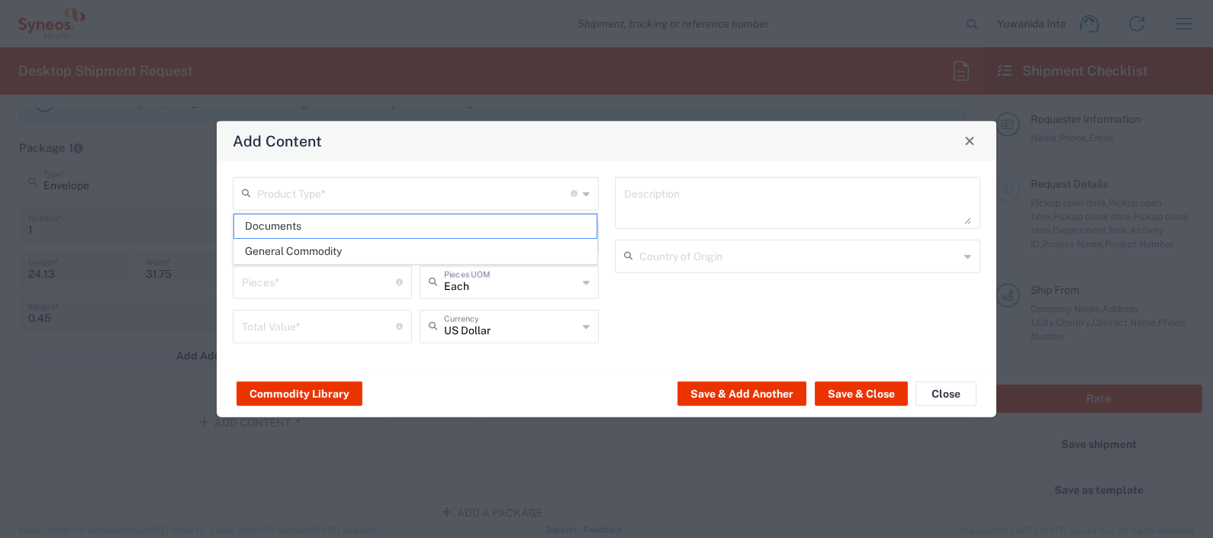
type textarea "Documents"
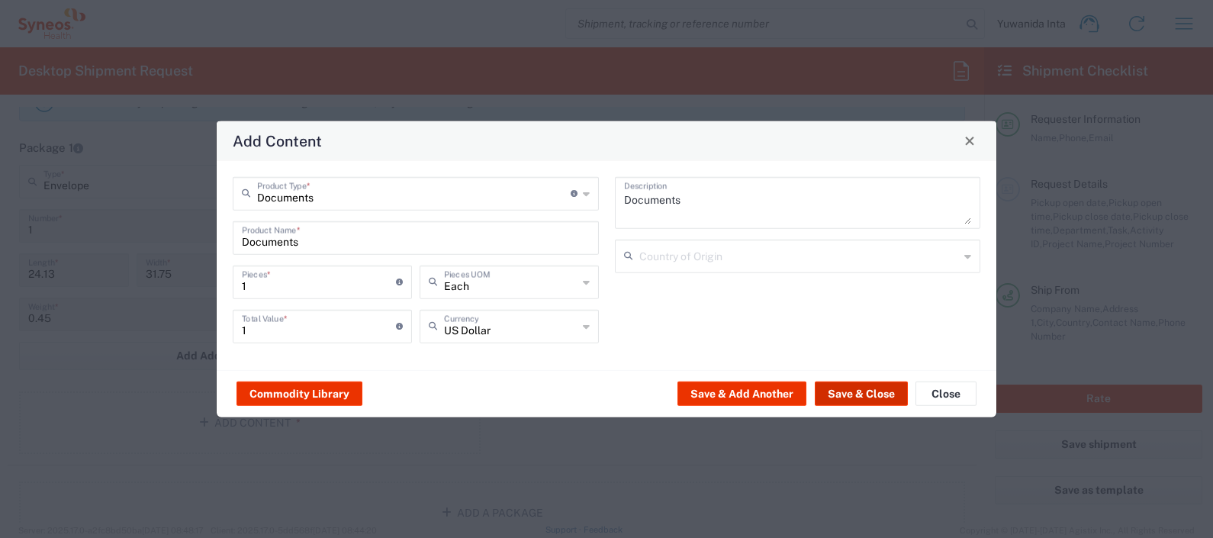
click at [875, 393] on button "Save & Close" at bounding box center [861, 394] width 93 height 24
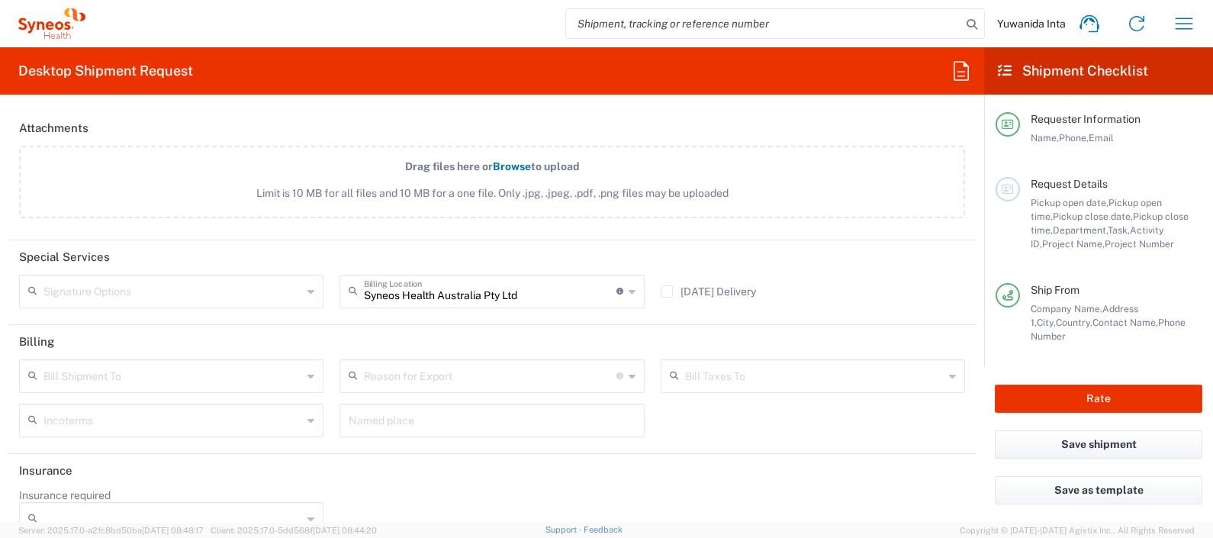
scroll to position [1978, 0]
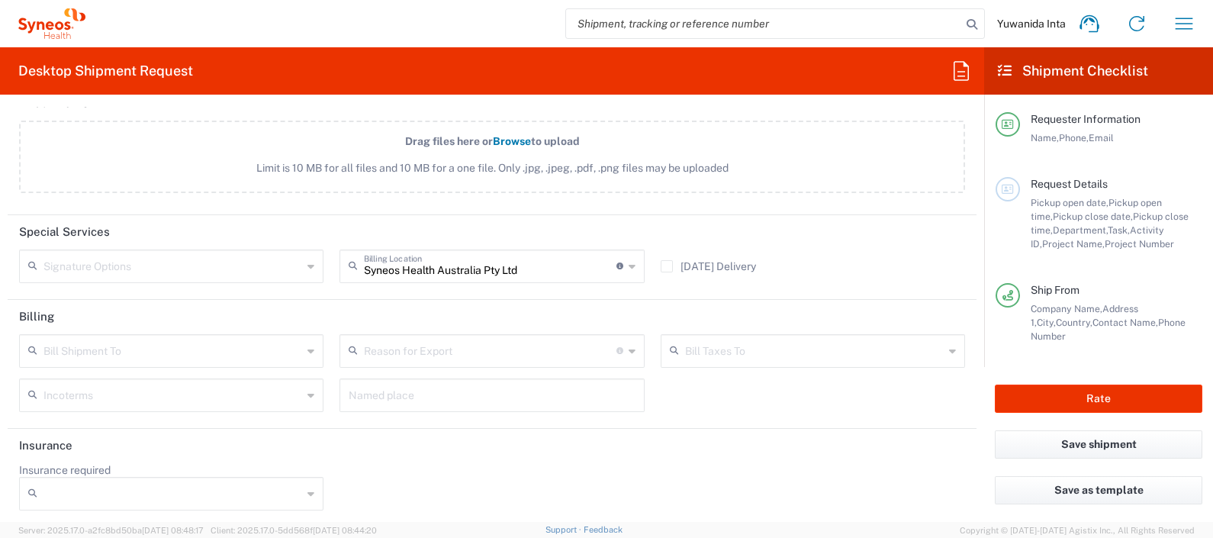
click at [307, 343] on icon at bounding box center [310, 351] width 7 height 24
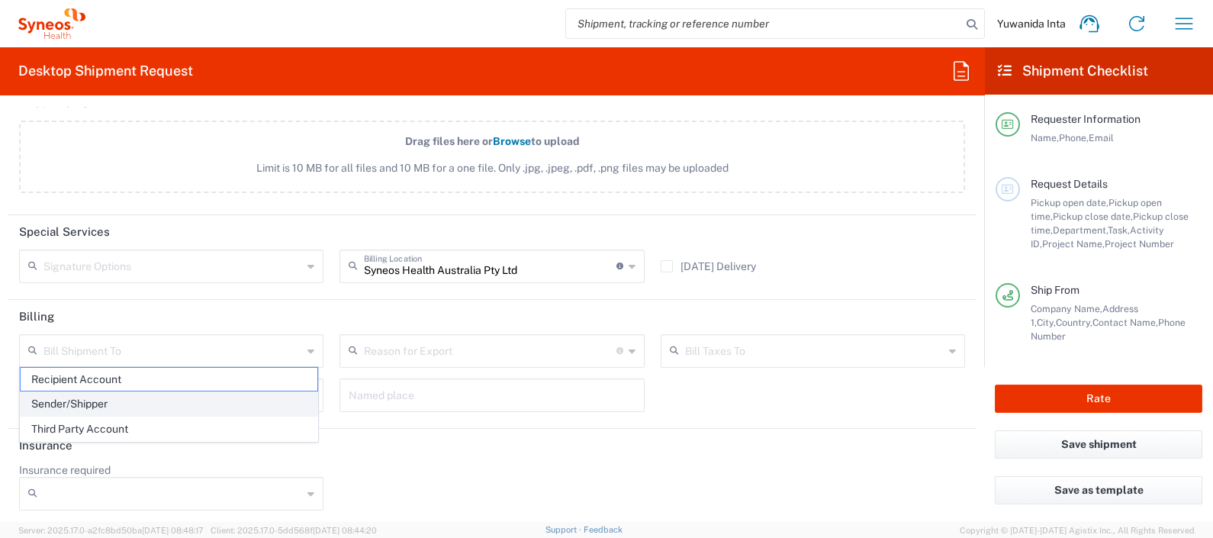
click at [169, 408] on span "Sender/Shipper" at bounding box center [169, 404] width 297 height 24
type input "Sender/Shipper"
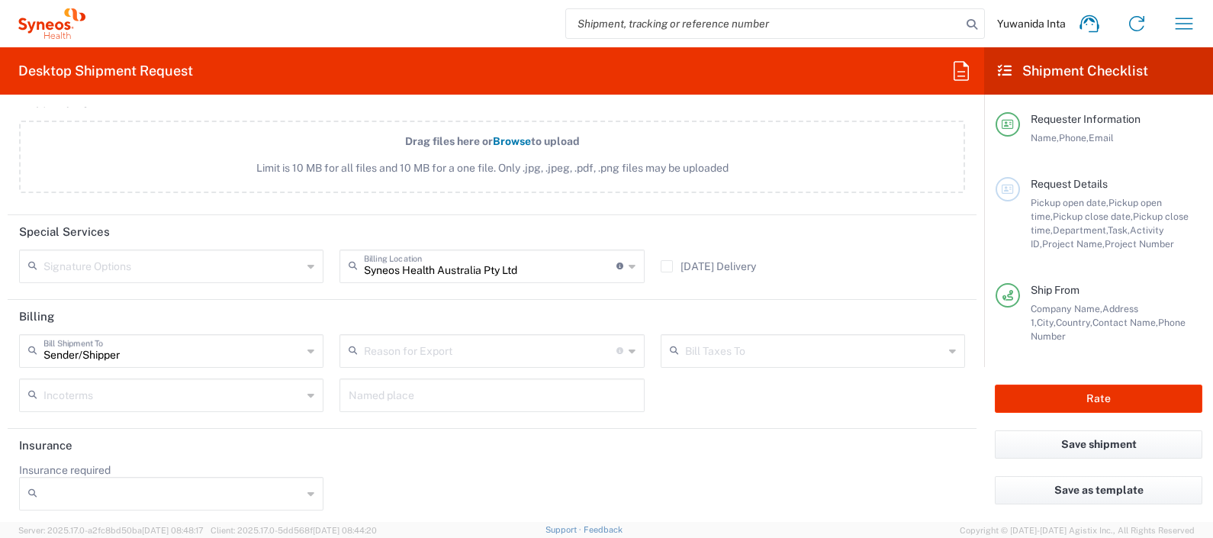
click at [397, 341] on input "text" at bounding box center [490, 349] width 252 height 27
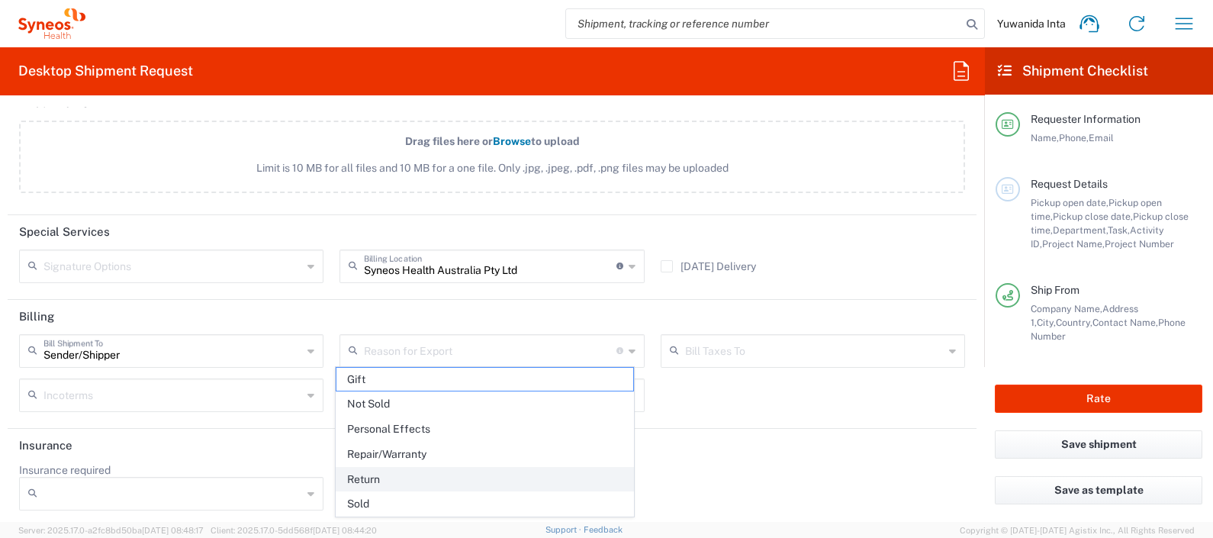
click at [430, 478] on span "Return" at bounding box center [484, 480] width 297 height 24
type input "Return"
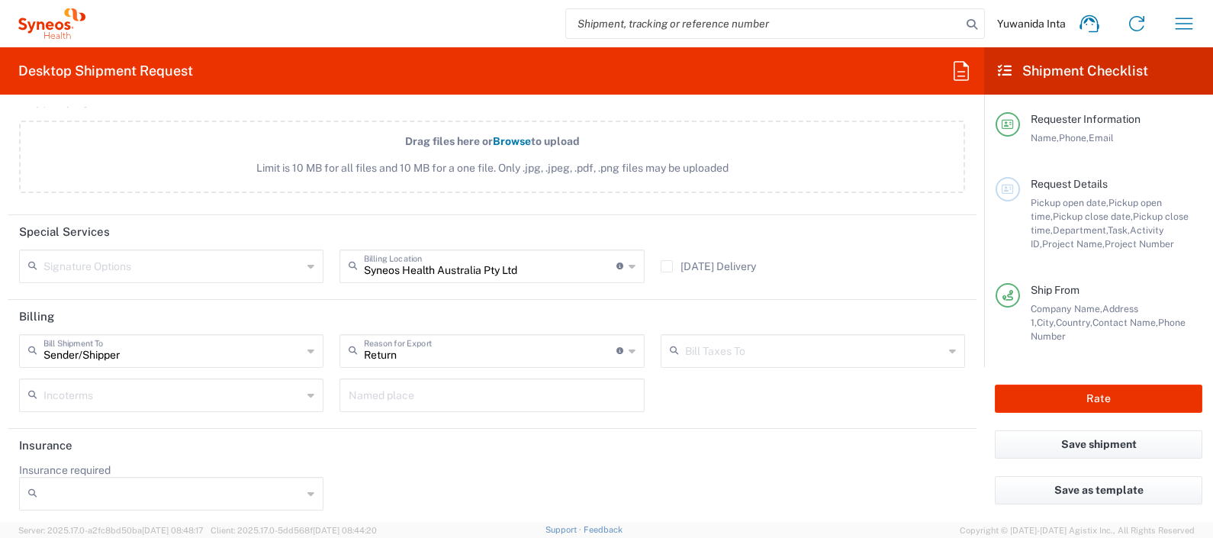
click at [710, 340] on input "text" at bounding box center [814, 349] width 259 height 27
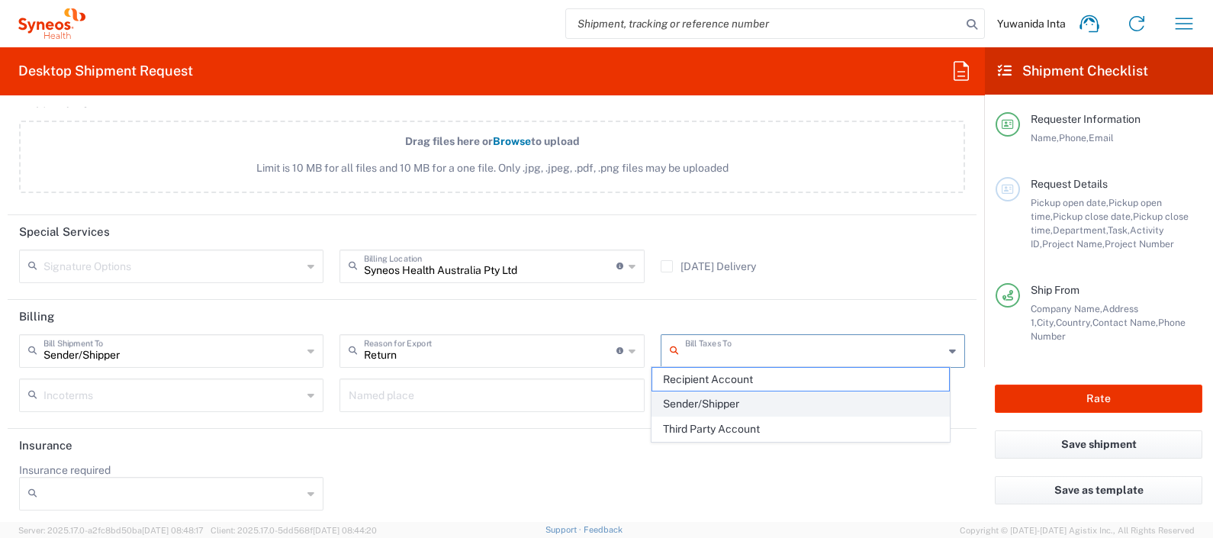
click at [770, 401] on span "Sender/Shipper" at bounding box center [800, 404] width 297 height 24
type input "Sender/Shipper"
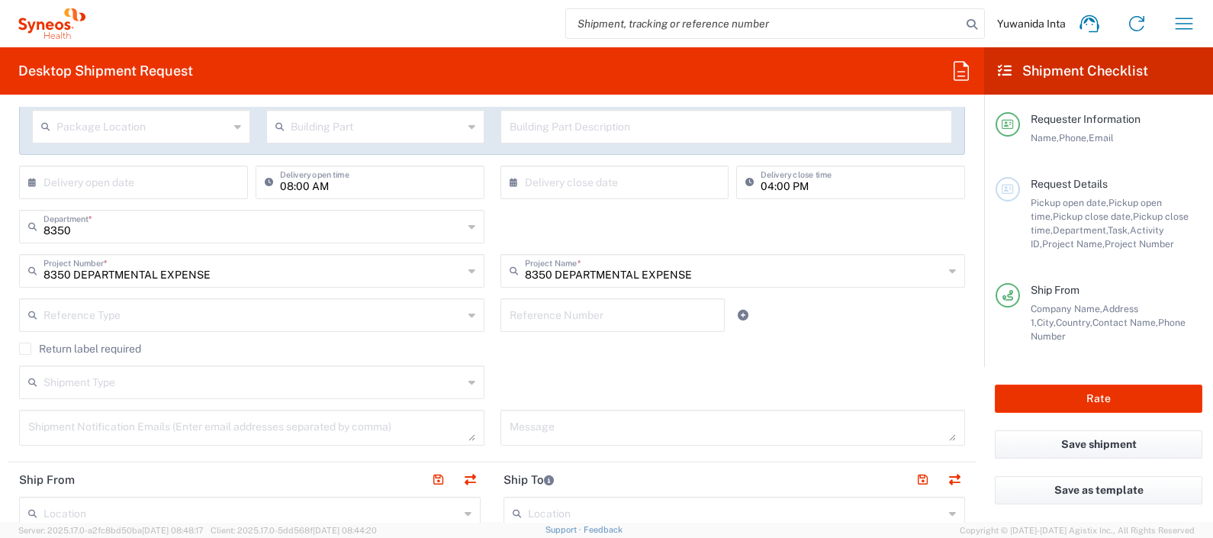
scroll to position [667, 0]
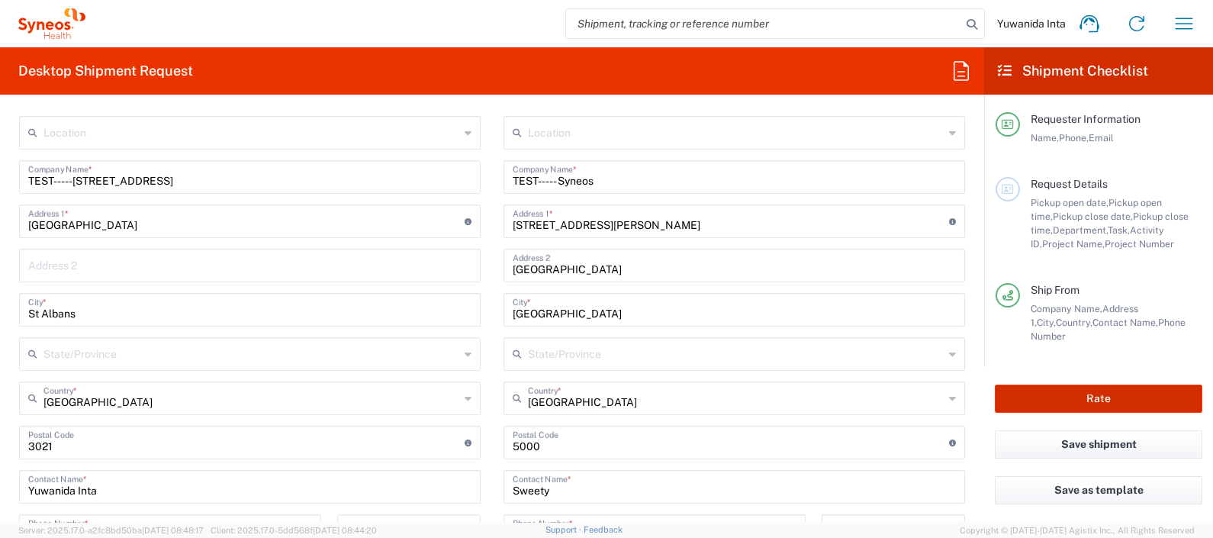
click at [1144, 390] on button "Rate" at bounding box center [1099, 399] width 208 height 28
type input "8350 DEPARTMENTAL EXPENSE"
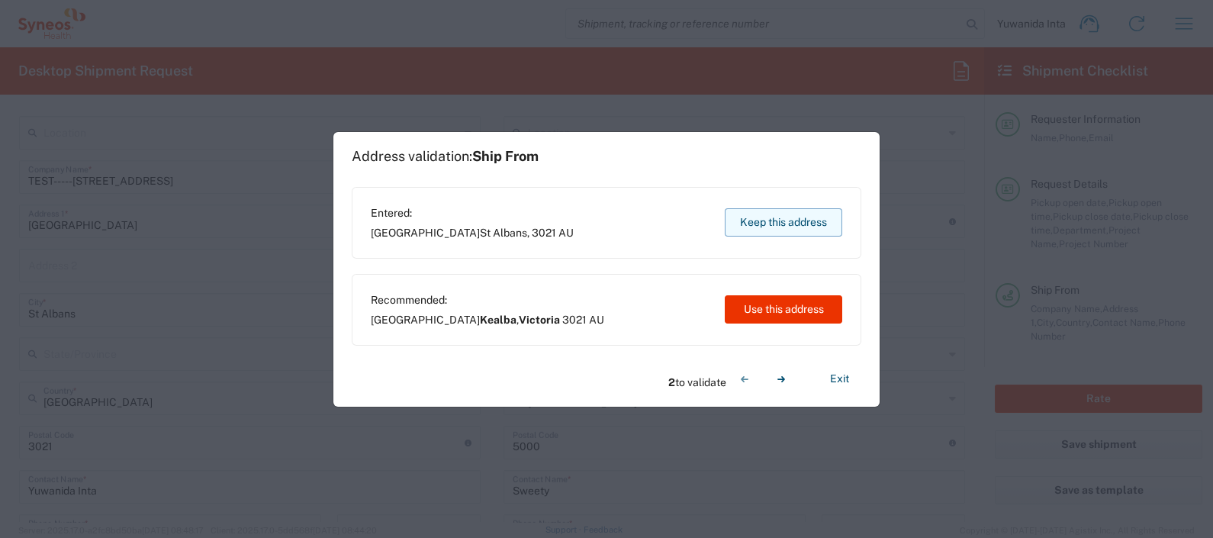
click at [790, 226] on button "Keep this address" at bounding box center [784, 222] width 118 height 28
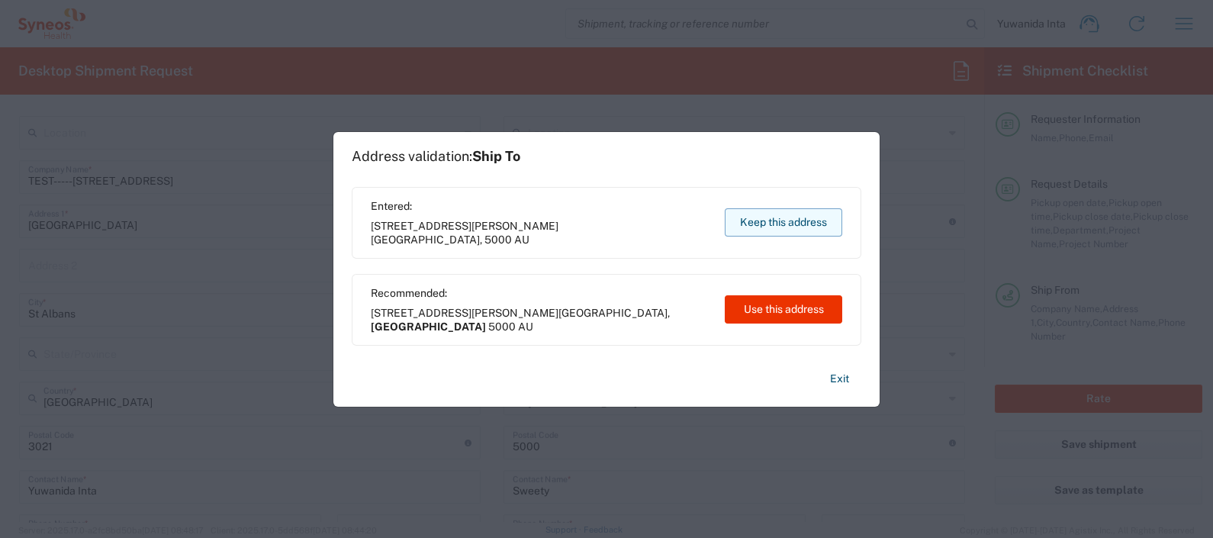
click at [811, 221] on button "Keep this address" at bounding box center [784, 222] width 118 height 28
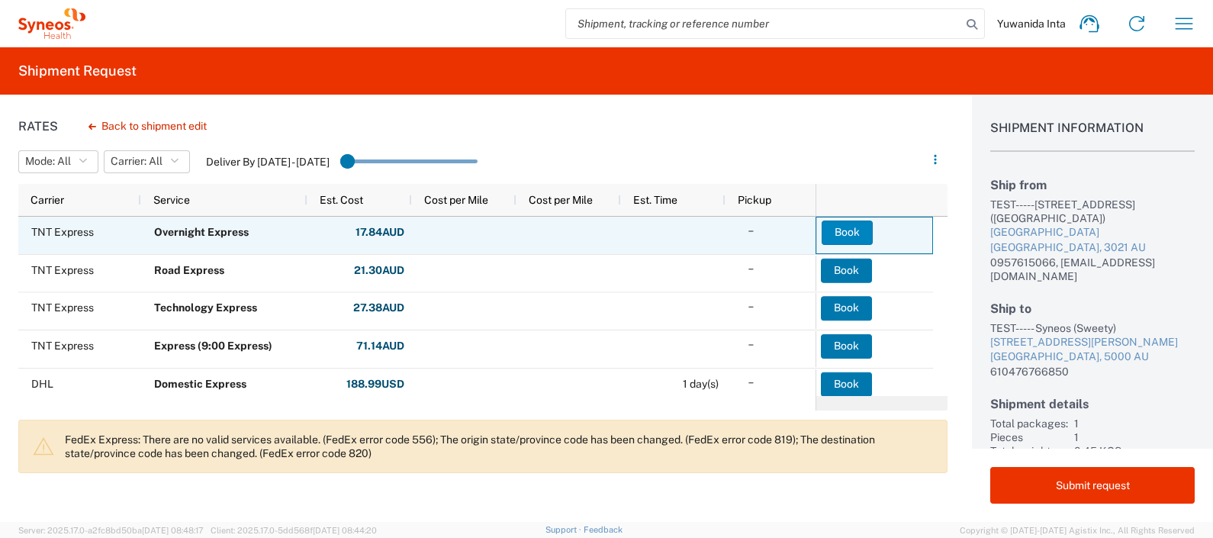
click at [852, 230] on button "Book" at bounding box center [847, 233] width 51 height 24
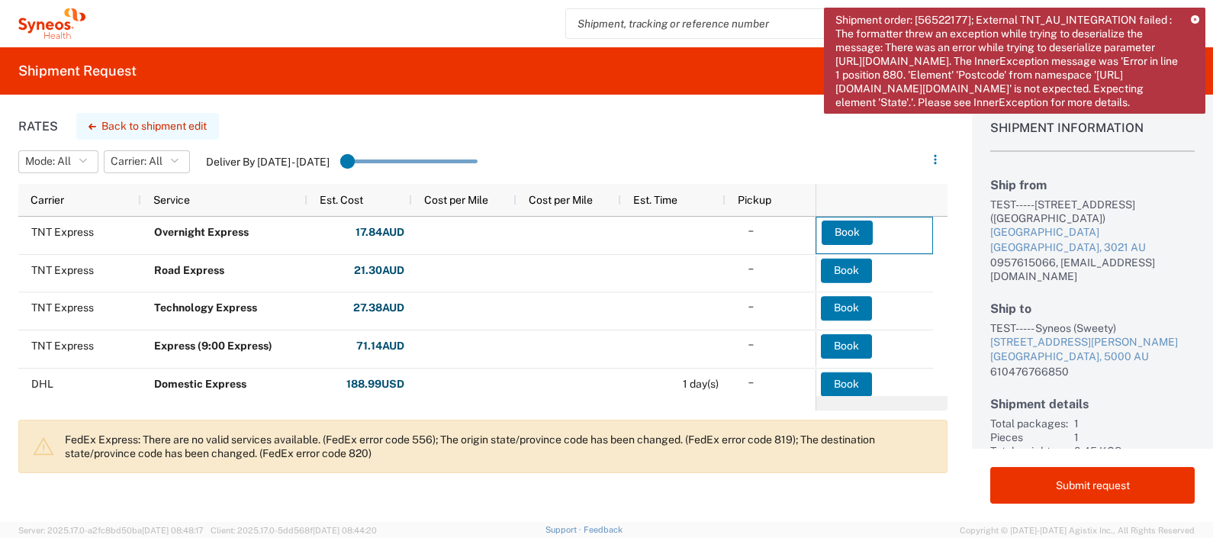
click at [143, 127] on button "Back to shipment edit" at bounding box center [147, 126] width 143 height 27
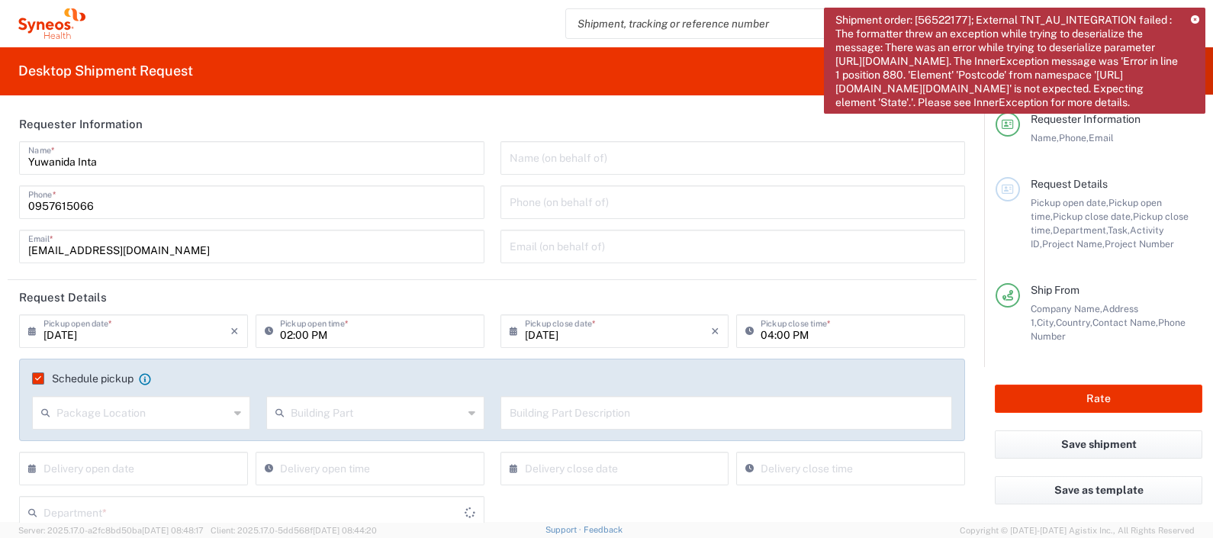
type input "8350 DEPARTMENTAL EXPENSE"
type input "Envelope"
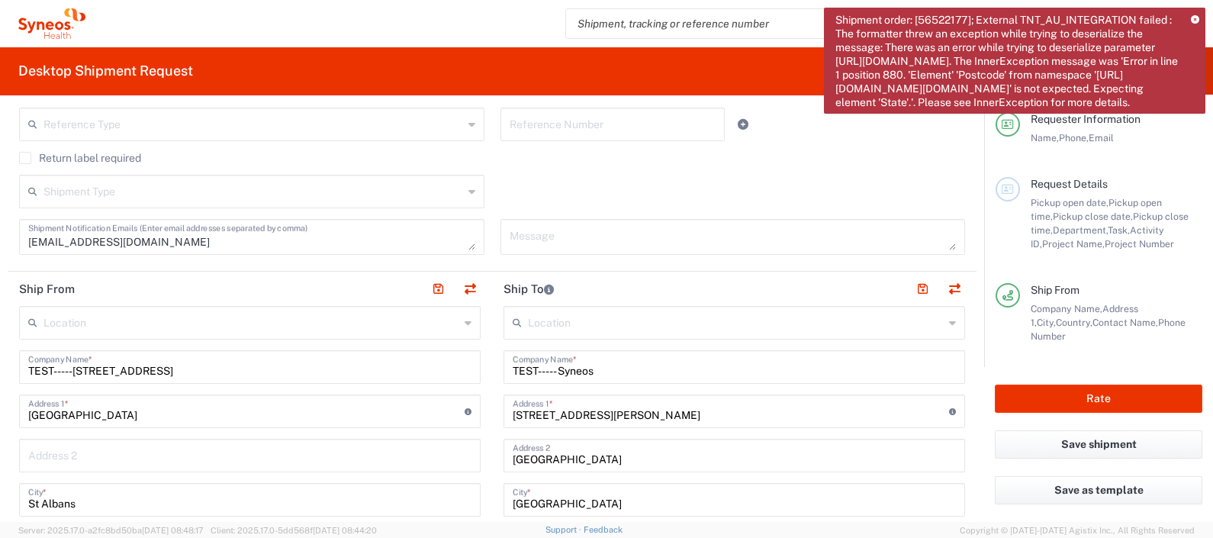
type input "8350 DEPARTMENTAL EXPENSE"
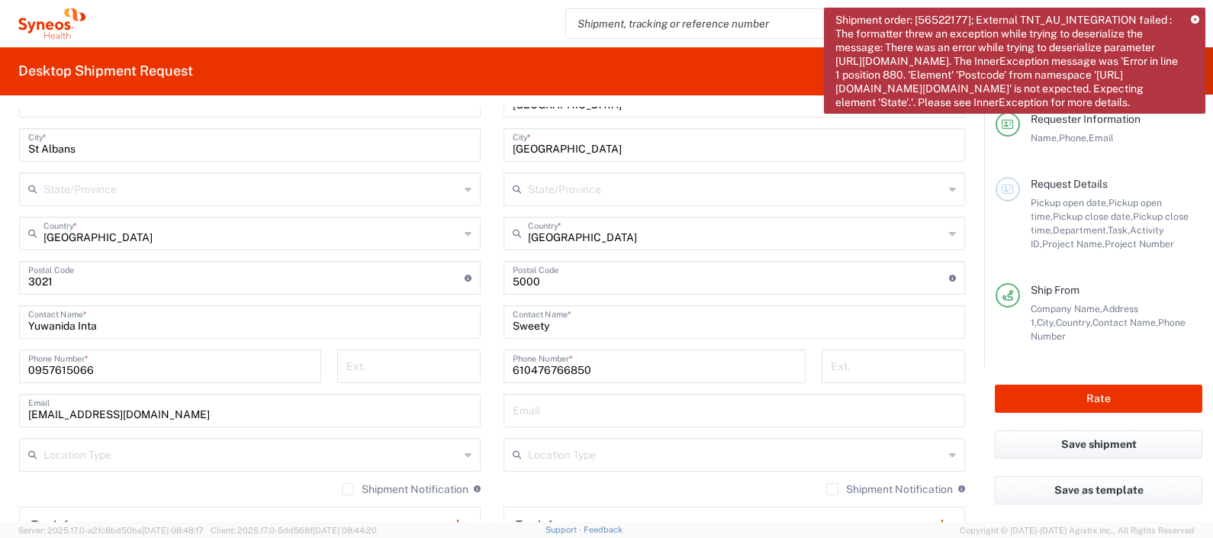
type input "8350"
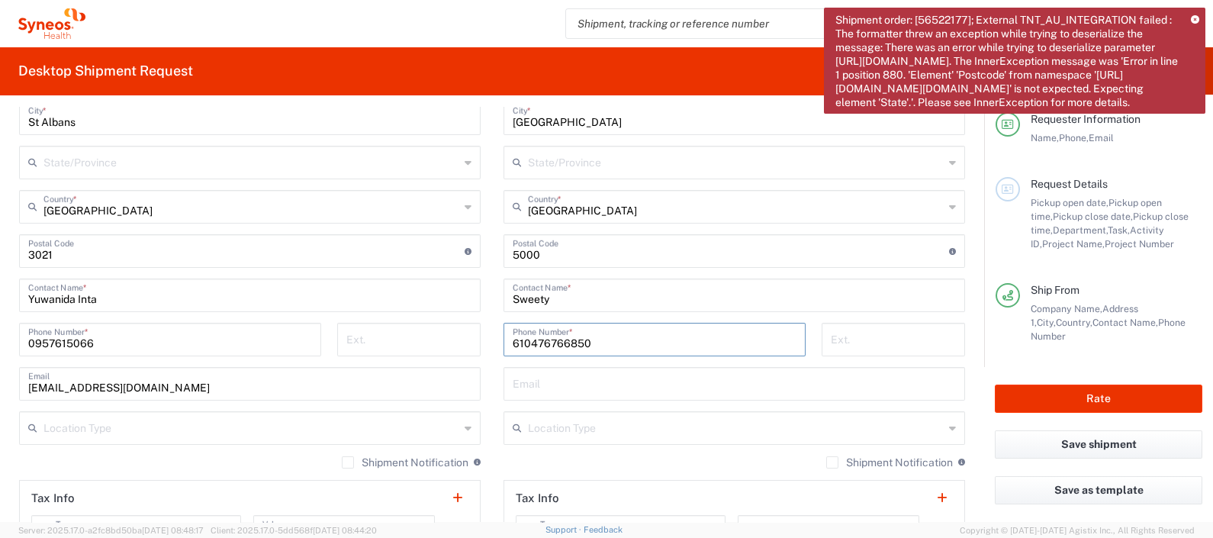
drag, startPoint x: 603, startPoint y: 340, endPoint x: 495, endPoint y: 346, distance: 107.8
click at [496, 346] on div "610476766850 Phone Number *" at bounding box center [655, 345] width 318 height 44
type input "0000000000000"
click at [1101, 400] on button "Rate" at bounding box center [1099, 399] width 208 height 28
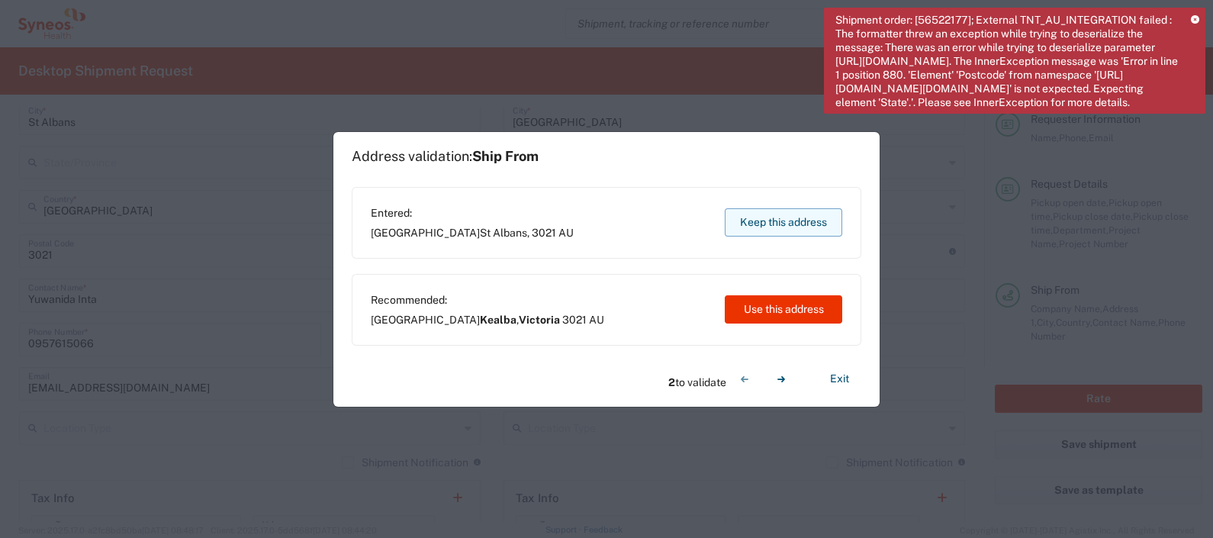
click at [798, 216] on button "Keep this address" at bounding box center [784, 222] width 118 height 28
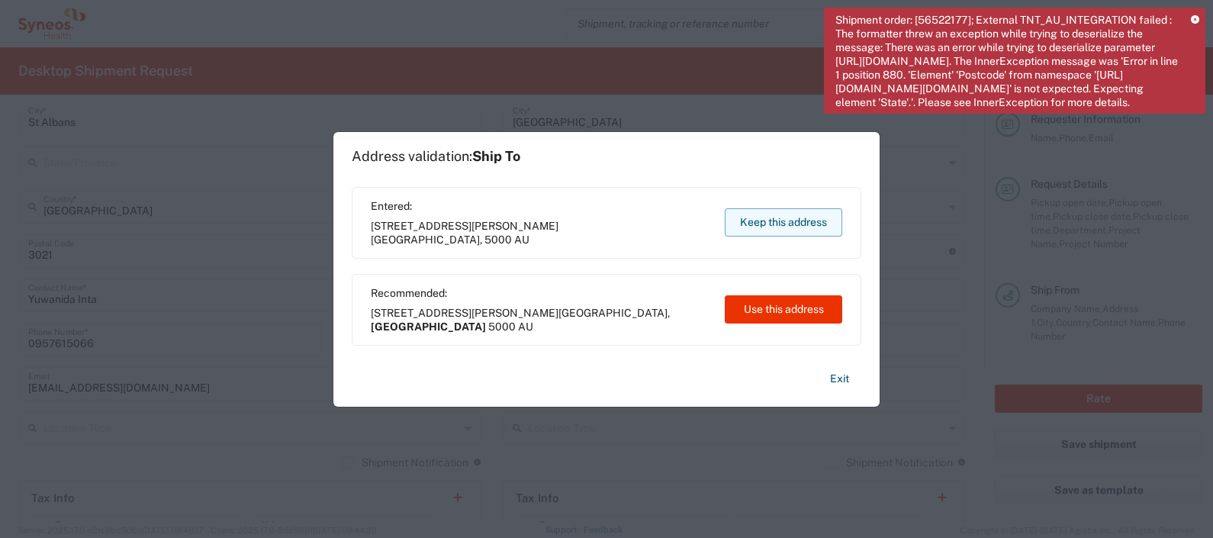
click at [798, 216] on button "Keep this address" at bounding box center [784, 222] width 118 height 28
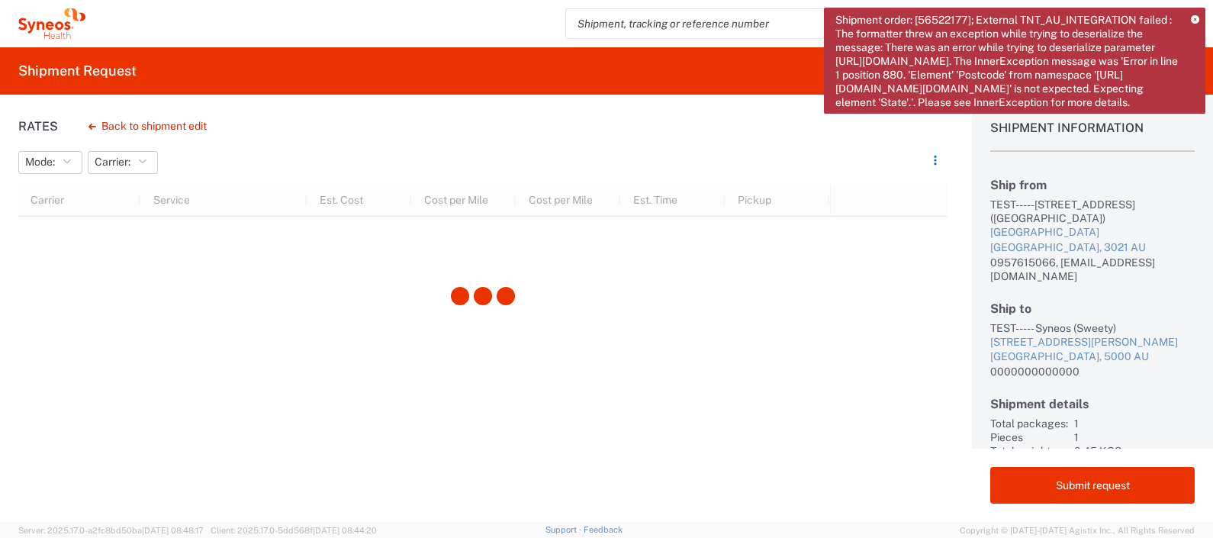
click at [1191, 19] on icon at bounding box center [1195, 20] width 8 height 8
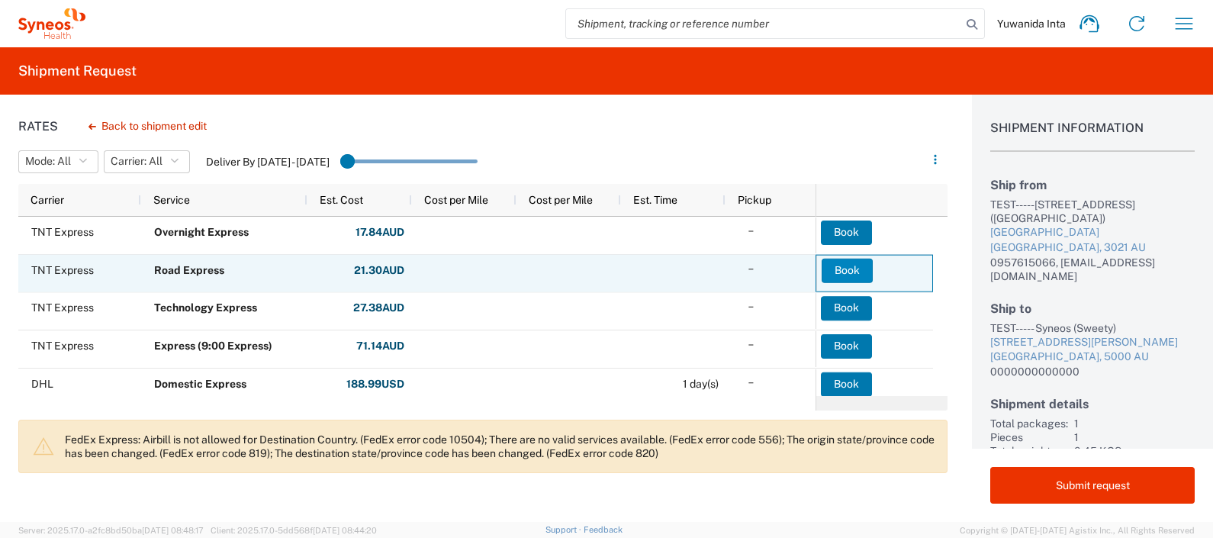
click at [851, 269] on button "Book" at bounding box center [847, 270] width 51 height 24
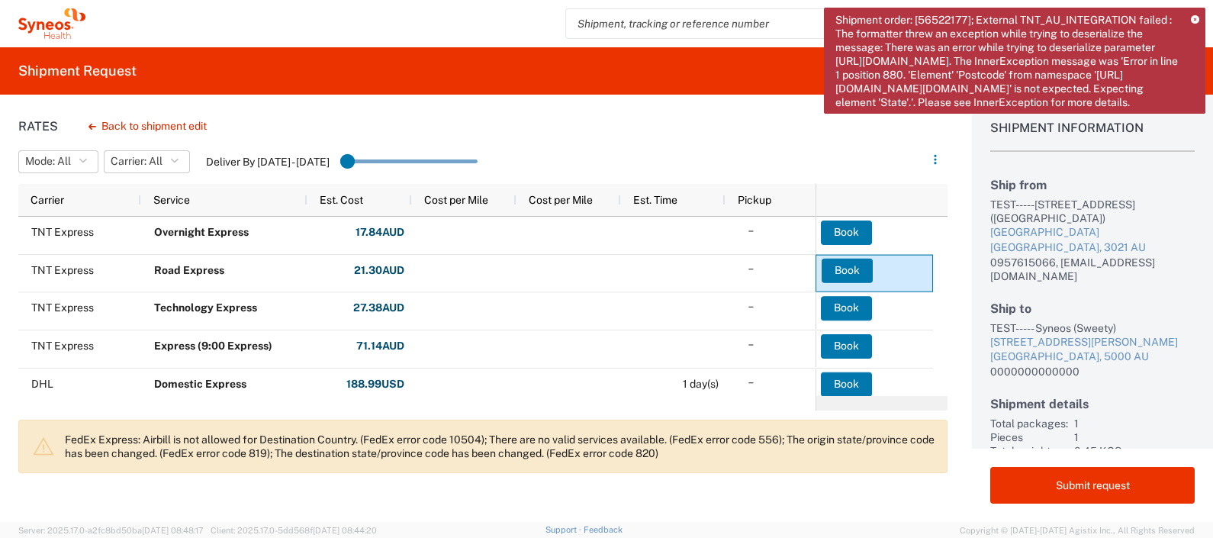
drag, startPoint x: 997, startPoint y: 104, endPoint x: 837, endPoint y: 12, distance: 184.5
click at [837, 13] on span "Shipment order: [56522177]; External TNT_AU_INTEGRATION failed : The formatter …" at bounding box center [1007, 61] width 345 height 96
copy span "Shipment order: [56522177]; External TNT_AU_INTEGRATION failed : The formatter …"
click at [137, 130] on button "Back to shipment edit" at bounding box center [147, 126] width 143 height 27
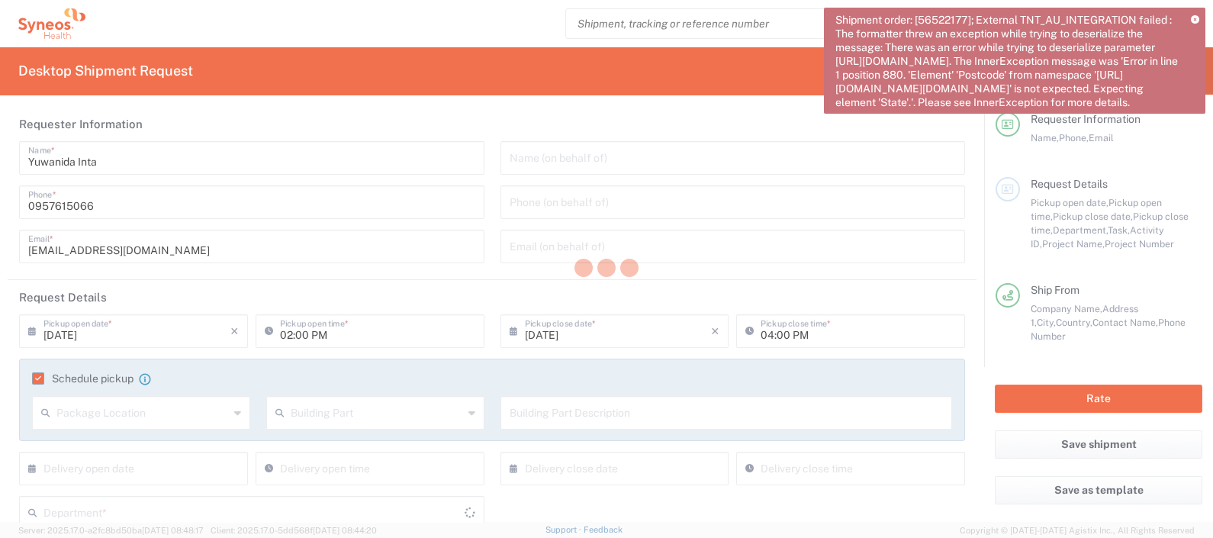
type input "8350"
type input "8350 DEPARTMENTAL EXPENSE"
type input "Envelope"
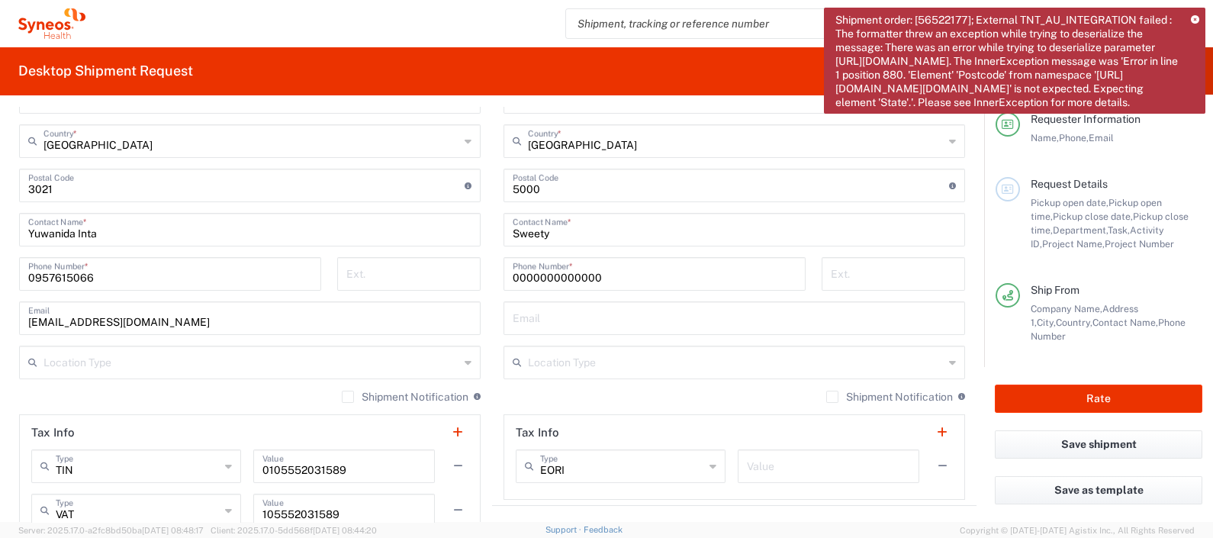
scroll to position [954, 0]
